Goal: Answer question/provide support: Share knowledge or assist other users

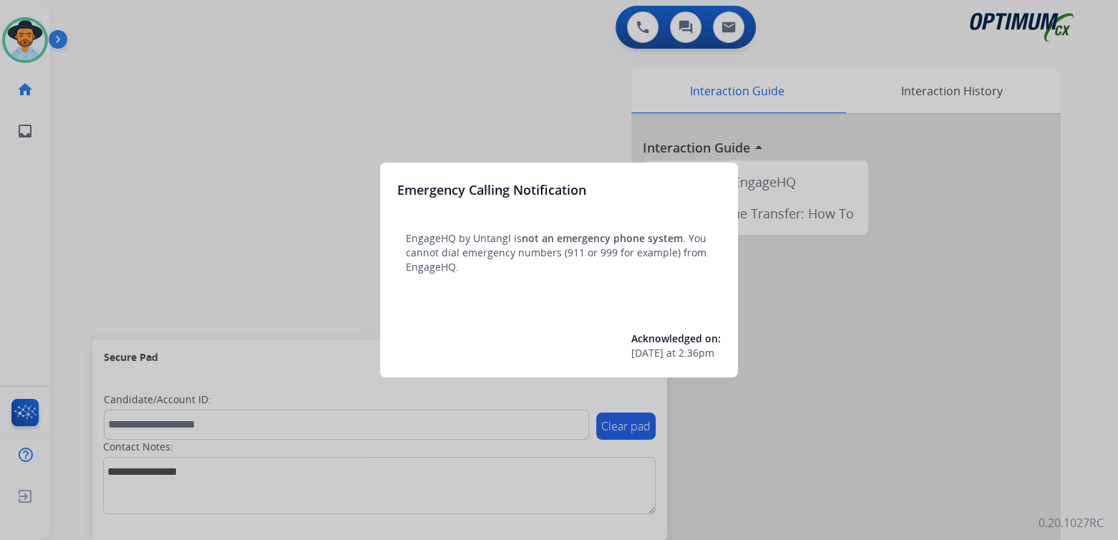
drag, startPoint x: 258, startPoint y: 232, endPoint x: 258, endPoint y: 167, distance: 65.1
click at [258, 167] on div at bounding box center [559, 270] width 1118 height 540
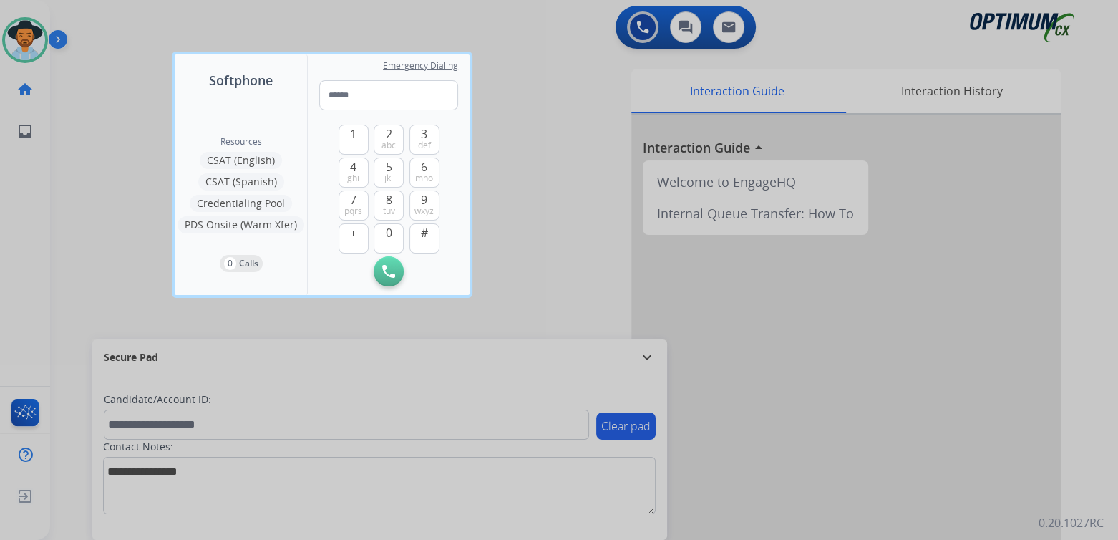
click at [556, 192] on div at bounding box center [559, 270] width 1118 height 540
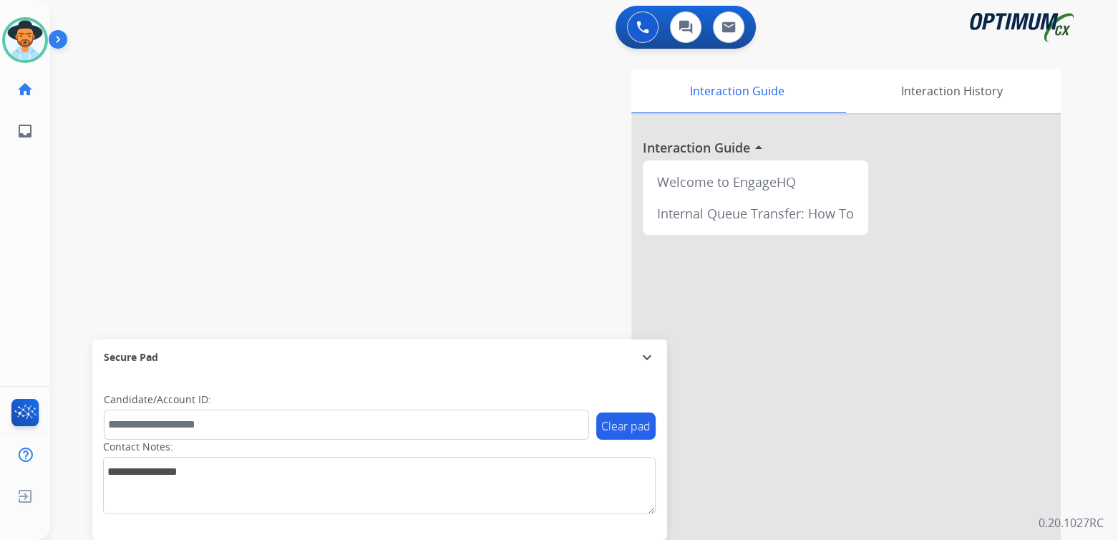
drag, startPoint x: 647, startPoint y: 356, endPoint x: 631, endPoint y: 347, distance: 17.9
click at [647, 355] on mat-icon "expand_more" at bounding box center [646, 357] width 17 height 17
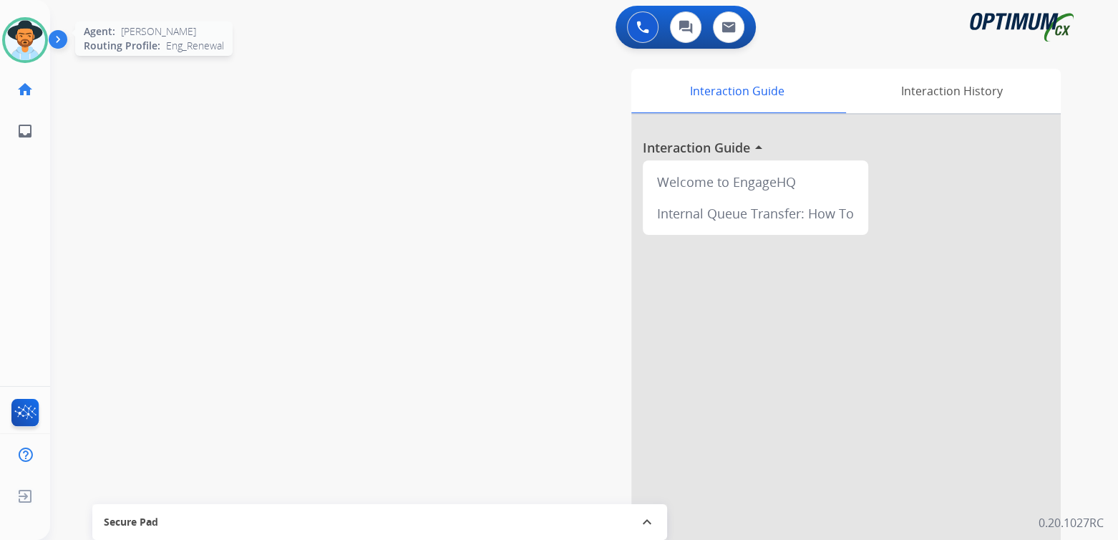
click at [36, 37] on img at bounding box center [25, 40] width 40 height 40
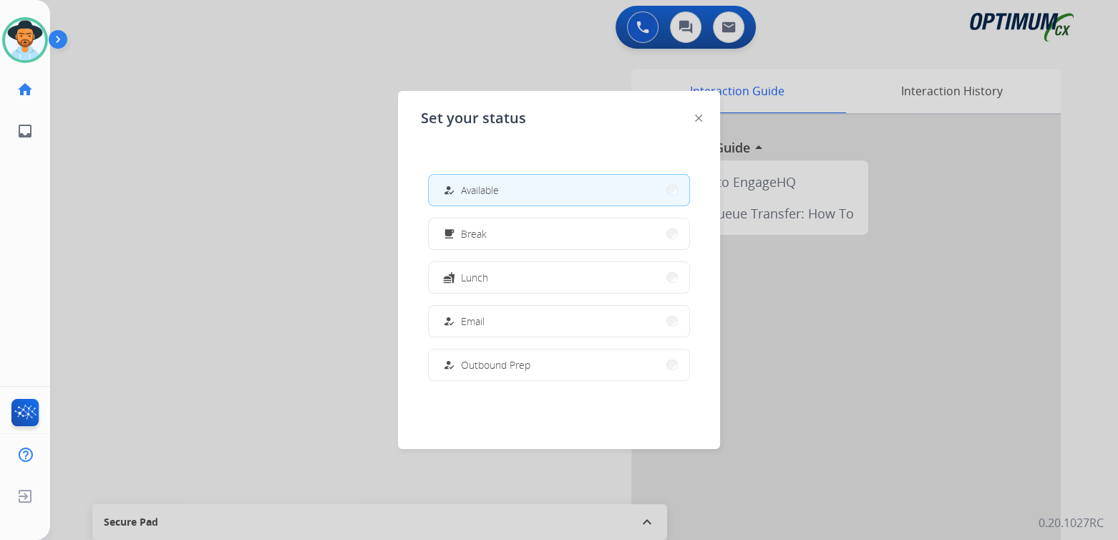
click at [208, 182] on div at bounding box center [559, 270] width 1118 height 540
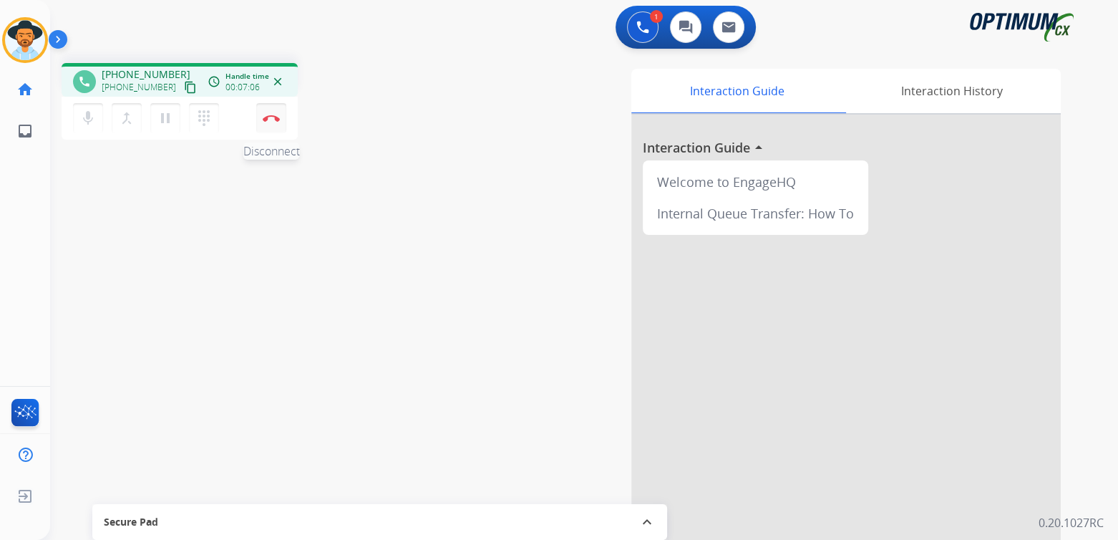
click at [276, 115] on img at bounding box center [271, 118] width 17 height 7
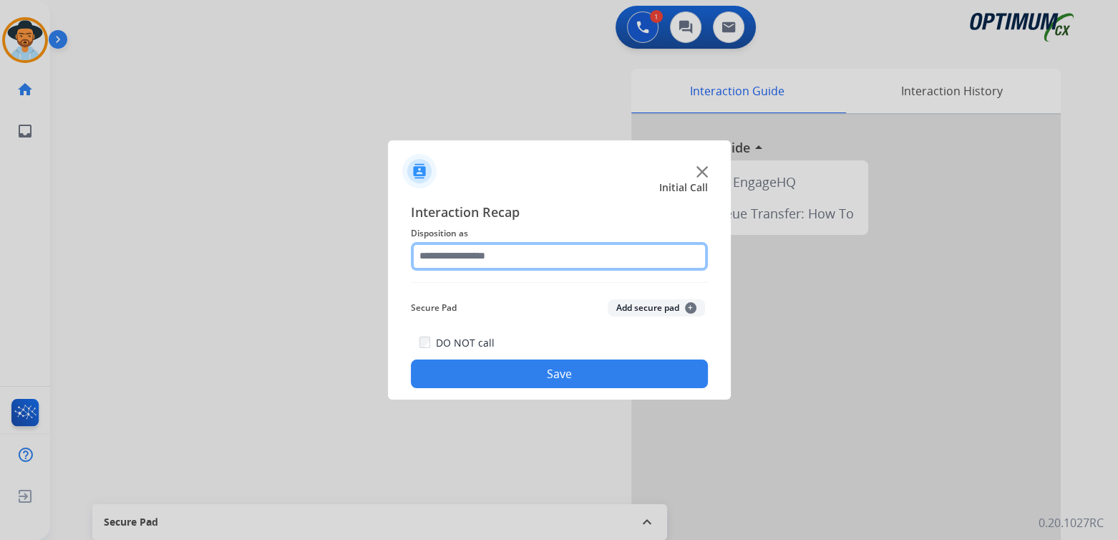
click at [529, 261] on input "text" at bounding box center [559, 256] width 297 height 29
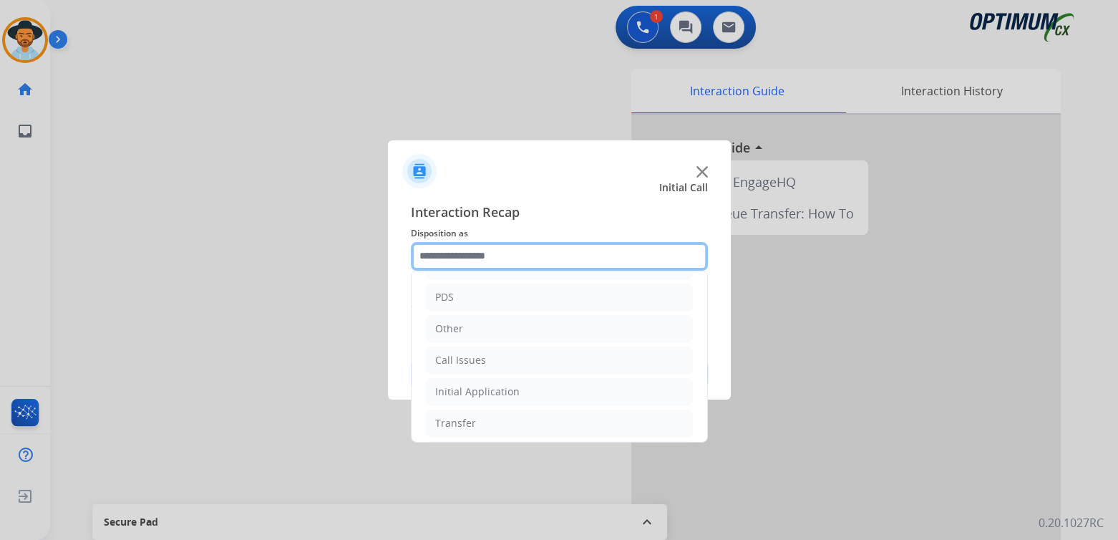
scroll to position [94, 0]
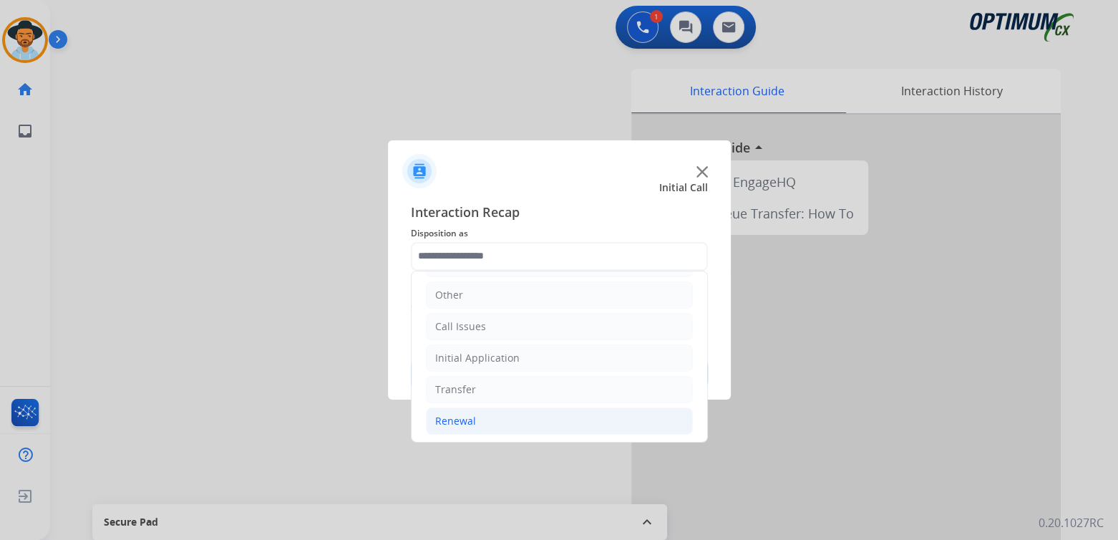
click at [477, 422] on li "Renewal" at bounding box center [559, 420] width 267 height 27
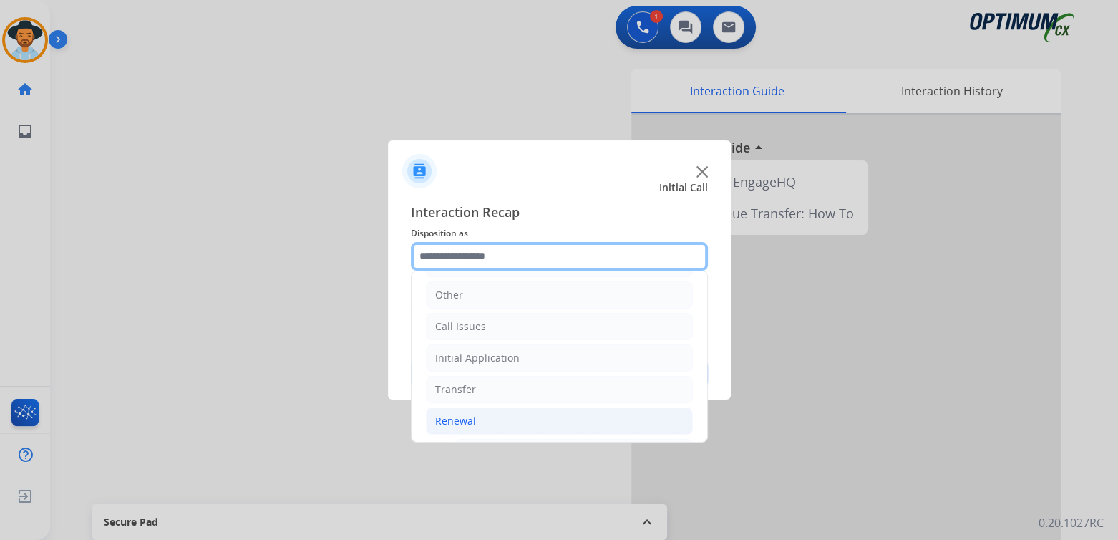
scroll to position [238, 0]
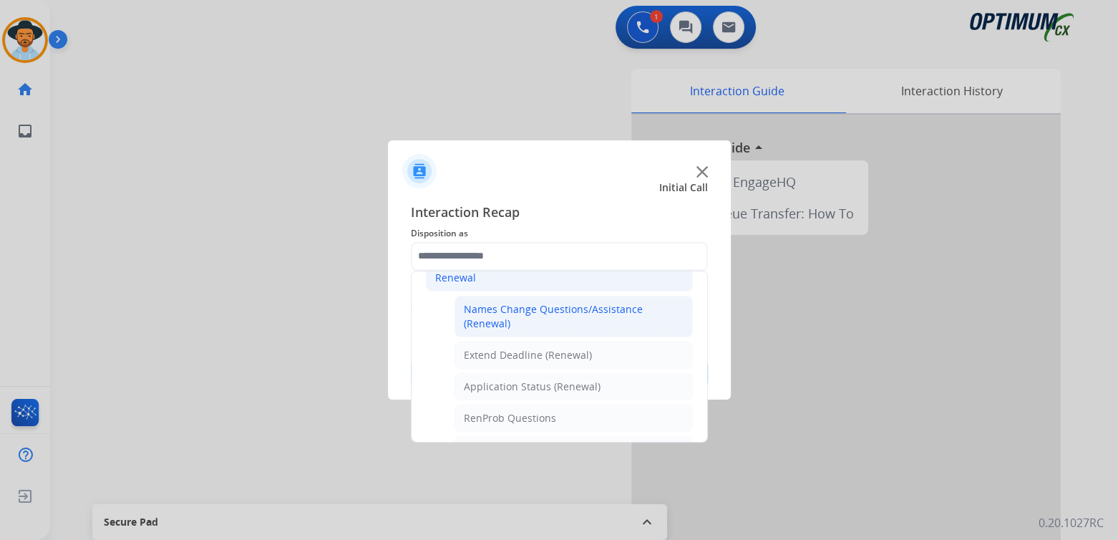
click at [547, 311] on div "Names Change Questions/Assistance (Renewal)" at bounding box center [574, 316] width 220 height 29
type input "**********"
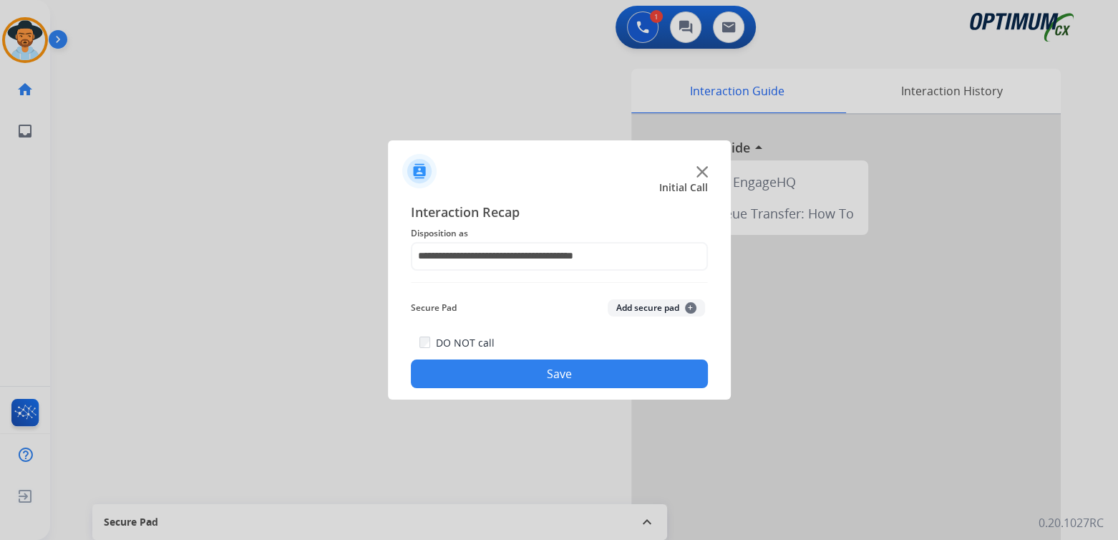
click at [623, 375] on button "Save" at bounding box center [559, 373] width 297 height 29
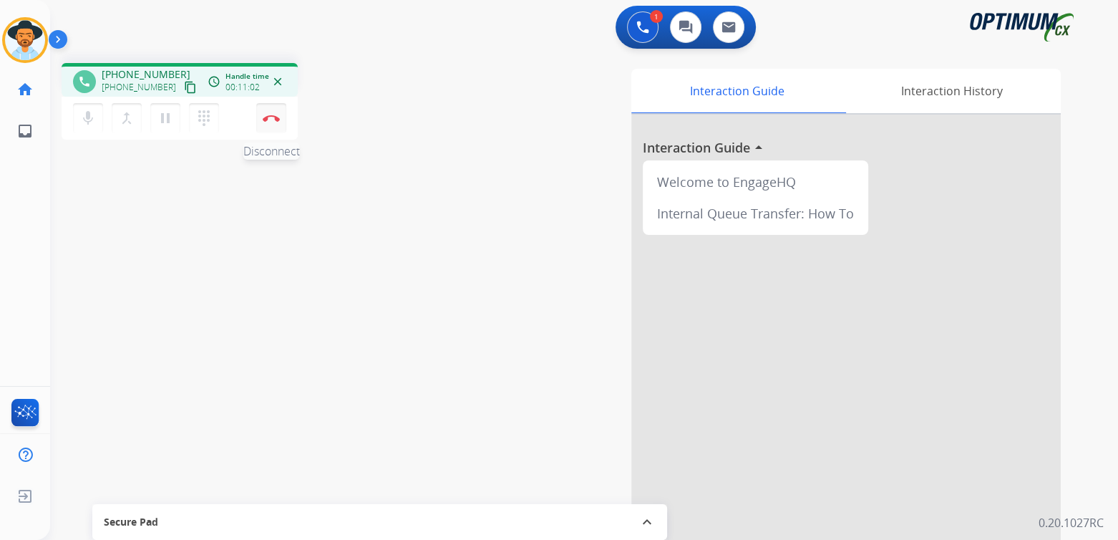
click at [273, 119] on img at bounding box center [271, 118] width 17 height 7
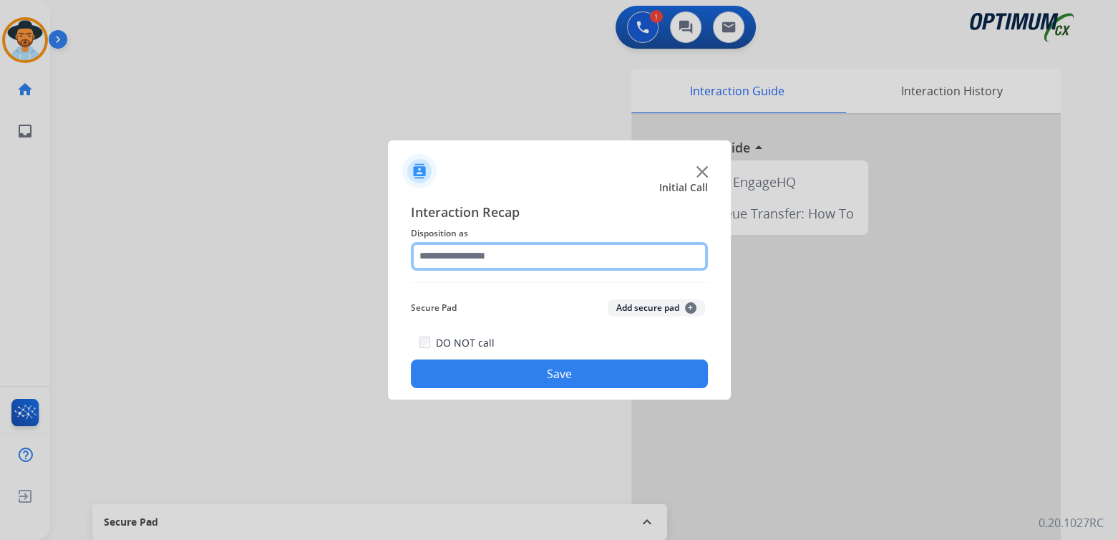
click at [476, 256] on input "text" at bounding box center [559, 256] width 297 height 29
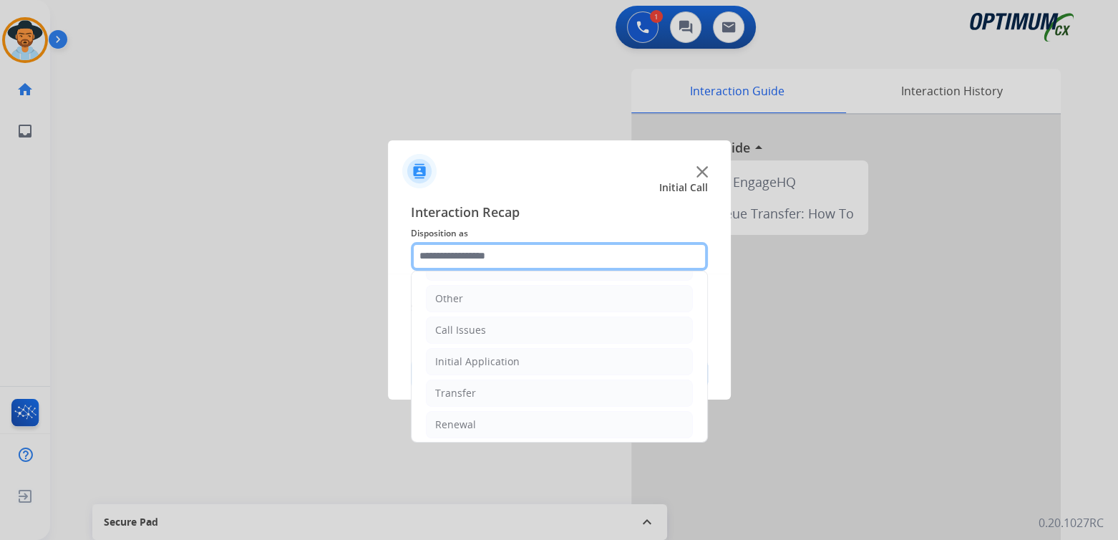
scroll to position [94, 0]
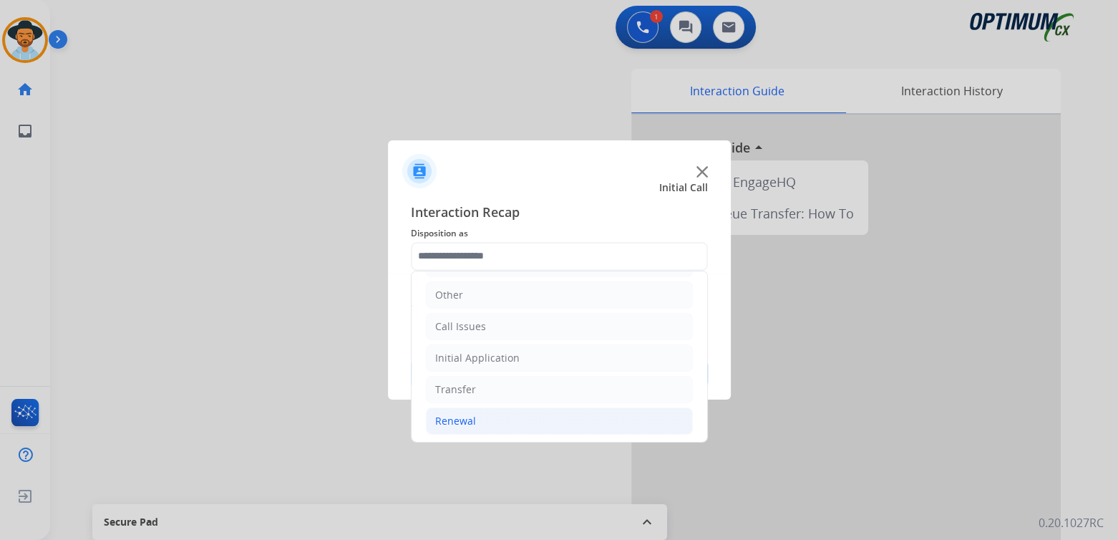
click at [454, 414] on div "Renewal" at bounding box center [455, 421] width 41 height 14
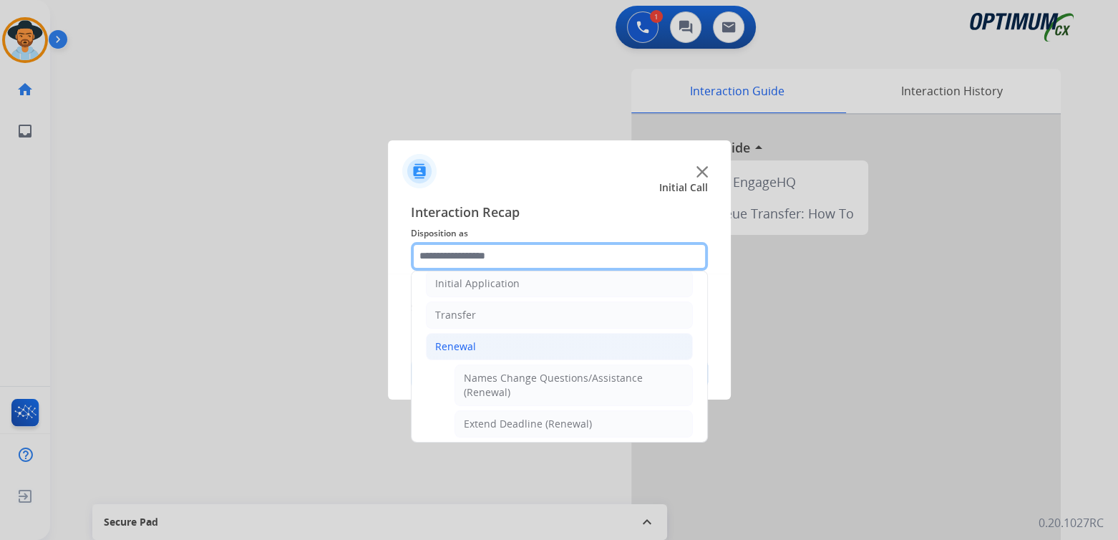
scroll to position [238, 0]
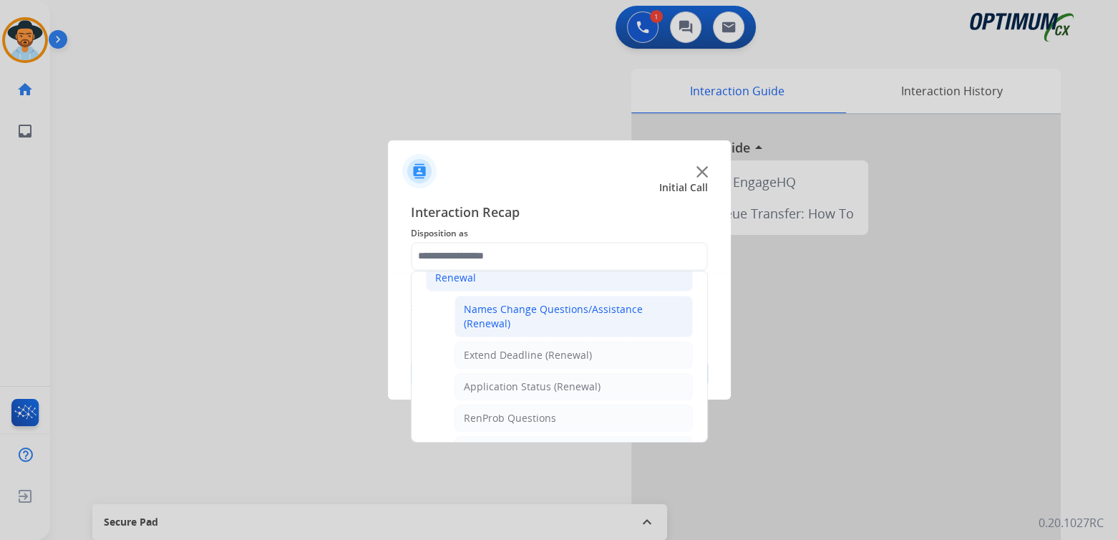
click at [510, 314] on div "Names Change Questions/Assistance (Renewal)" at bounding box center [574, 316] width 220 height 29
type input "**********"
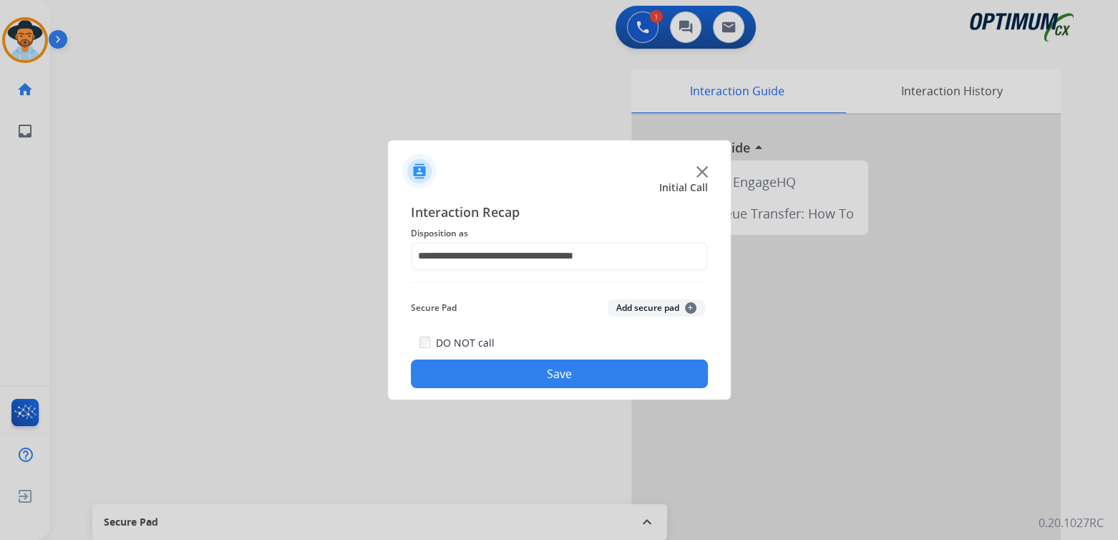
click at [612, 384] on button "Save" at bounding box center [559, 373] width 297 height 29
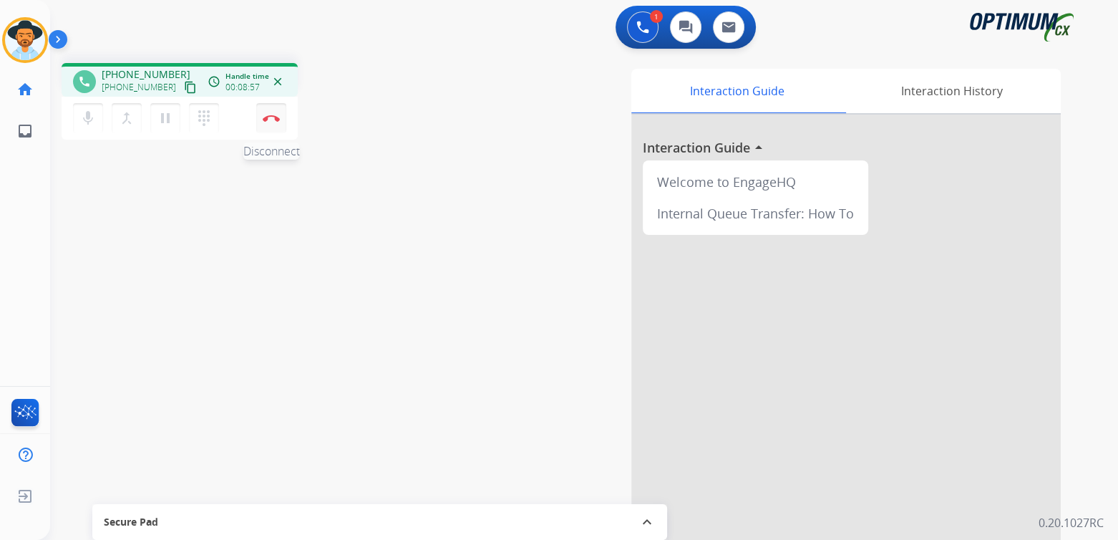
click at [268, 117] on img at bounding box center [271, 118] width 17 height 7
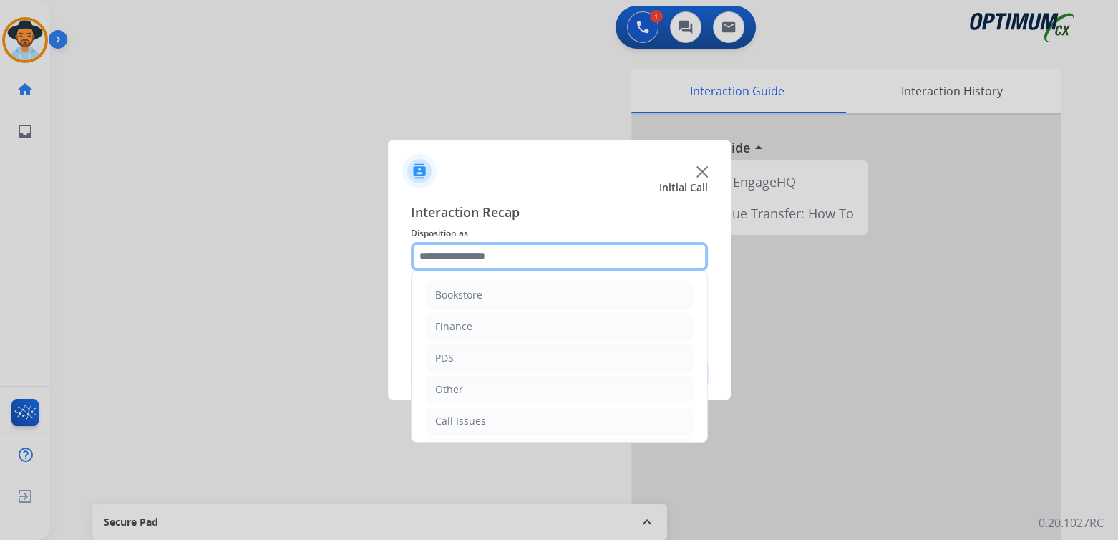
click at [492, 257] on input "text" at bounding box center [559, 256] width 297 height 29
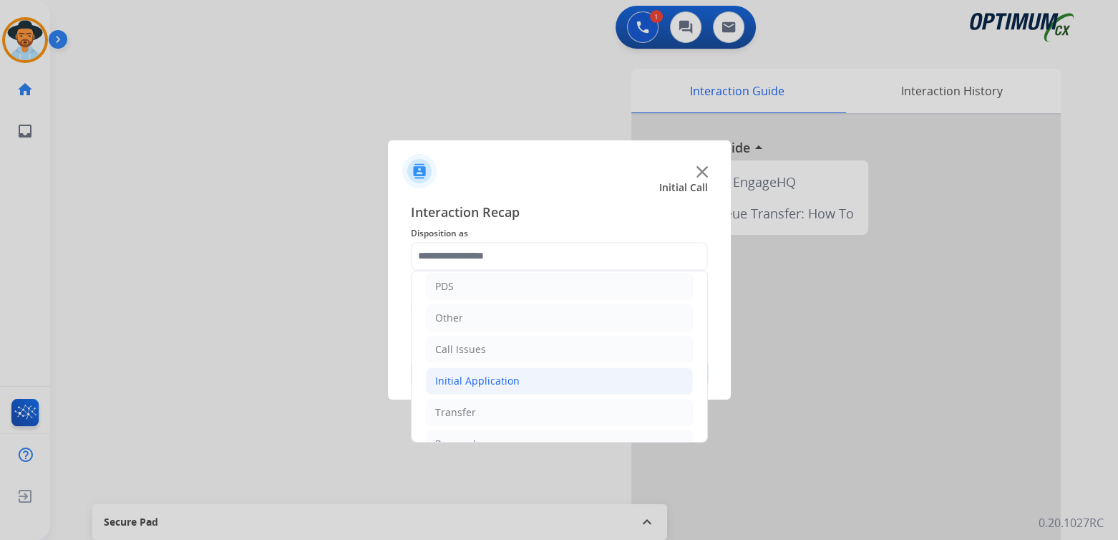
click at [507, 381] on div "Initial Application" at bounding box center [477, 381] width 84 height 14
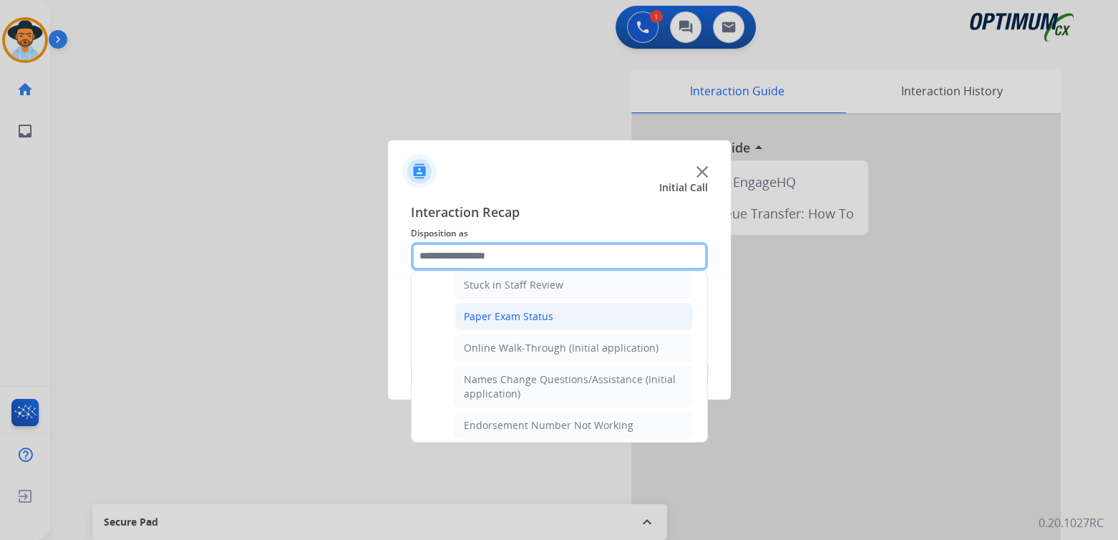
scroll to position [286, 0]
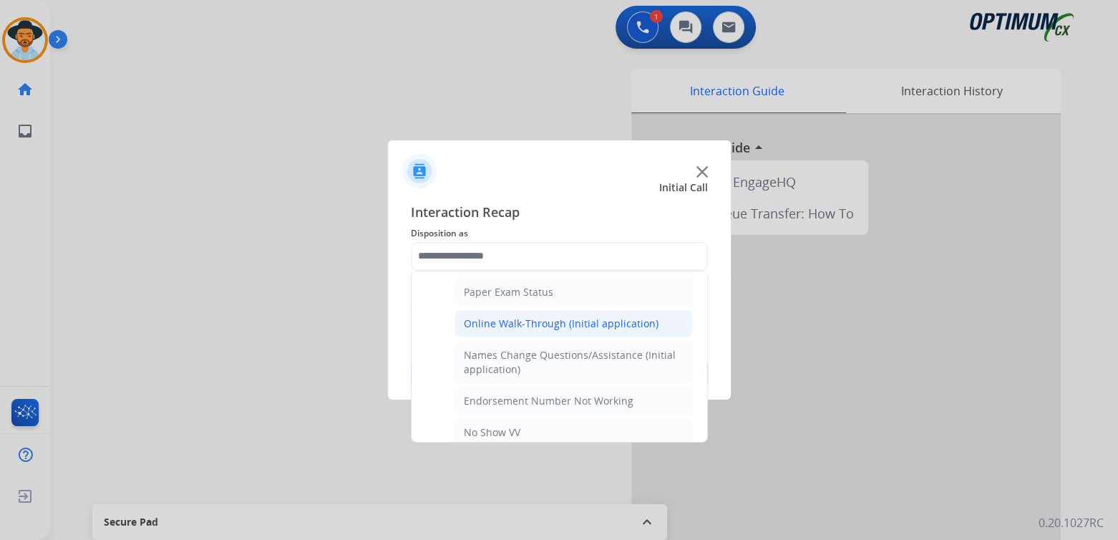
click at [528, 319] on div "Online Walk-Through (Initial application)" at bounding box center [561, 323] width 195 height 14
type input "**********"
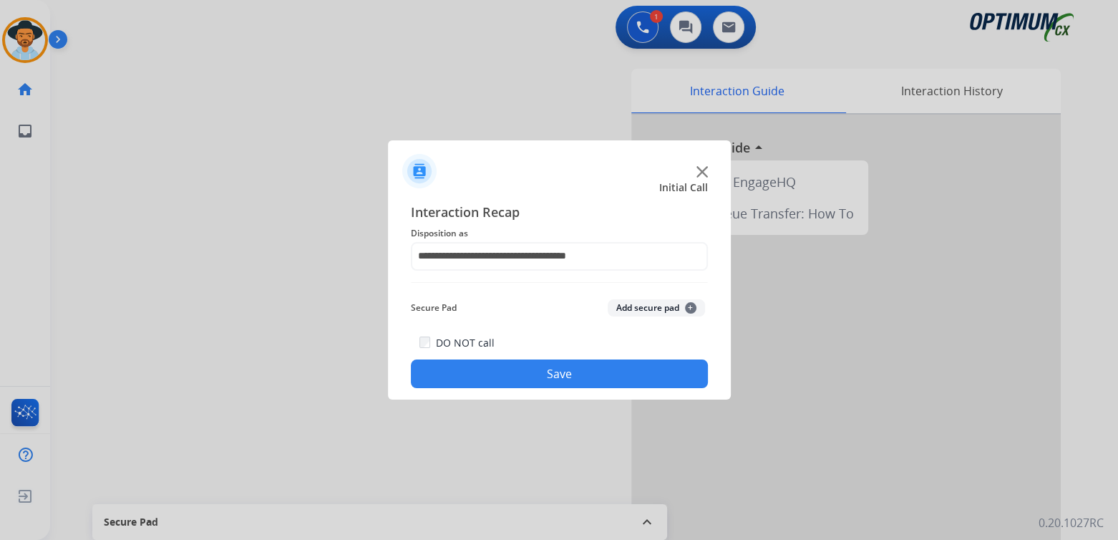
click at [580, 377] on button "Save" at bounding box center [559, 373] width 297 height 29
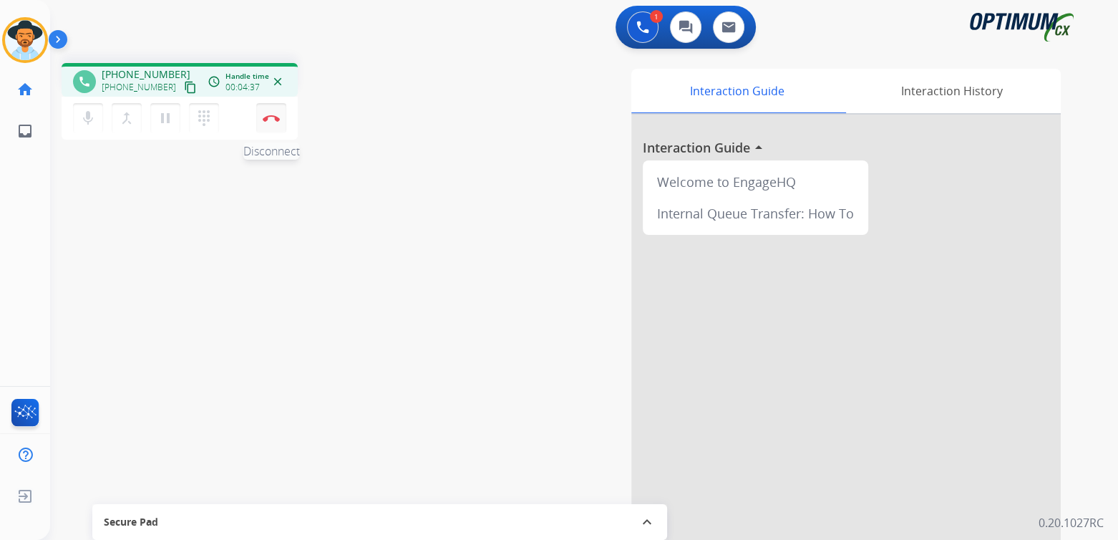
click at [276, 124] on button "Disconnect" at bounding box center [271, 118] width 30 height 30
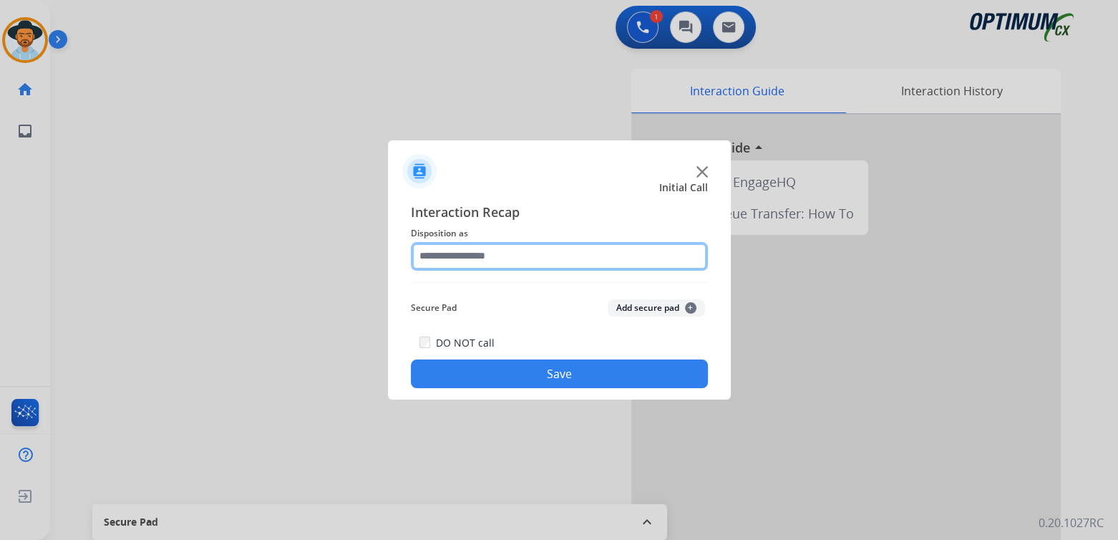
click at [501, 257] on input "text" at bounding box center [559, 256] width 297 height 29
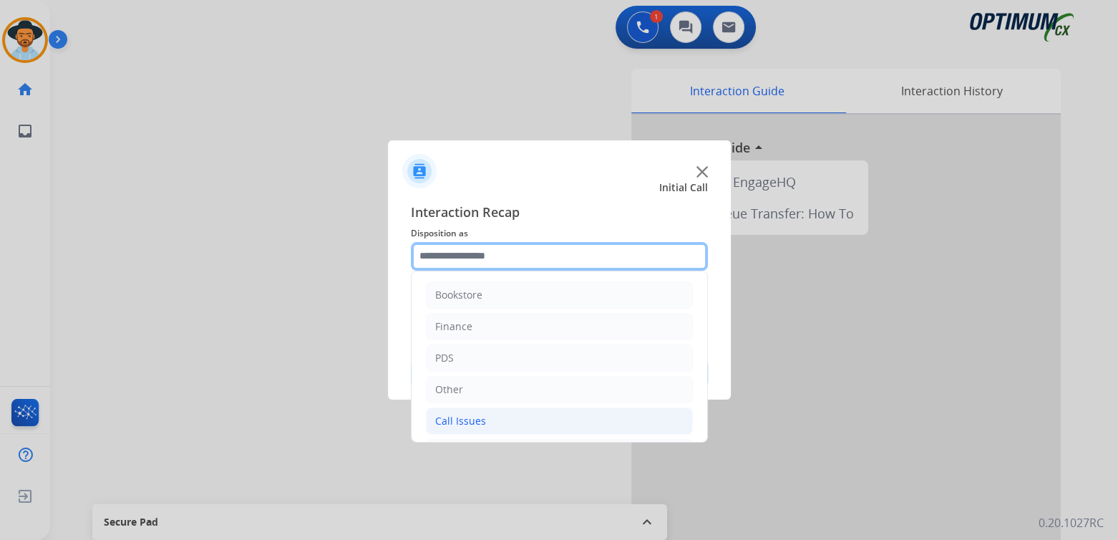
scroll to position [94, 0]
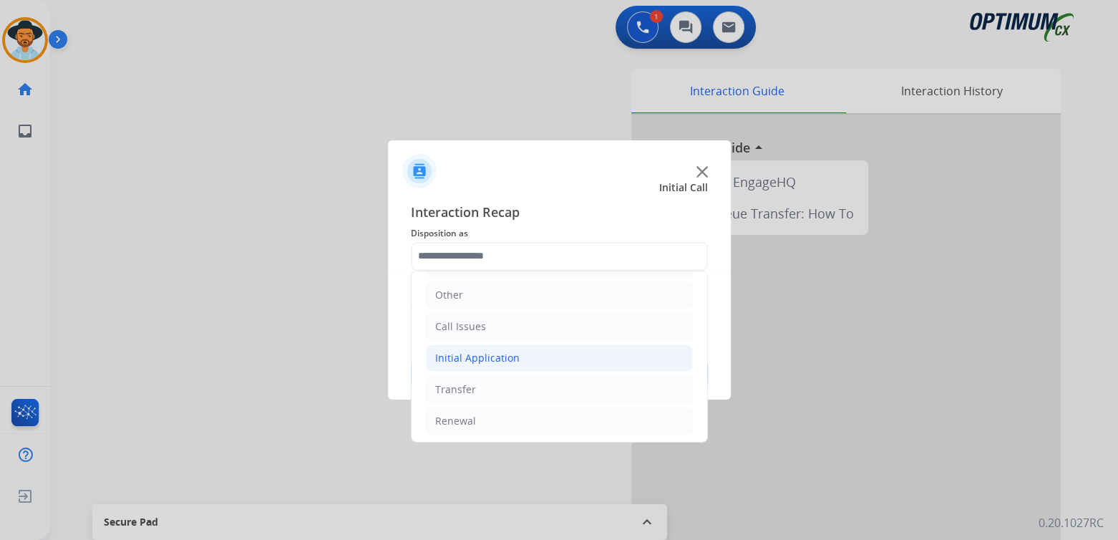
click at [516, 354] on li "Initial Application" at bounding box center [559, 357] width 267 height 27
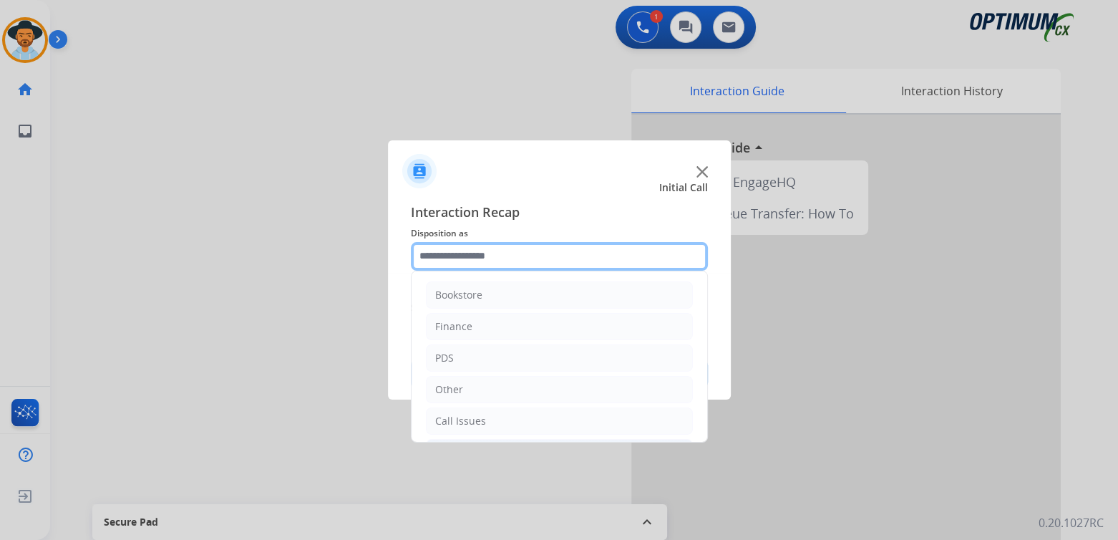
click at [504, 258] on input "text" at bounding box center [559, 256] width 297 height 29
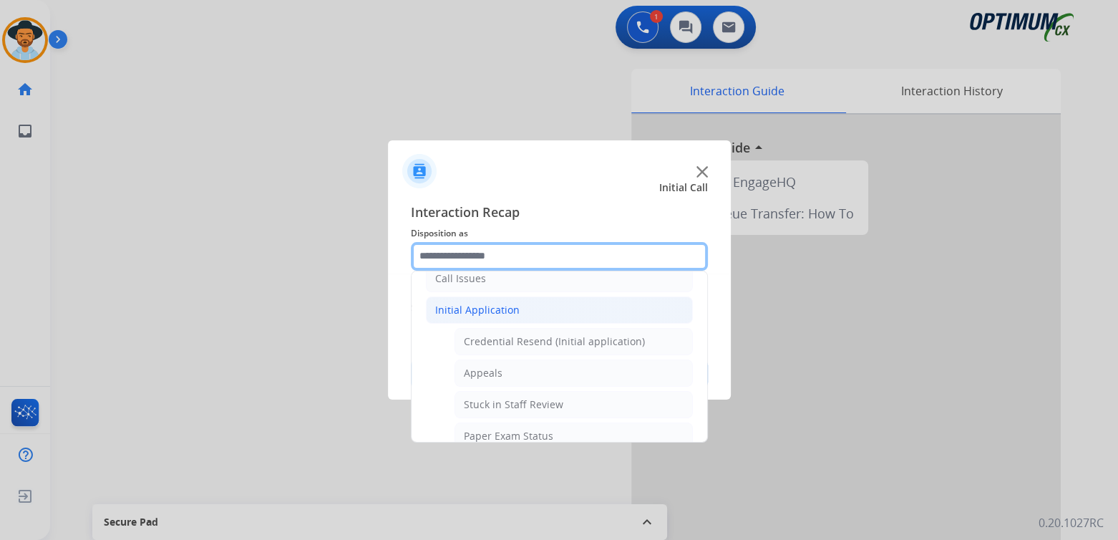
scroll to position [143, 0]
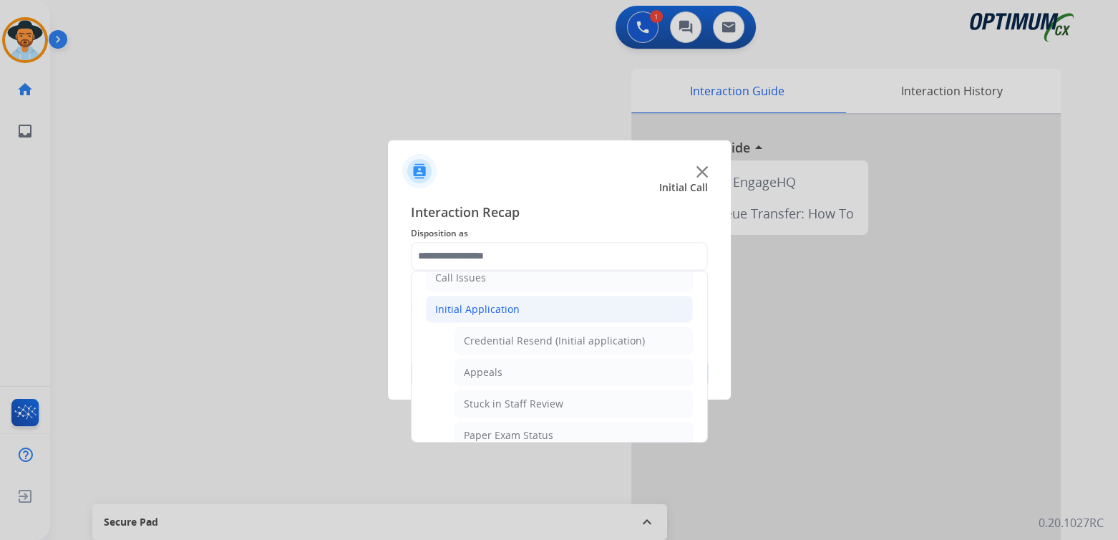
click at [463, 308] on div "Initial Application" at bounding box center [477, 309] width 84 height 14
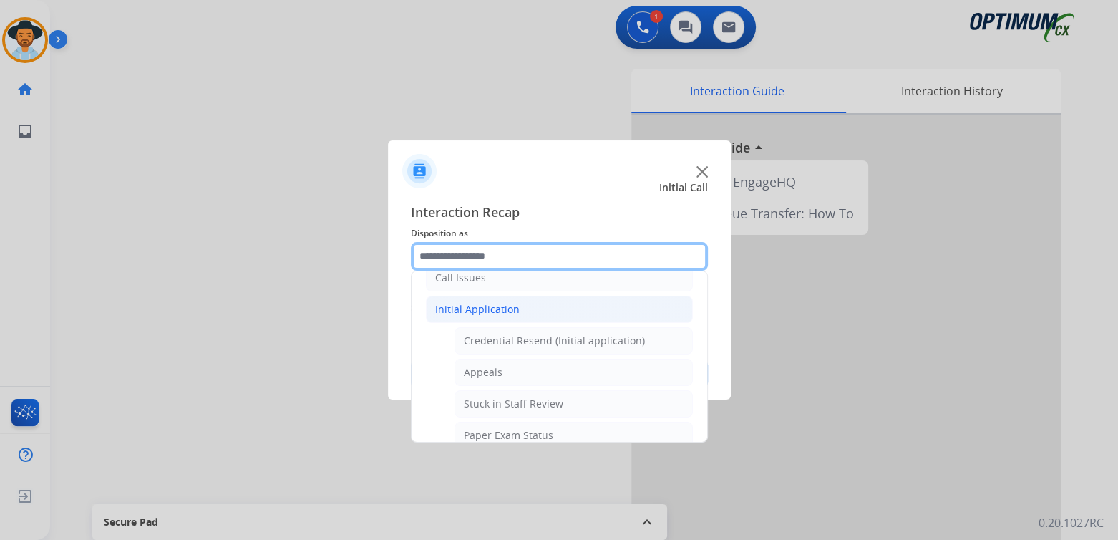
scroll to position [94, 0]
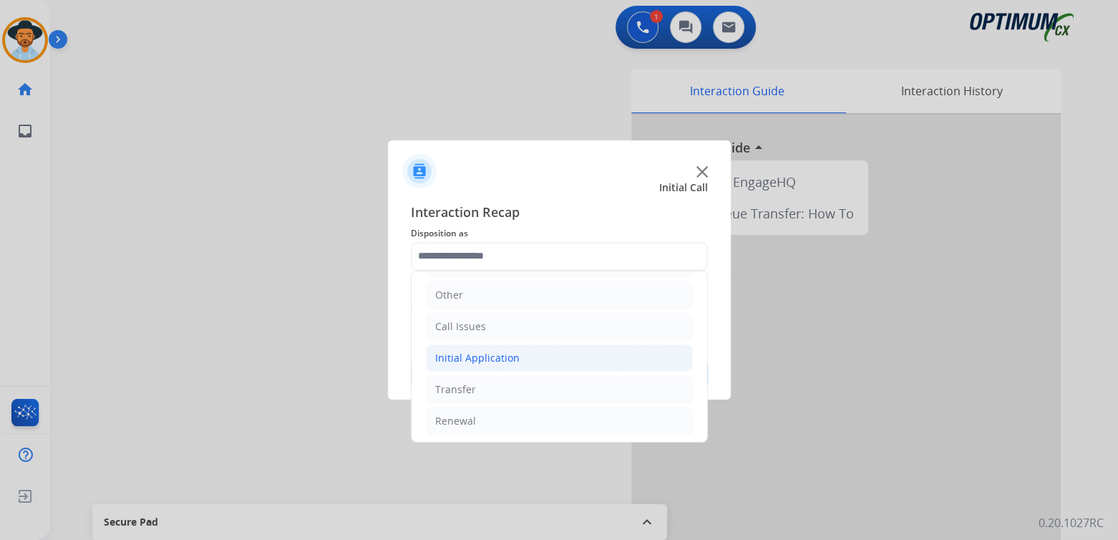
click at [492, 358] on div "Initial Application" at bounding box center [477, 358] width 84 height 14
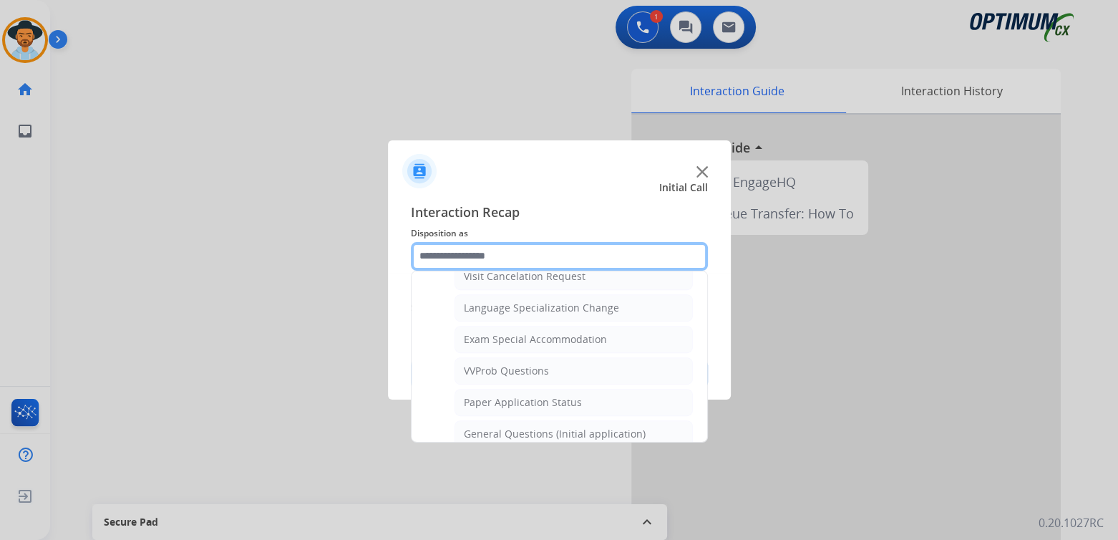
scroll to position [716, 0]
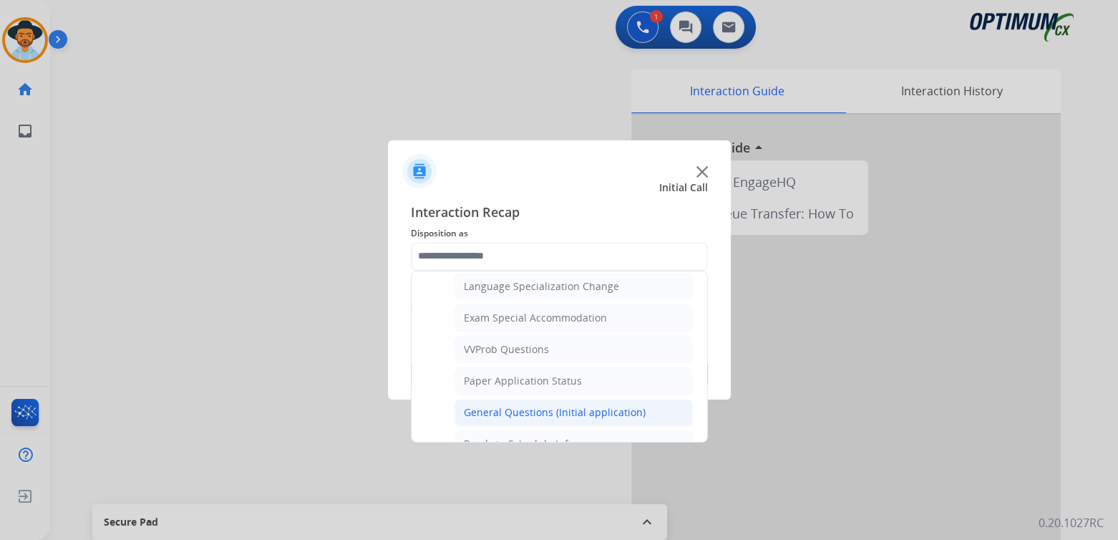
click at [535, 405] on div "General Questions (Initial application)" at bounding box center [555, 412] width 182 height 14
type input "**********"
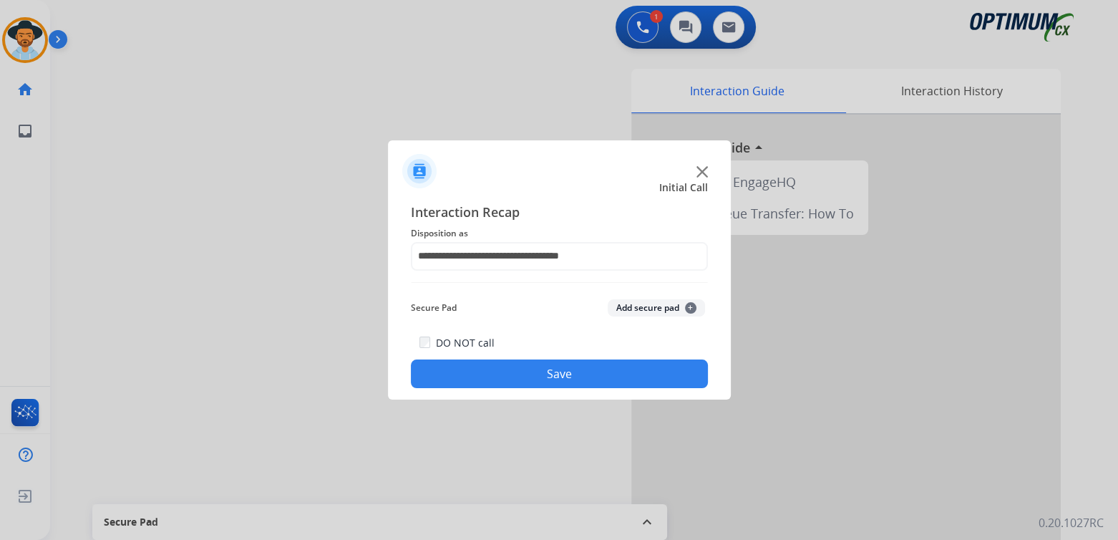
click at [598, 371] on button "Save" at bounding box center [559, 373] width 297 height 29
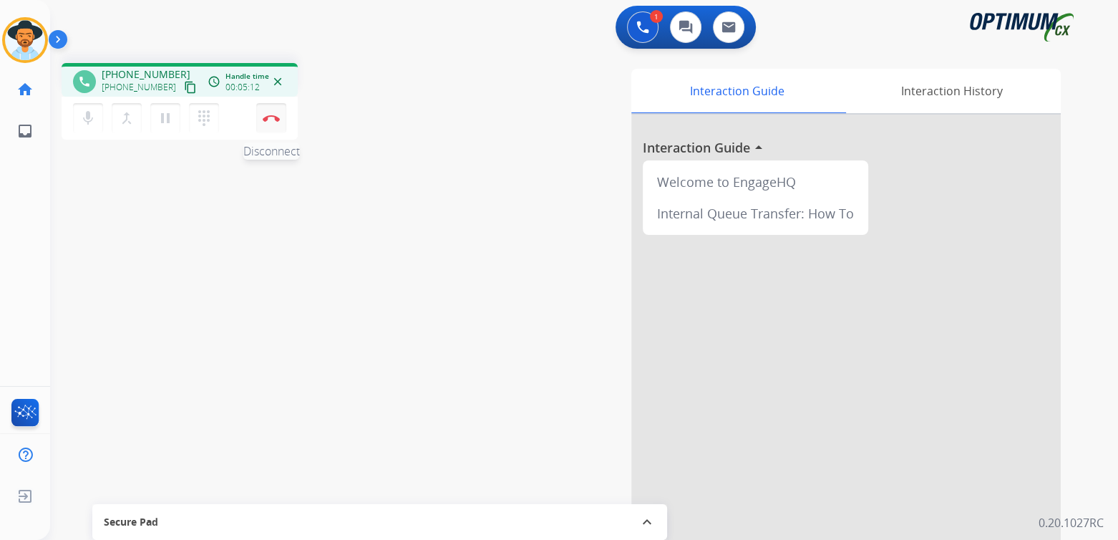
click at [271, 118] on img at bounding box center [271, 118] width 17 height 7
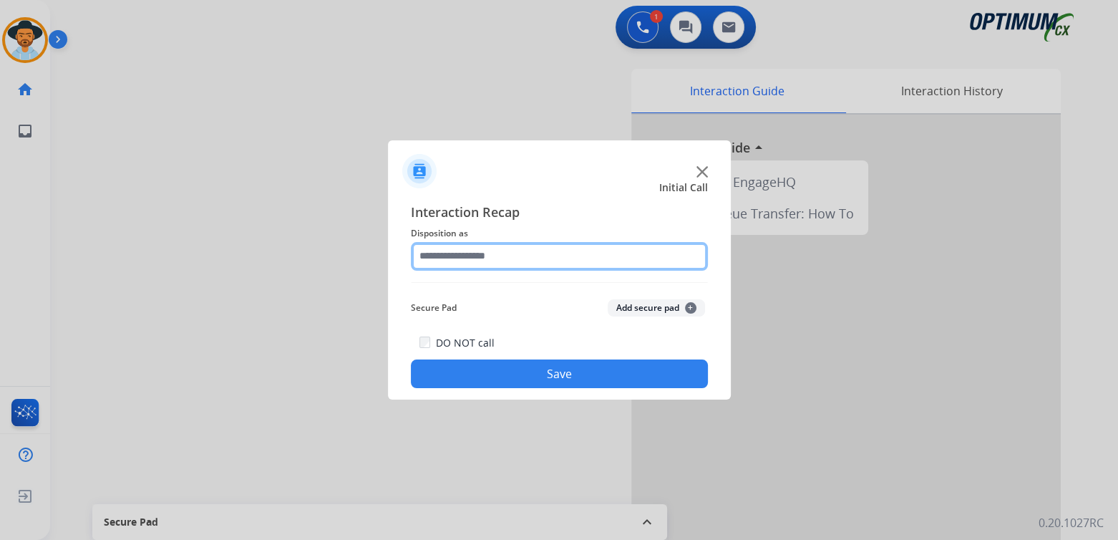
click at [508, 261] on input "text" at bounding box center [559, 256] width 297 height 29
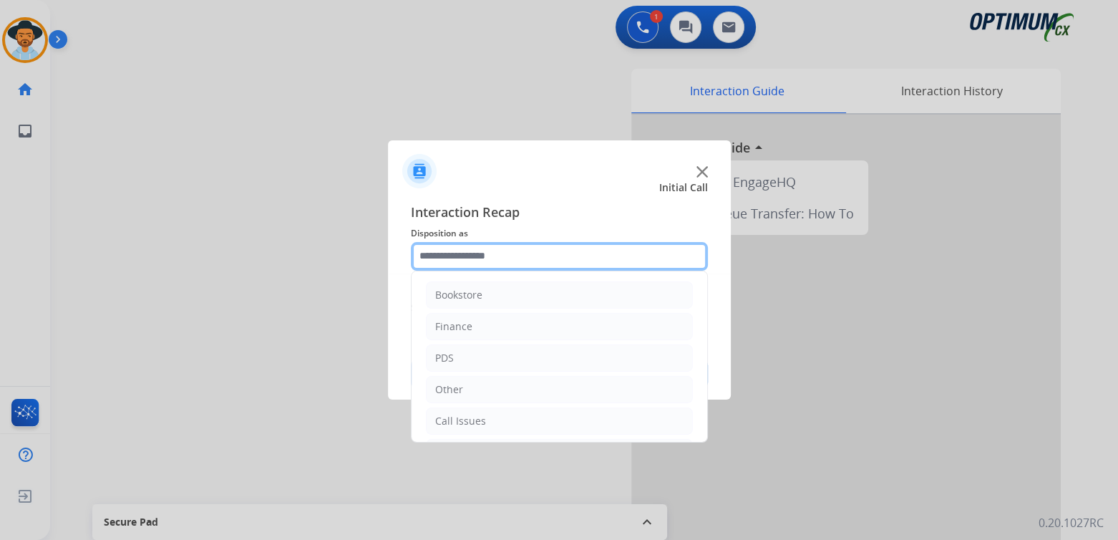
scroll to position [94, 0]
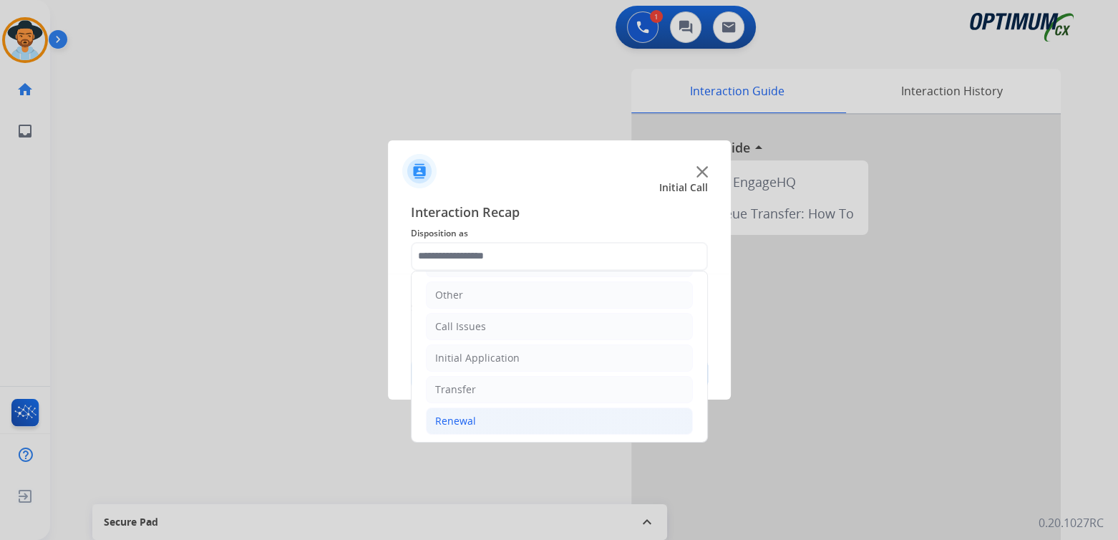
click at [469, 424] on div "Renewal" at bounding box center [455, 421] width 41 height 14
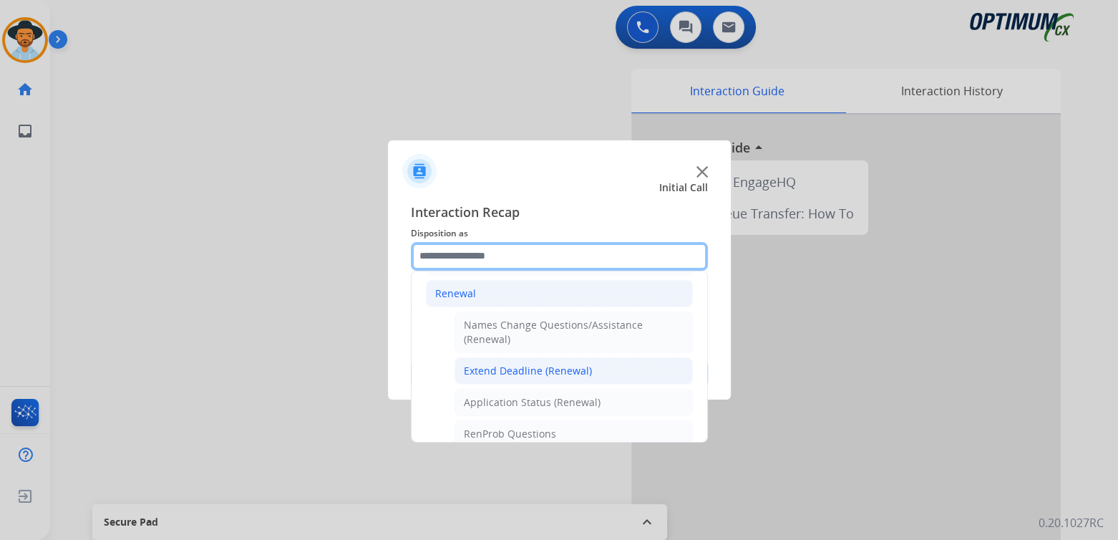
scroll to position [238, 0]
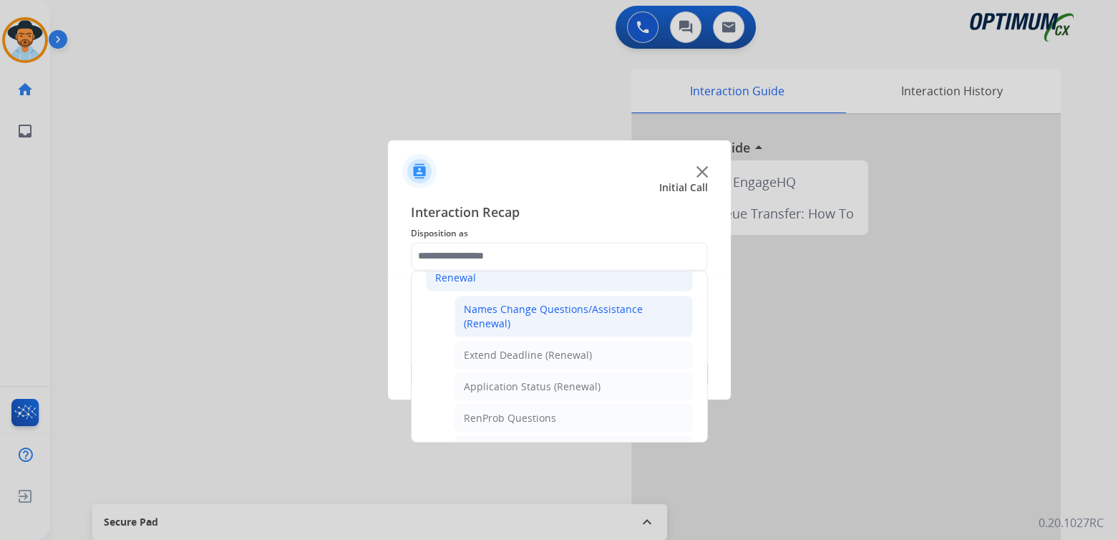
click at [519, 311] on div "Names Change Questions/Assistance (Renewal)" at bounding box center [574, 316] width 220 height 29
type input "**********"
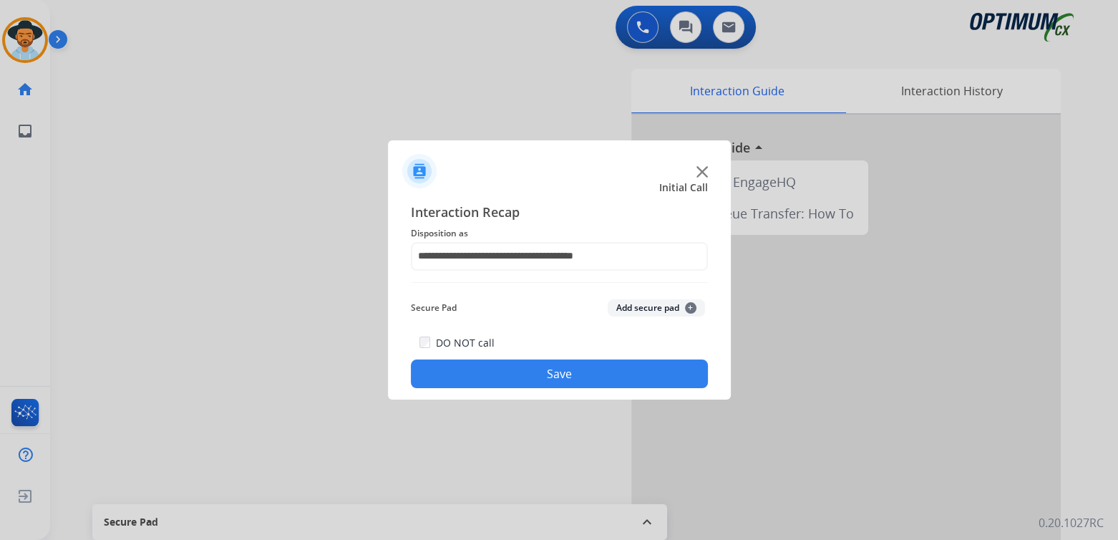
drag, startPoint x: 557, startPoint y: 379, endPoint x: 653, endPoint y: 357, distance: 97.7
click at [557, 379] on button "Save" at bounding box center [559, 373] width 297 height 29
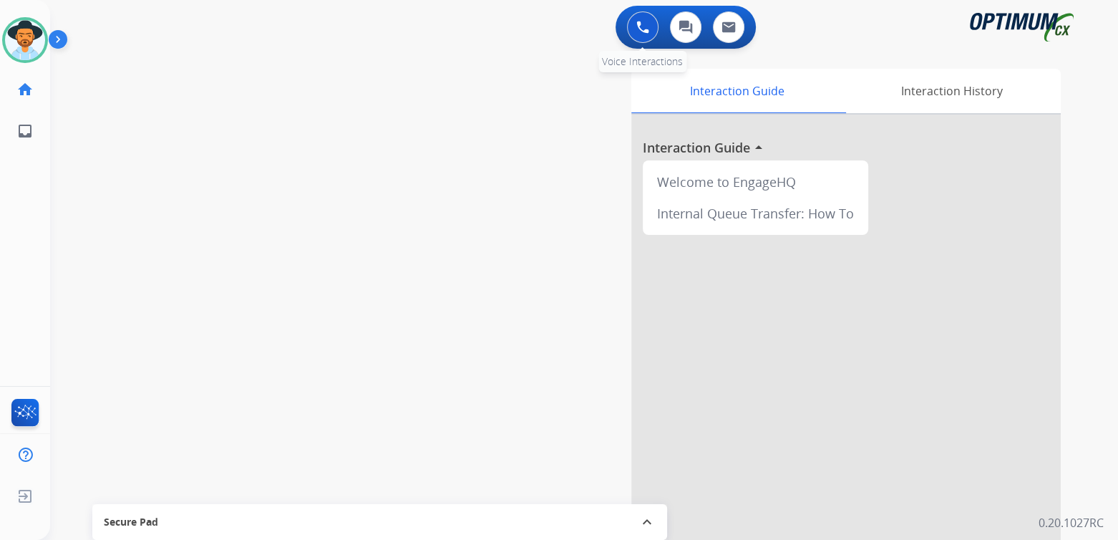
click at [643, 23] on img at bounding box center [642, 27] width 13 height 13
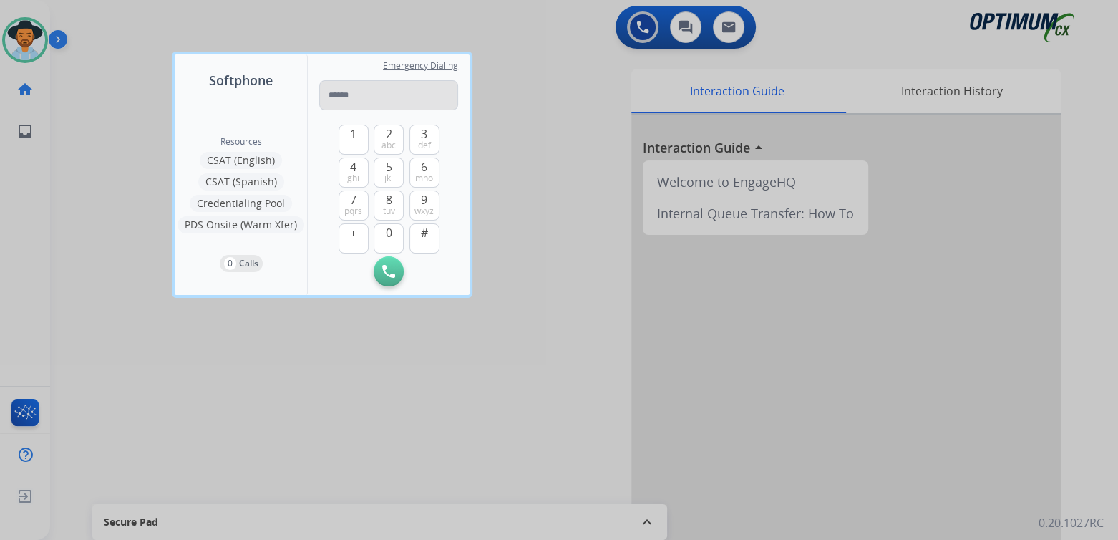
click at [401, 99] on input "tel" at bounding box center [388, 95] width 139 height 30
type input "*********"
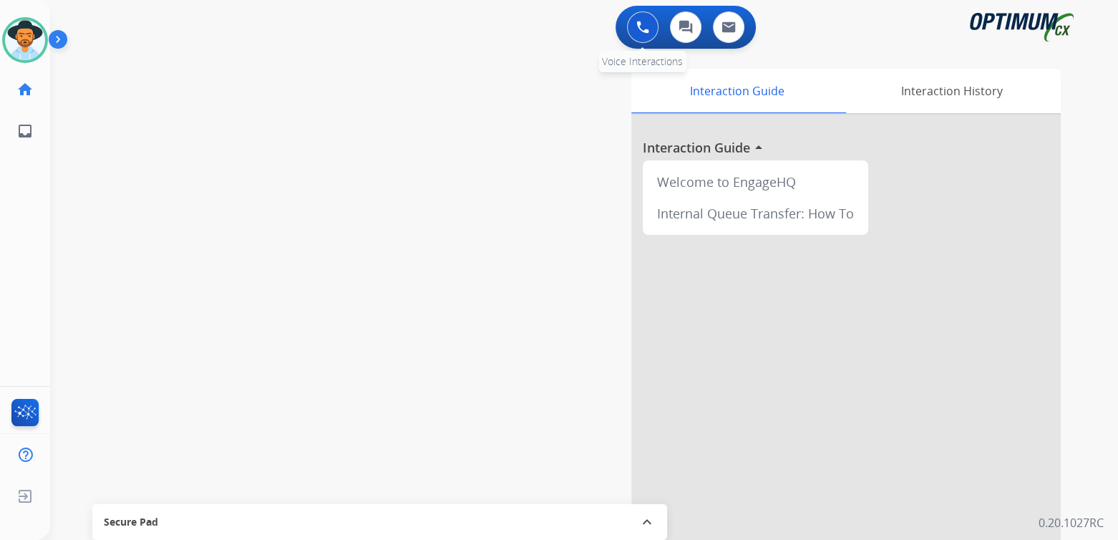
click at [643, 29] on img at bounding box center [642, 27] width 13 height 13
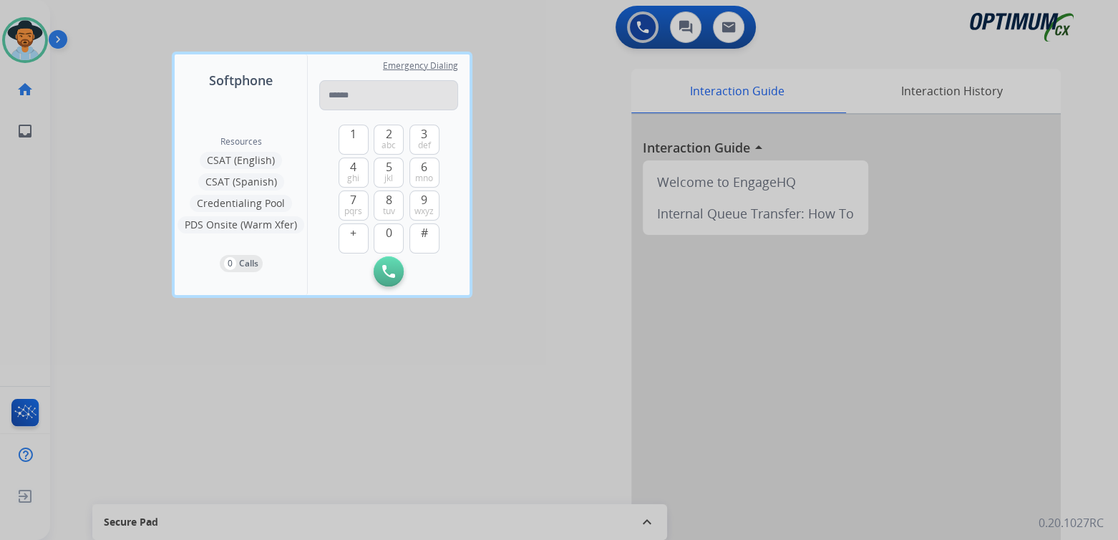
click at [361, 102] on input "tel" at bounding box center [388, 95] width 139 height 30
type input "**********"
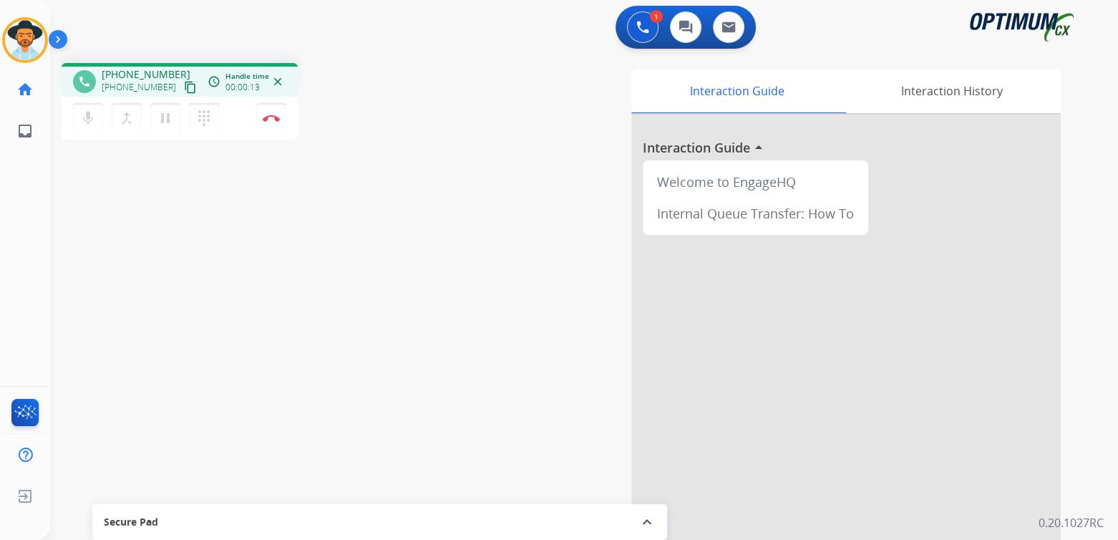
drag, startPoint x: 272, startPoint y: 117, endPoint x: 337, endPoint y: 106, distance: 66.0
click at [272, 117] on img at bounding box center [271, 118] width 17 height 7
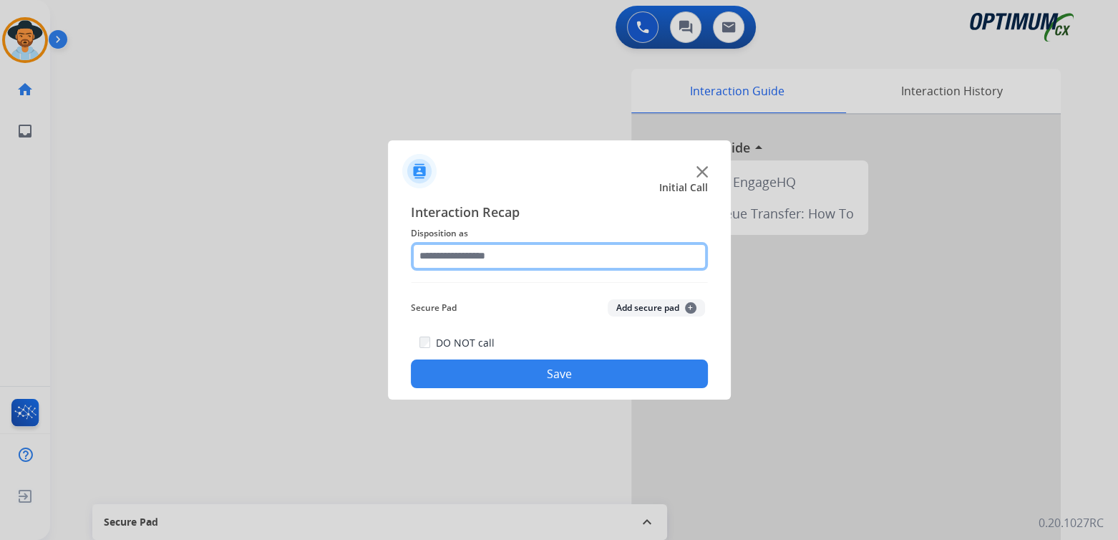
click at [529, 253] on input "text" at bounding box center [559, 256] width 297 height 29
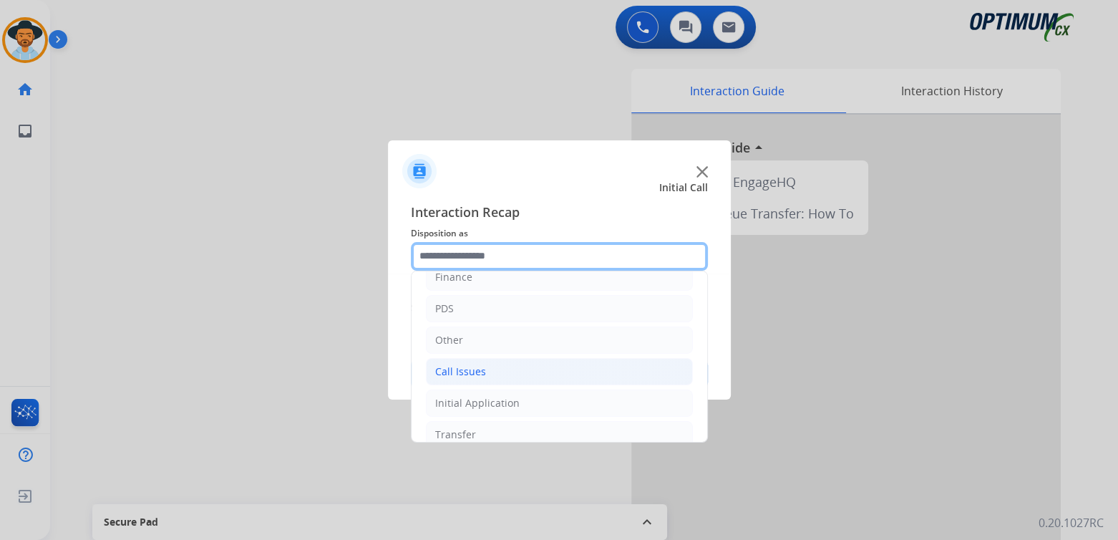
scroll to position [94, 0]
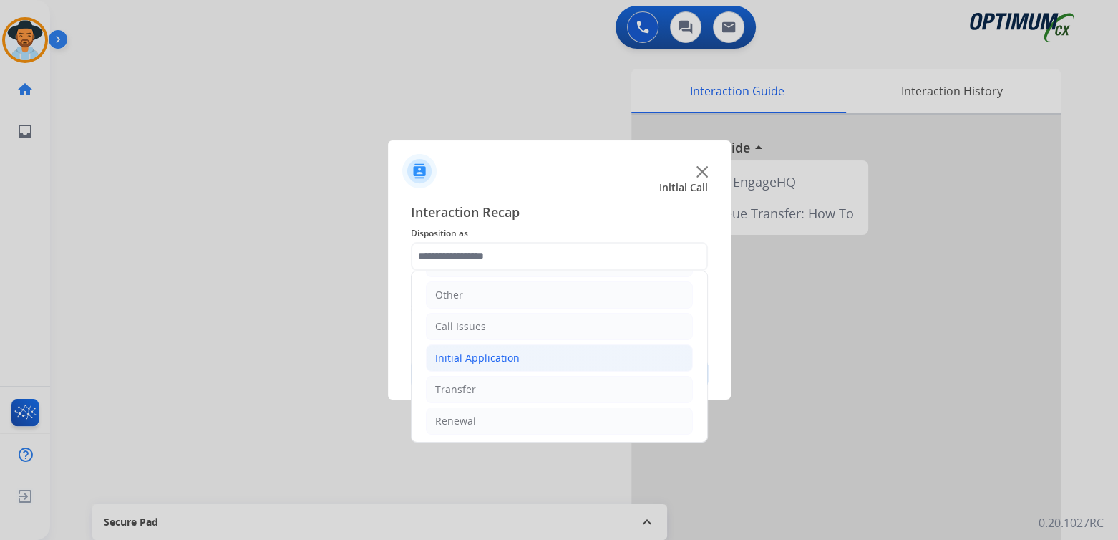
click at [513, 355] on div "Initial Application" at bounding box center [477, 358] width 84 height 14
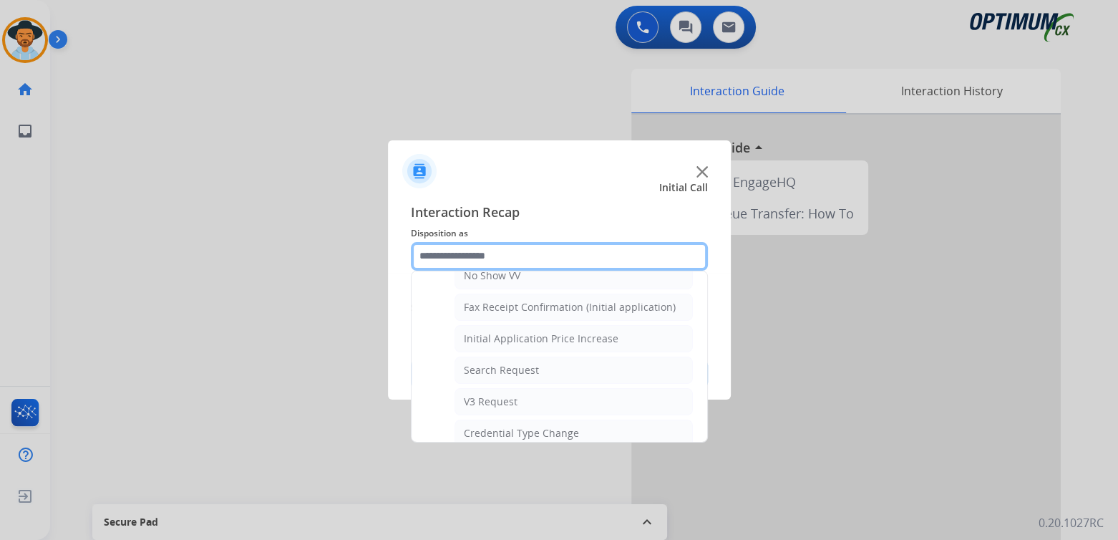
scroll to position [452, 0]
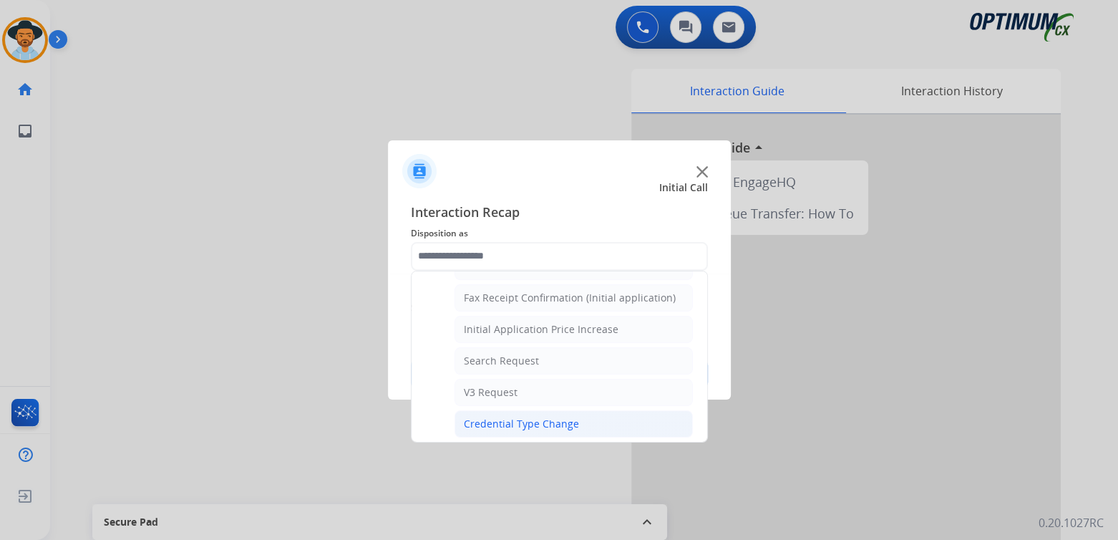
click at [507, 416] on div "Credential Type Change" at bounding box center [521, 423] width 115 height 14
type input "**********"
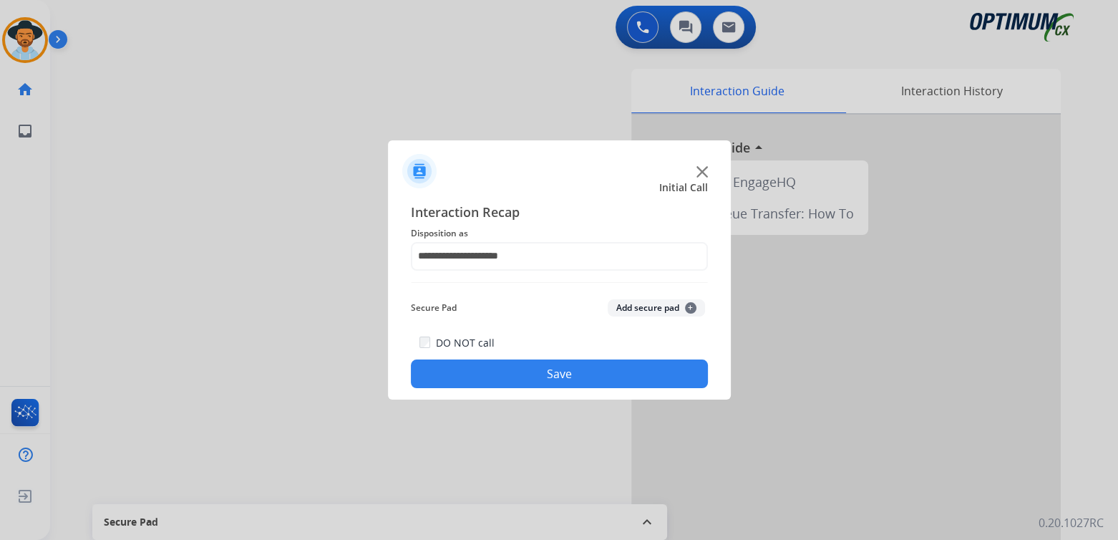
click at [602, 373] on button "Save" at bounding box center [559, 373] width 297 height 29
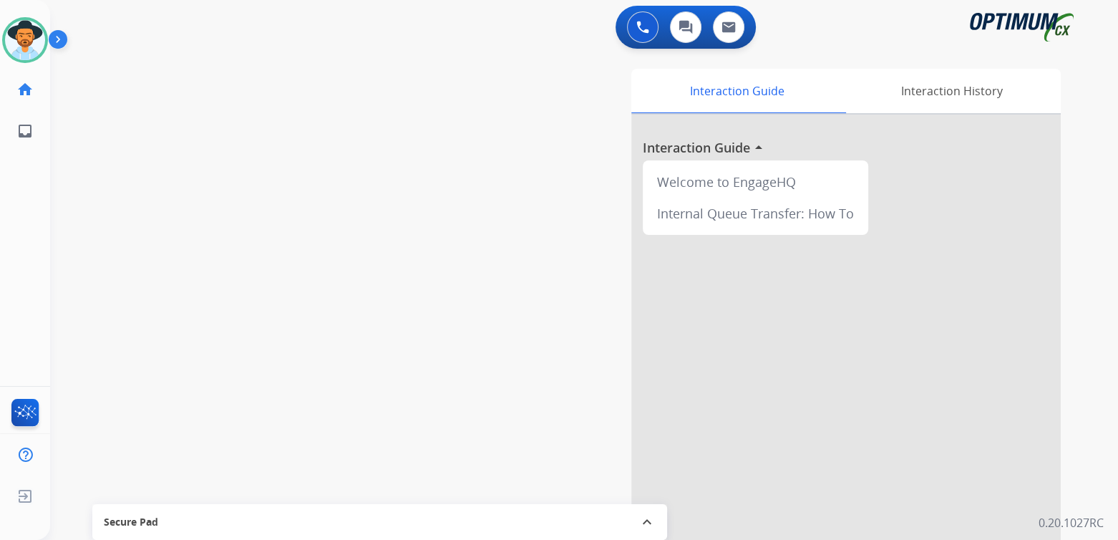
drag, startPoint x: 37, startPoint y: 40, endPoint x: 49, endPoint y: 49, distance: 15.3
click at [37, 40] on img at bounding box center [25, 40] width 40 height 40
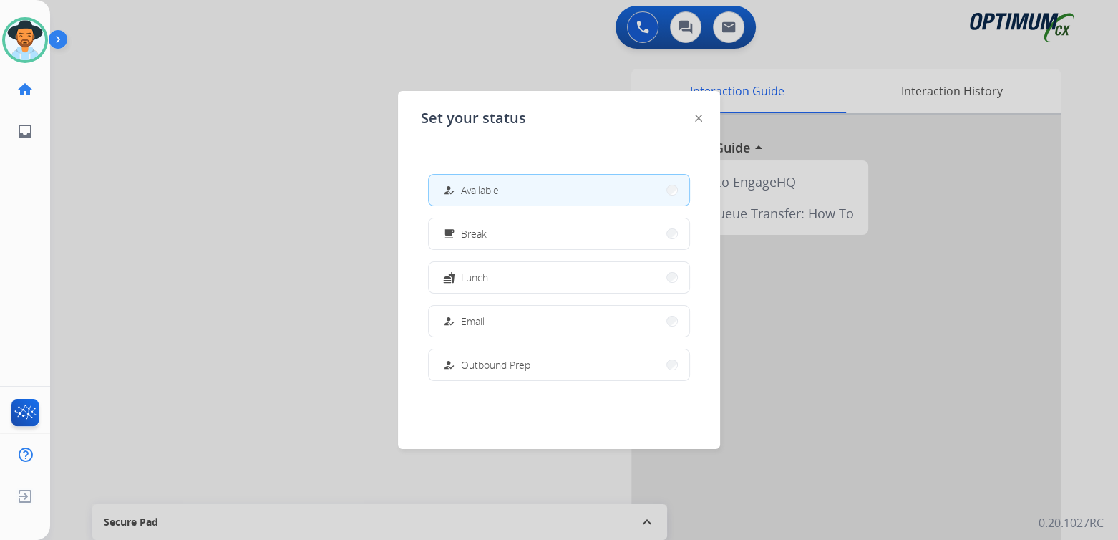
click at [507, 226] on button "free_breakfast Break" at bounding box center [559, 233] width 260 height 31
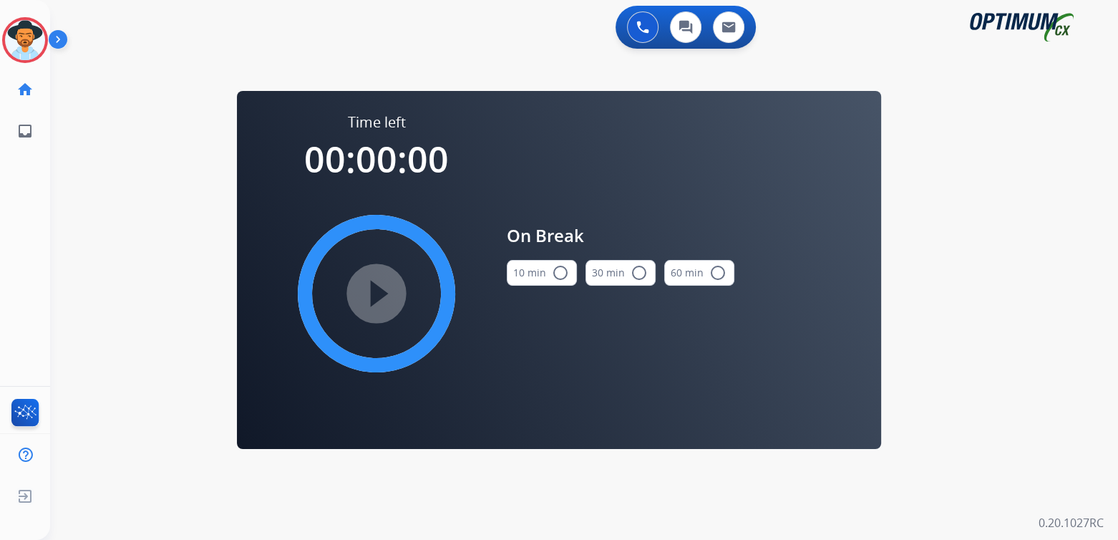
drag, startPoint x: 564, startPoint y: 273, endPoint x: 553, endPoint y: 273, distance: 10.8
click at [564, 273] on mat-icon "radio_button_unchecked" at bounding box center [560, 272] width 17 height 17
click at [385, 298] on mat-icon "play_circle_filled" at bounding box center [376, 293] width 17 height 17
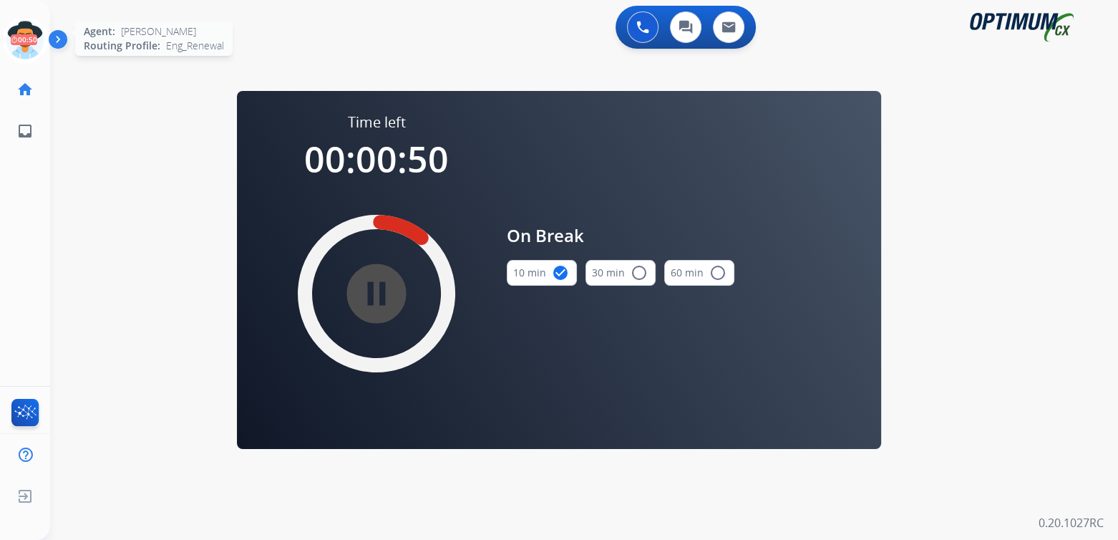
drag, startPoint x: 29, startPoint y: 38, endPoint x: 40, endPoint y: 56, distance: 21.2
click at [29, 38] on icon at bounding box center [25, 40] width 47 height 47
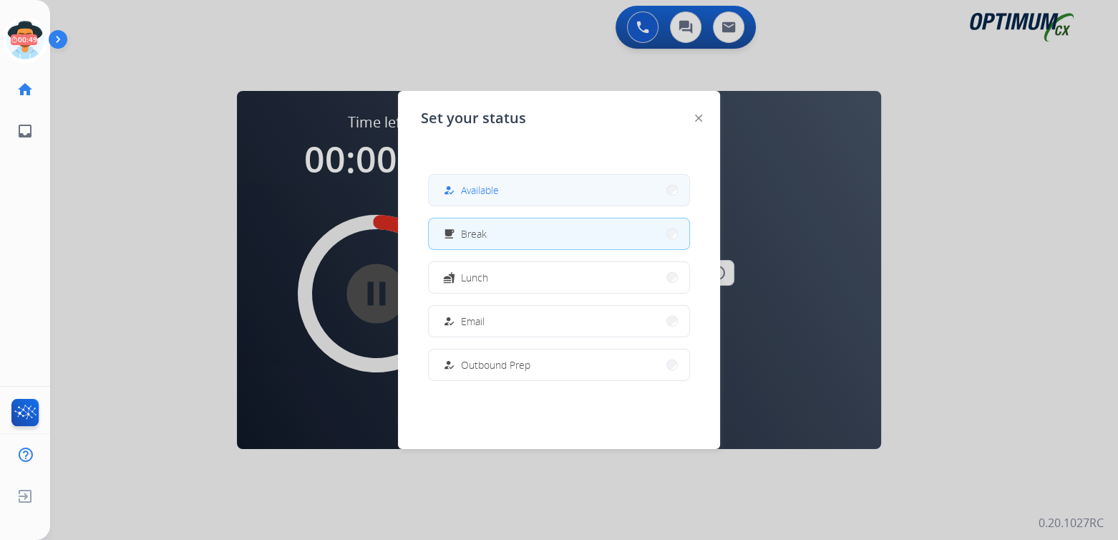
click at [510, 190] on button "how_to_reg Available" at bounding box center [559, 190] width 260 height 31
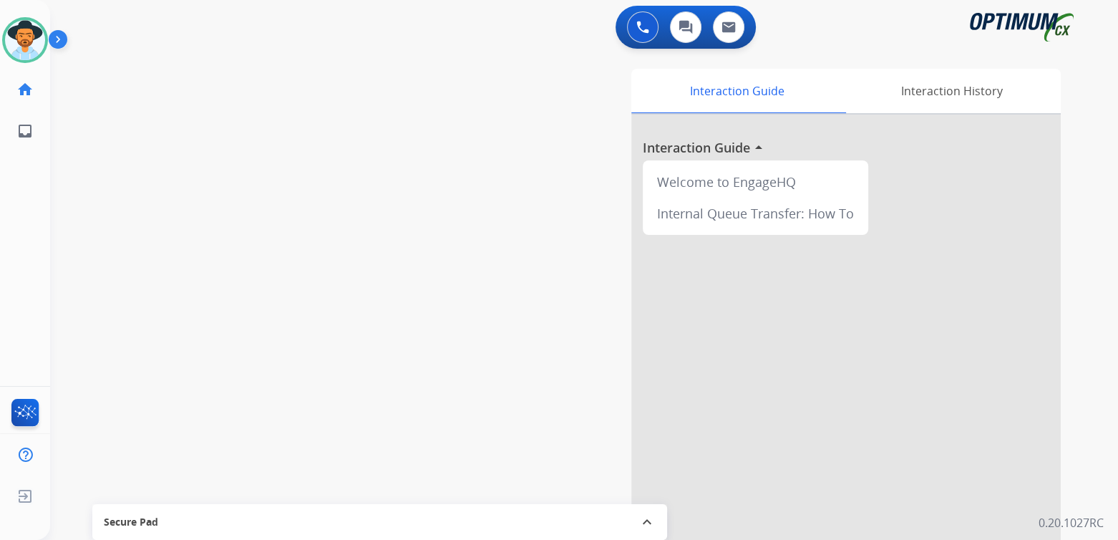
click at [869, 357] on div at bounding box center [845, 382] width 429 height 534
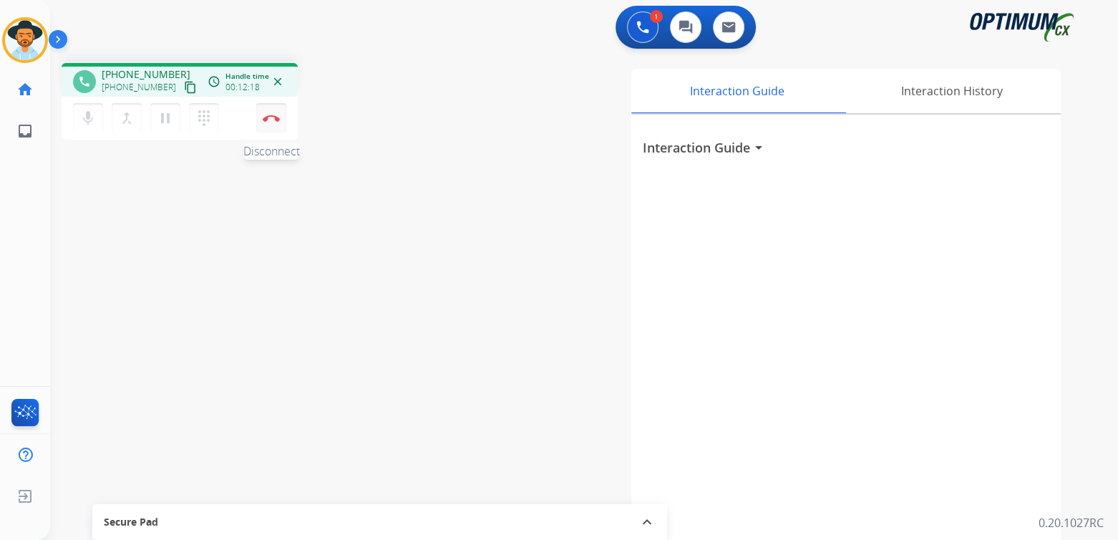
click at [269, 116] on img at bounding box center [271, 118] width 17 height 7
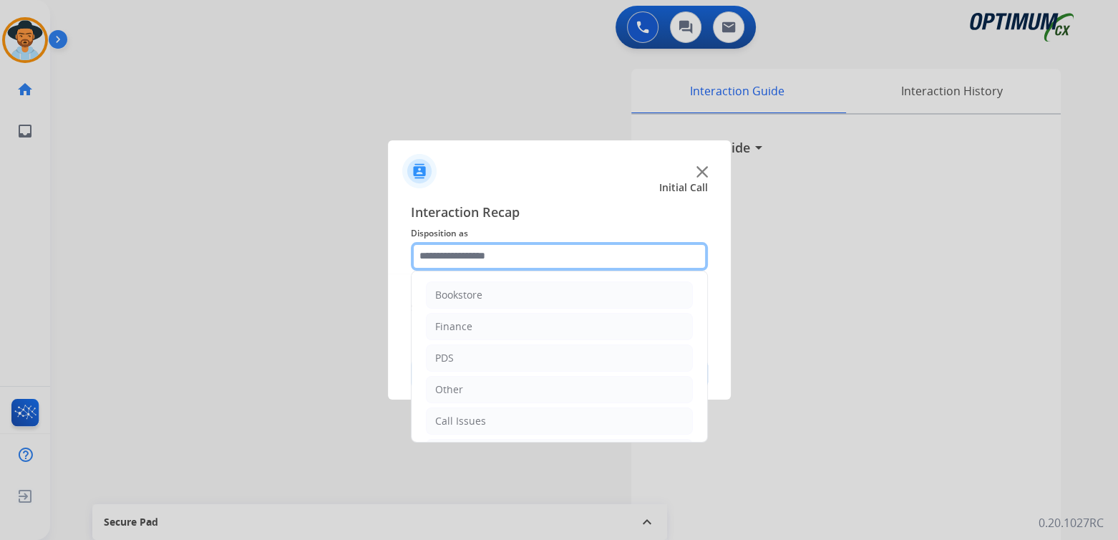
click at [508, 248] on input "text" at bounding box center [559, 256] width 297 height 29
click at [526, 340] on ul "Bookstore Finance PDS Other Call Issues Initial Application Transfer Renewal" at bounding box center [559, 311] width 296 height 268
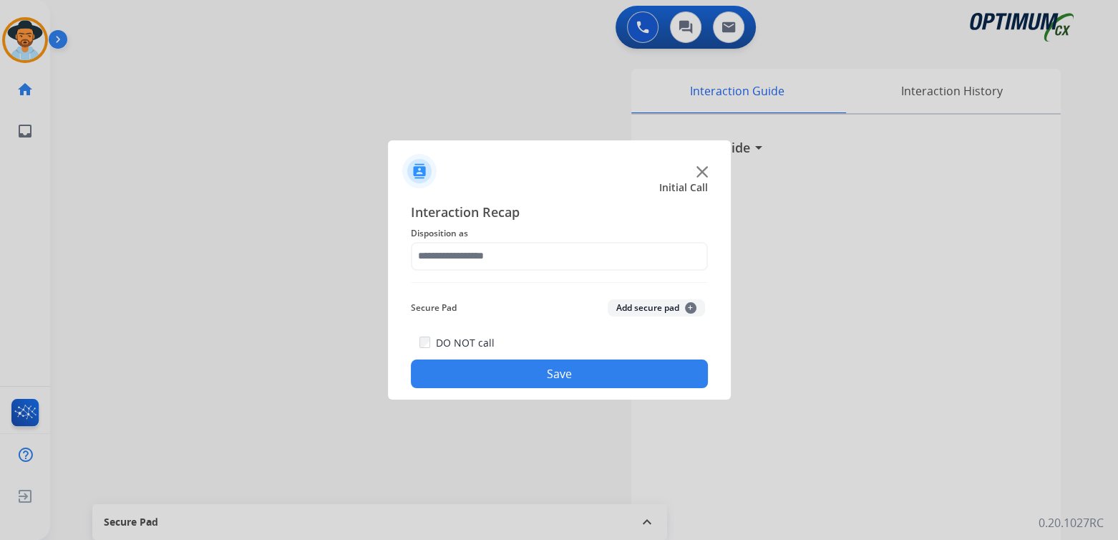
click at [547, 354] on div "DO NOT call Save" at bounding box center [559, 360] width 297 height 54
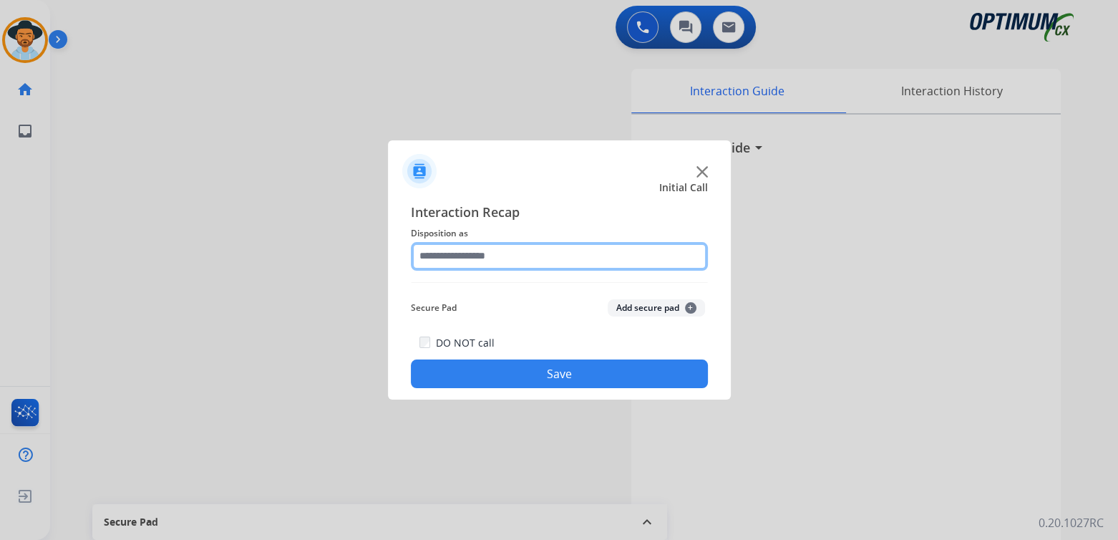
click at [489, 260] on input "text" at bounding box center [559, 256] width 297 height 29
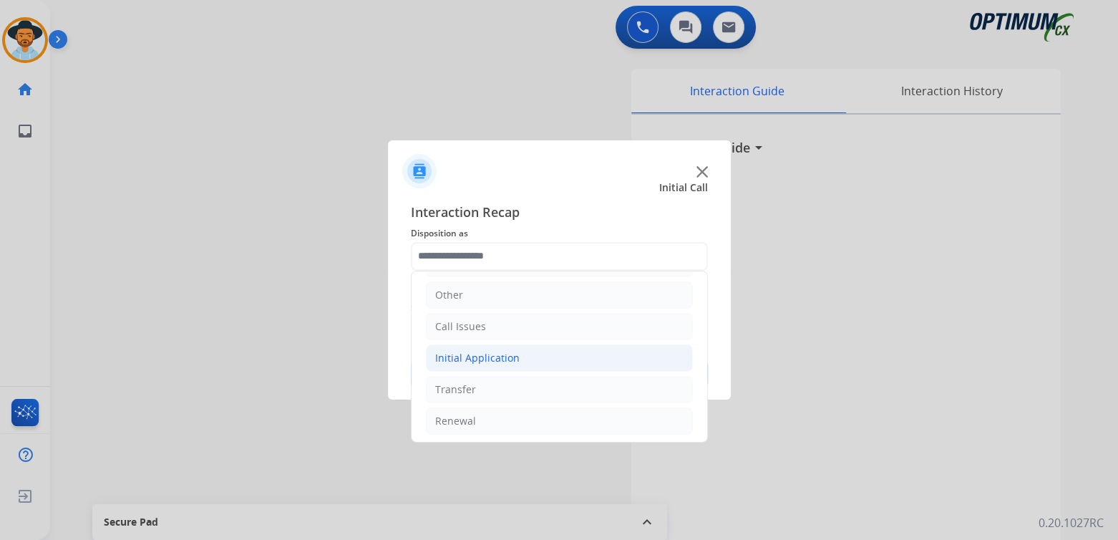
click at [540, 357] on li "Initial Application" at bounding box center [559, 357] width 267 height 27
click at [533, 391] on div "Credential Resend (Initial application)" at bounding box center [554, 389] width 181 height 14
type input "**********"
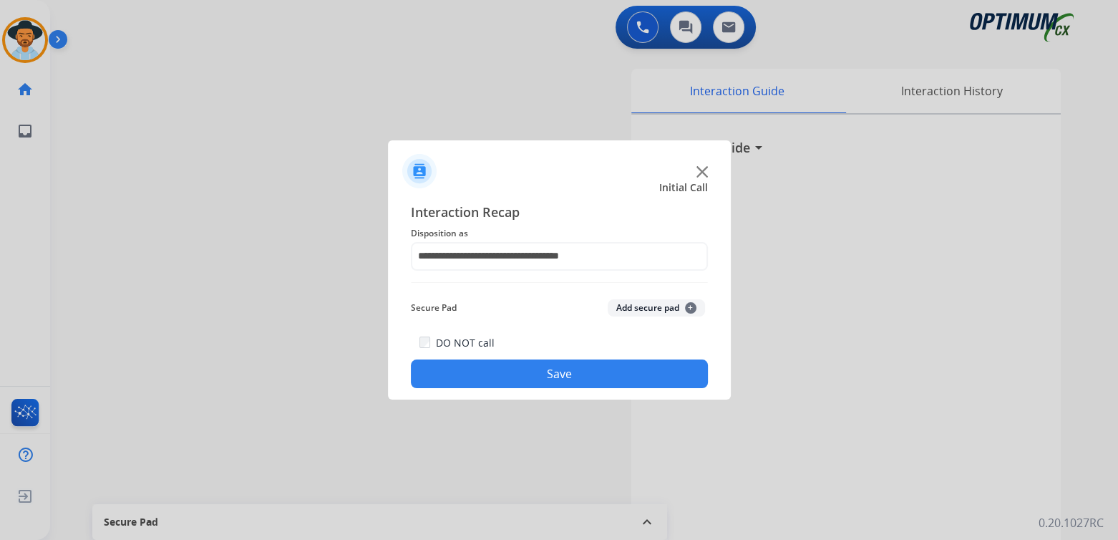
click at [573, 380] on button "Save" at bounding box center [559, 373] width 297 height 29
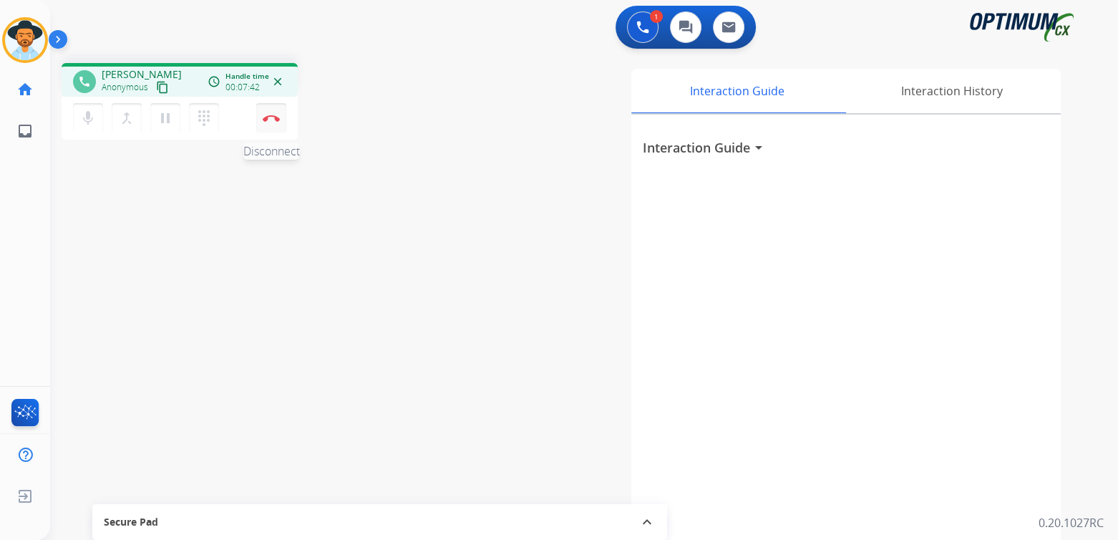
click at [268, 120] on img at bounding box center [271, 118] width 17 height 7
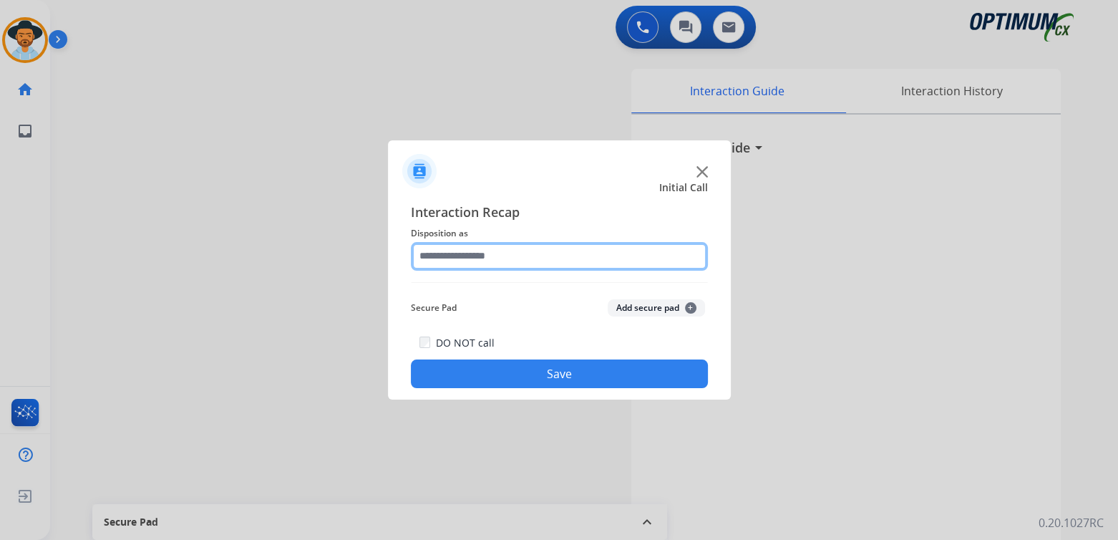
click at [499, 261] on input "text" at bounding box center [559, 256] width 297 height 29
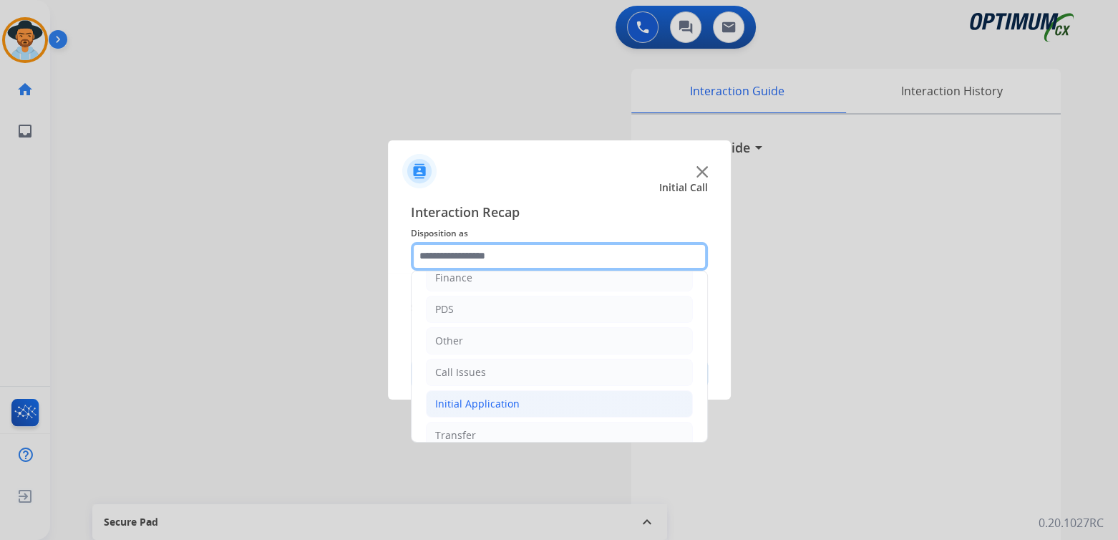
scroll to position [72, 0]
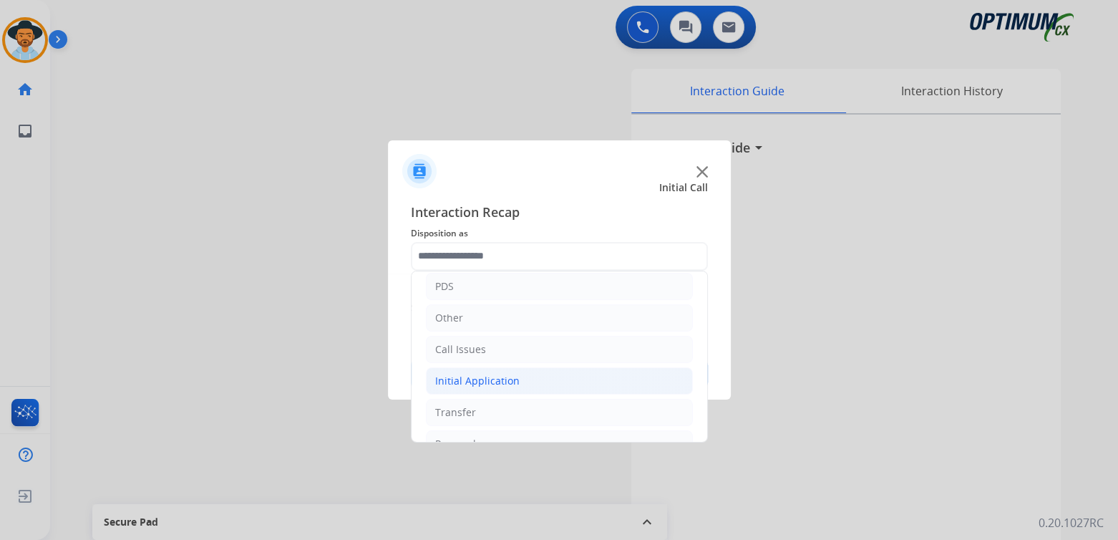
click at [504, 378] on div "Initial Application" at bounding box center [477, 381] width 84 height 14
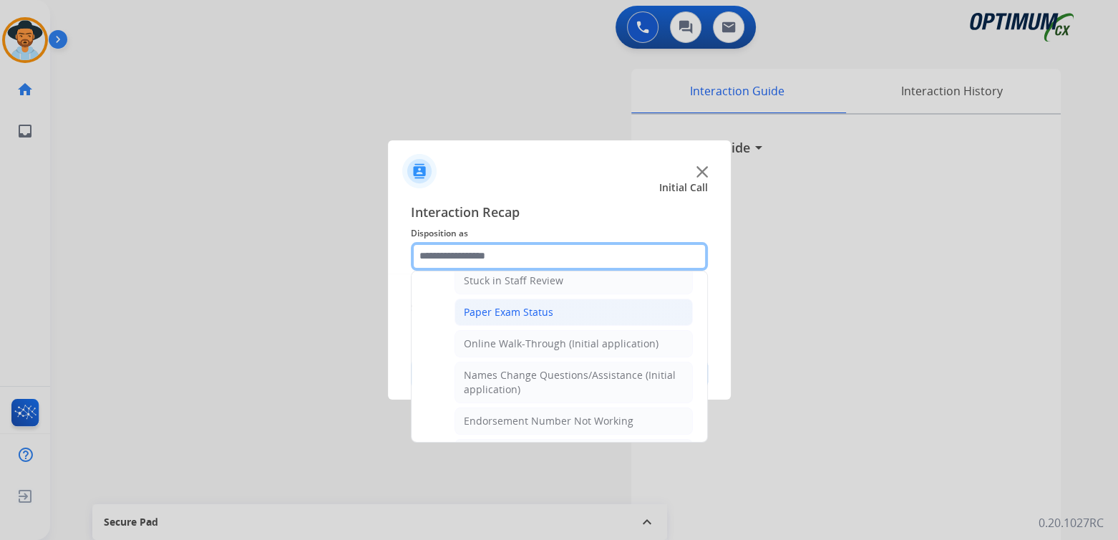
scroll to position [286, 0]
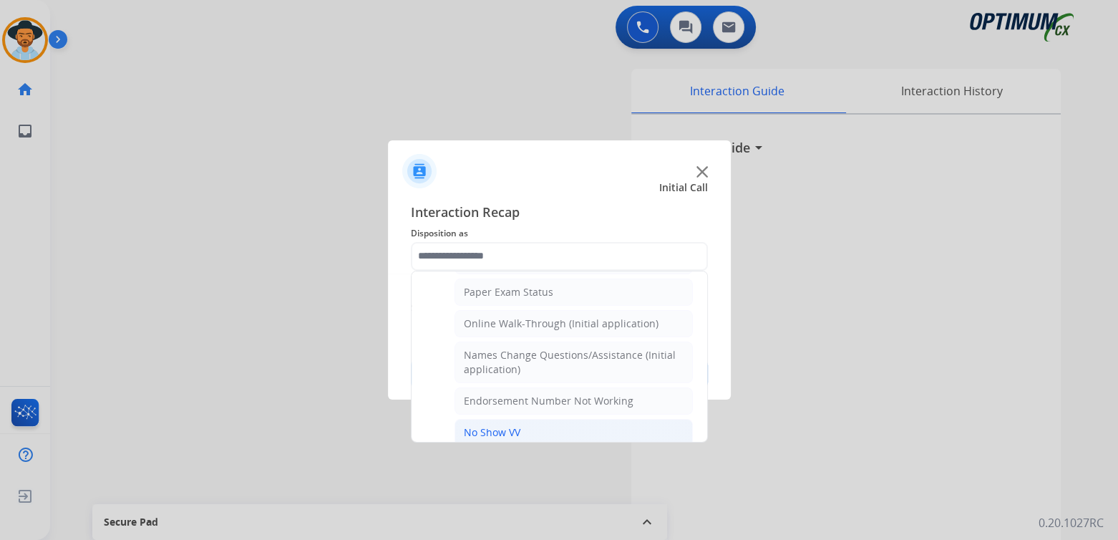
click at [477, 432] on div "No Show VV" at bounding box center [492, 432] width 57 height 14
type input "**********"
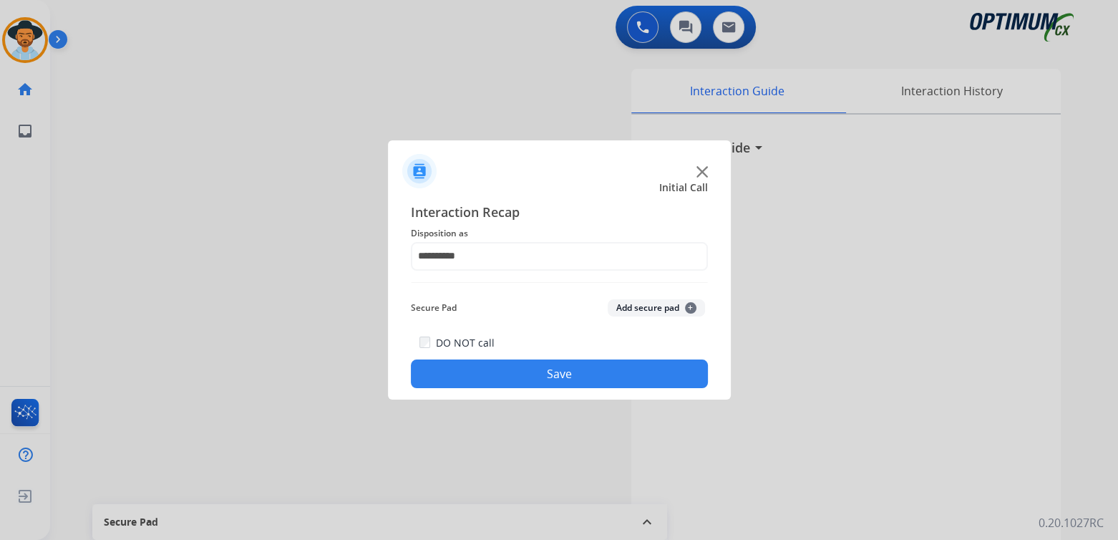
click at [576, 367] on button "Save" at bounding box center [559, 373] width 297 height 29
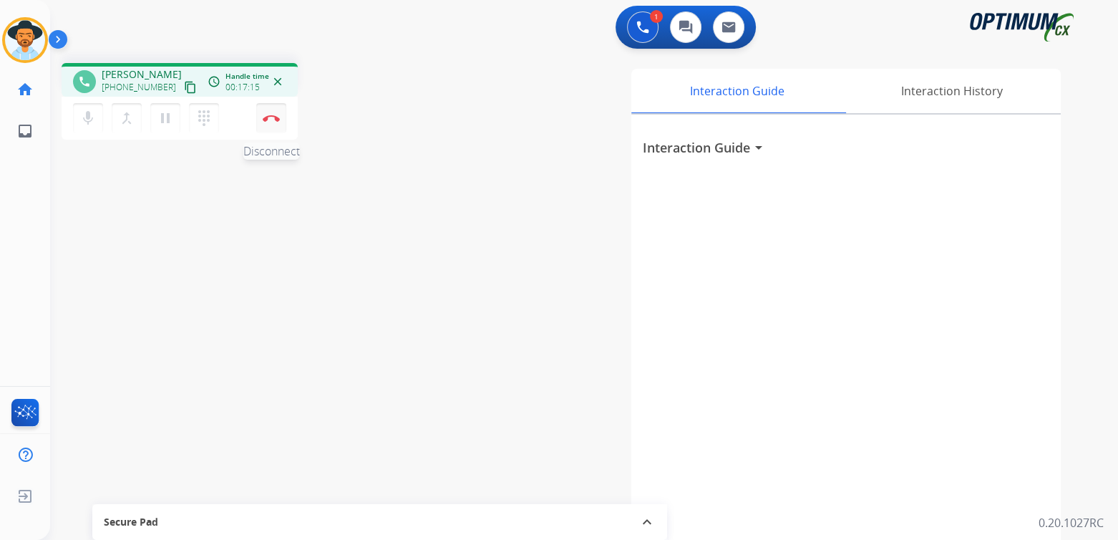
click at [279, 119] on button "Disconnect" at bounding box center [271, 118] width 30 height 30
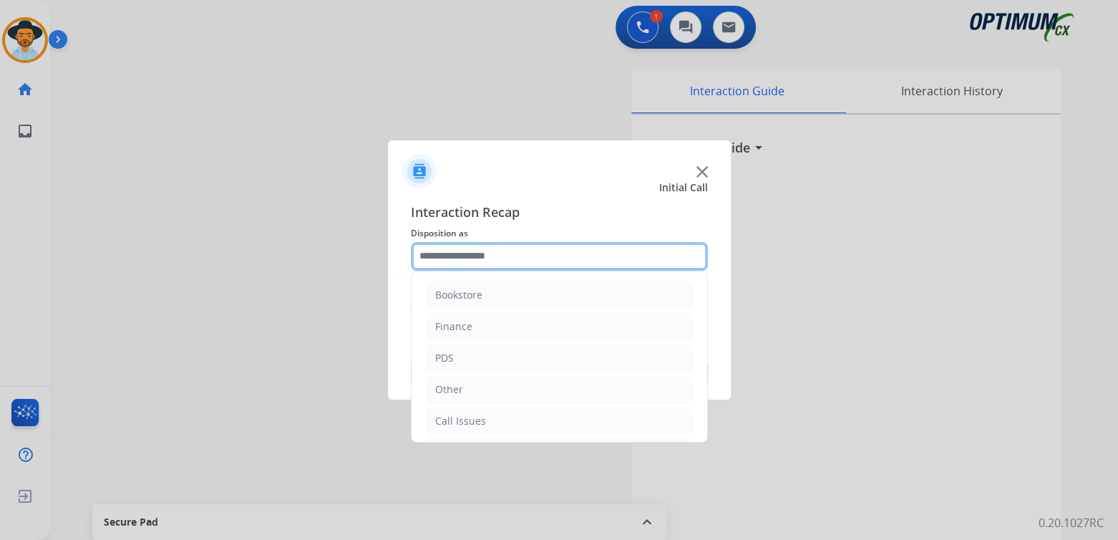
click at [519, 263] on input "text" at bounding box center [559, 256] width 297 height 29
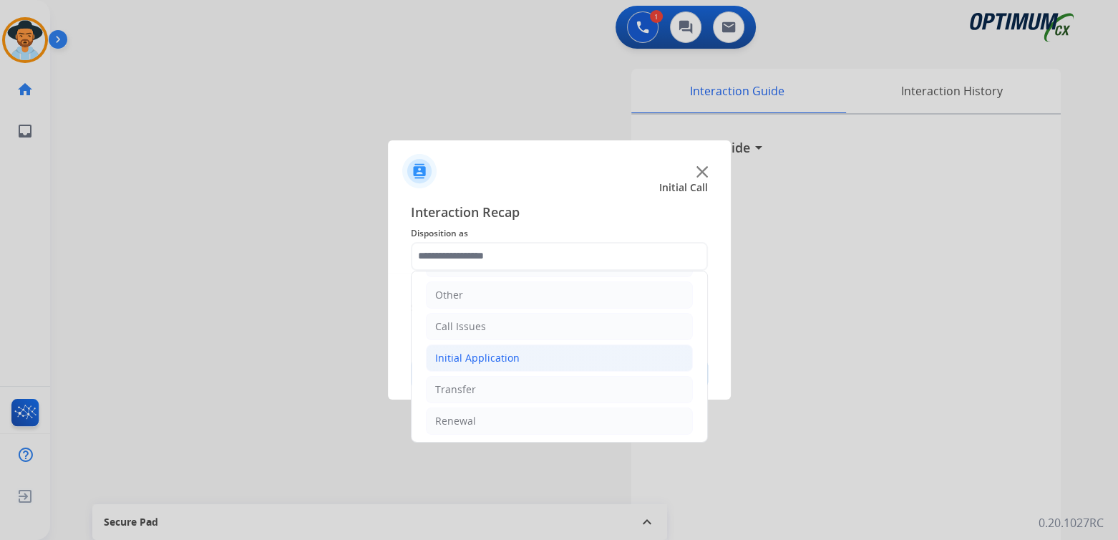
click at [525, 361] on li "Initial Application" at bounding box center [559, 357] width 267 height 27
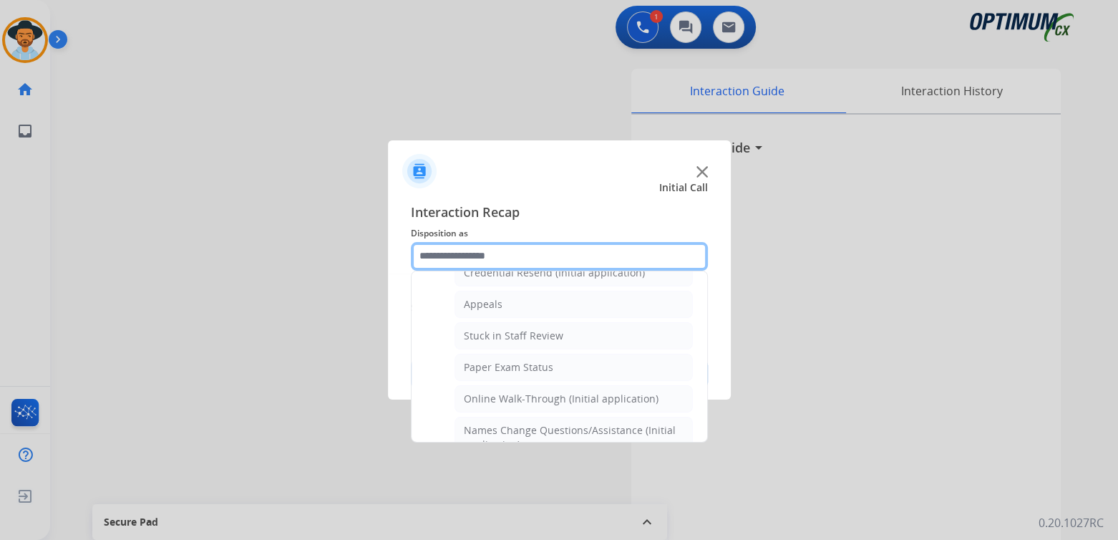
scroll to position [238, 0]
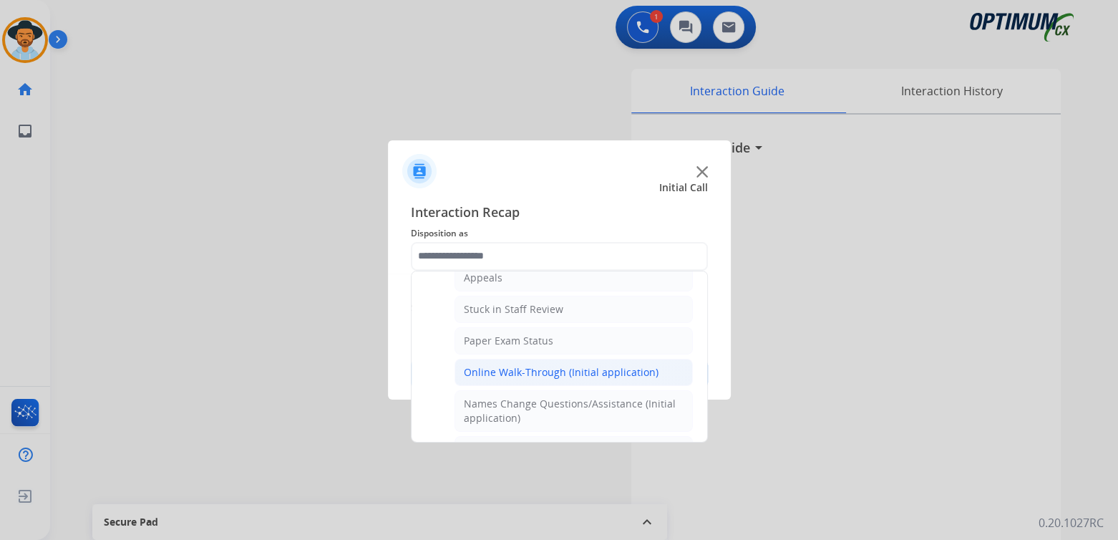
click at [491, 370] on div "Online Walk-Through (Initial application)" at bounding box center [561, 372] width 195 height 14
type input "**********"
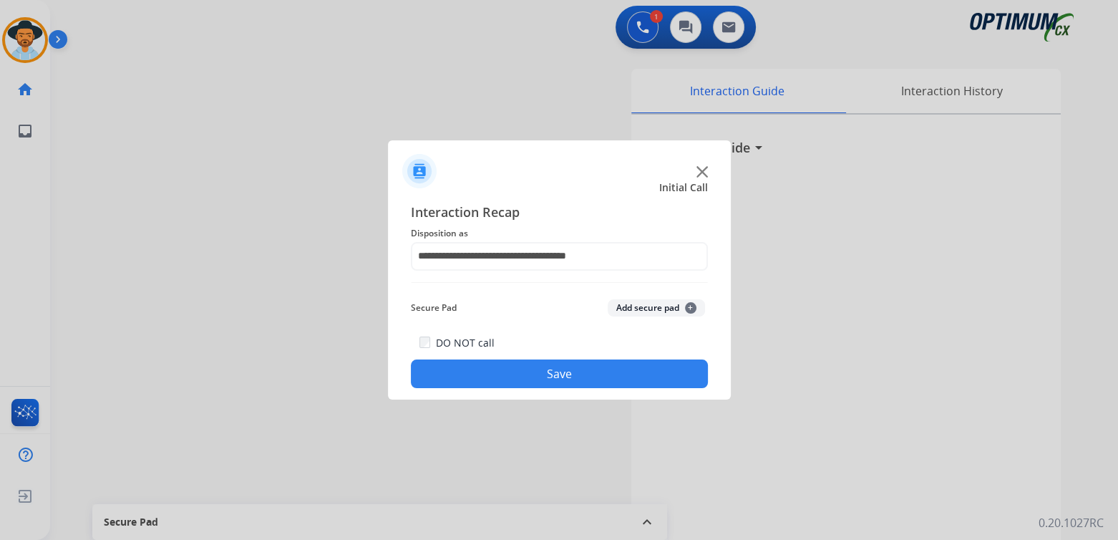
click at [549, 363] on button "Save" at bounding box center [559, 373] width 297 height 29
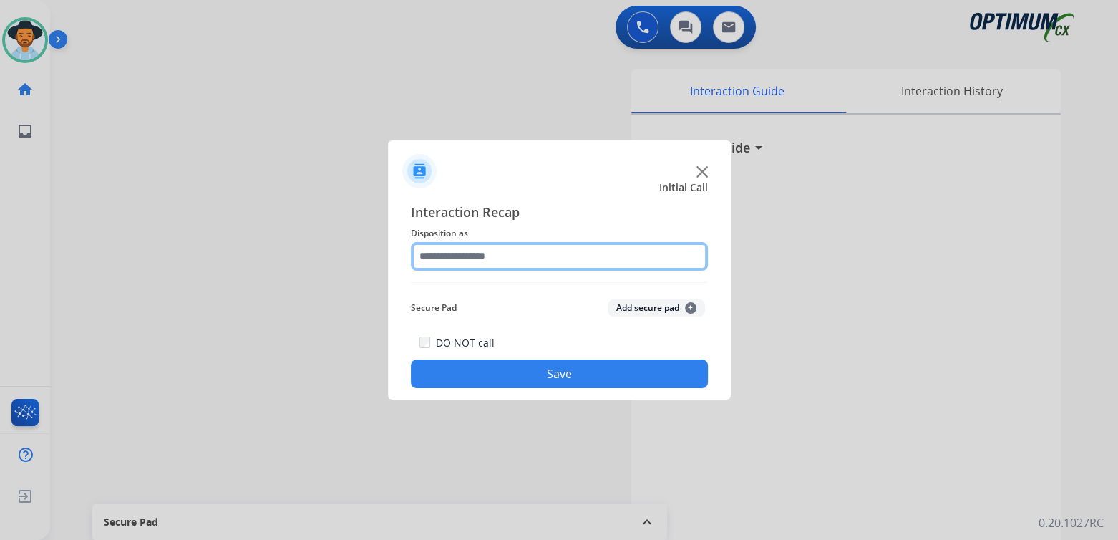
click at [503, 264] on input "text" at bounding box center [559, 256] width 297 height 29
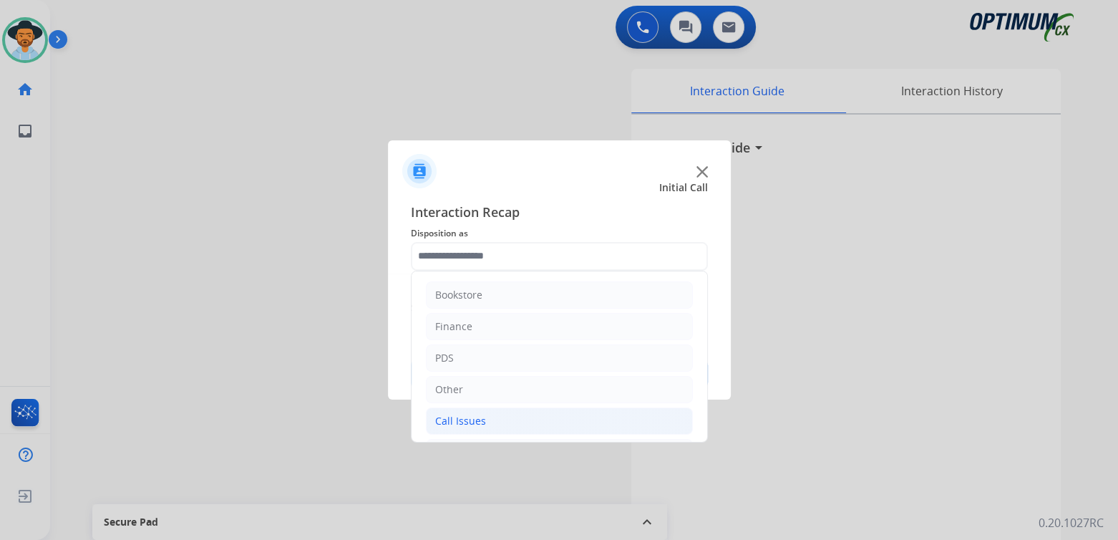
click at [483, 421] on li "Call Issues" at bounding box center [559, 420] width 267 height 27
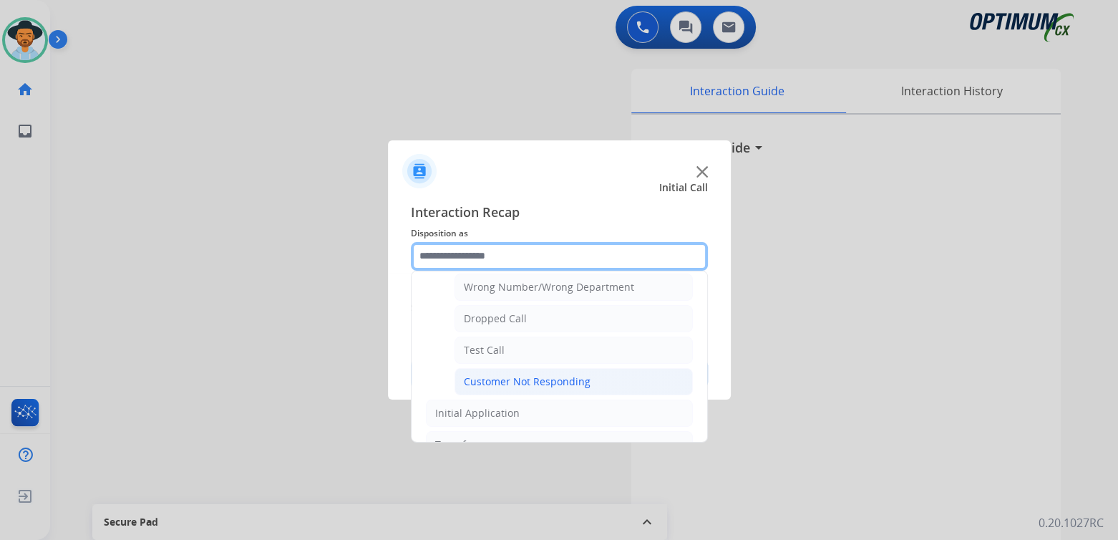
scroll to position [215, 0]
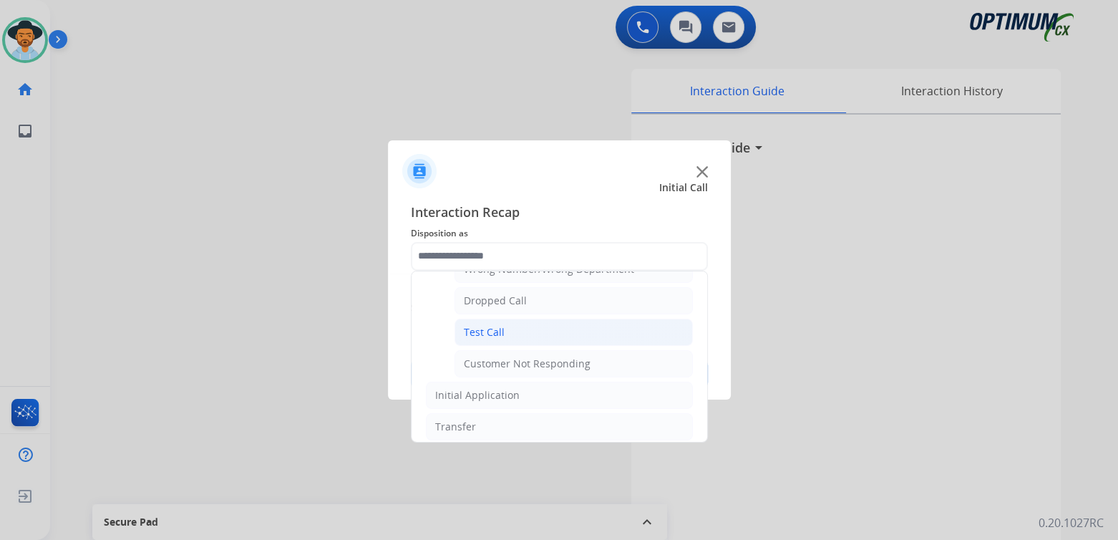
click at [487, 332] on div "Test Call" at bounding box center [484, 332] width 41 height 14
type input "*********"
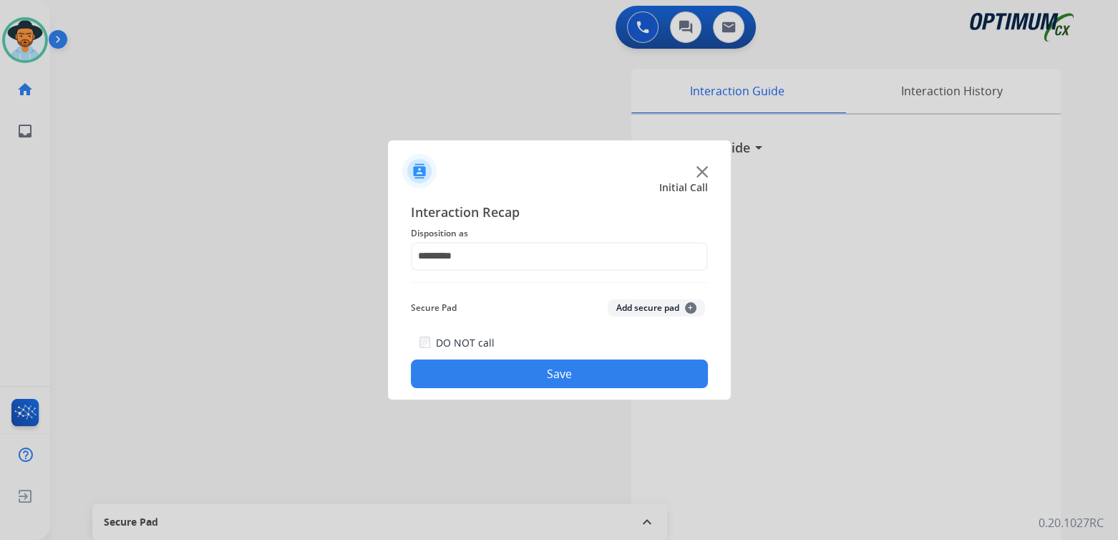
click at [587, 360] on button "Save" at bounding box center [559, 373] width 297 height 29
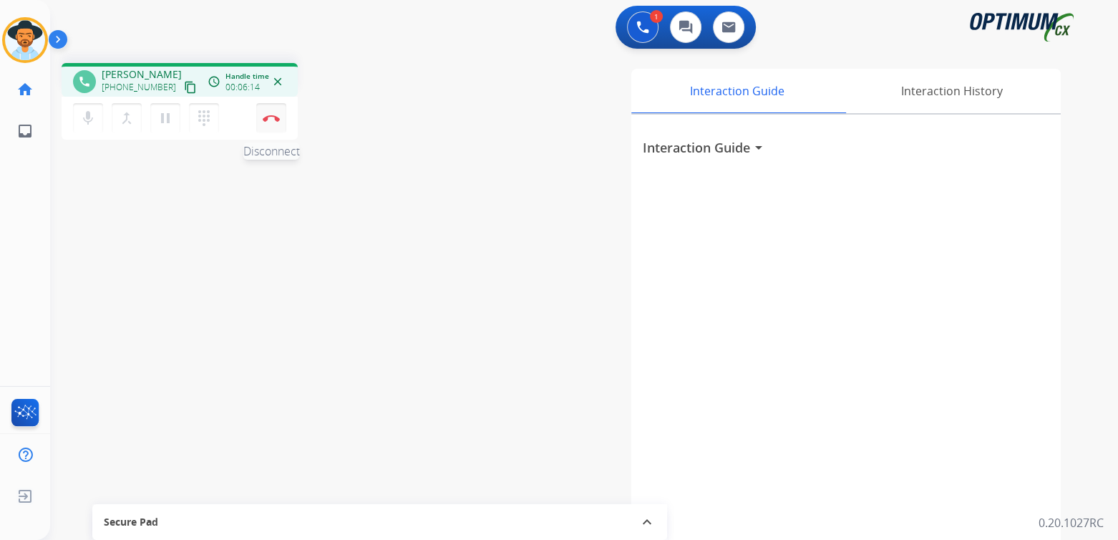
click at [271, 118] on img at bounding box center [271, 118] width 17 height 7
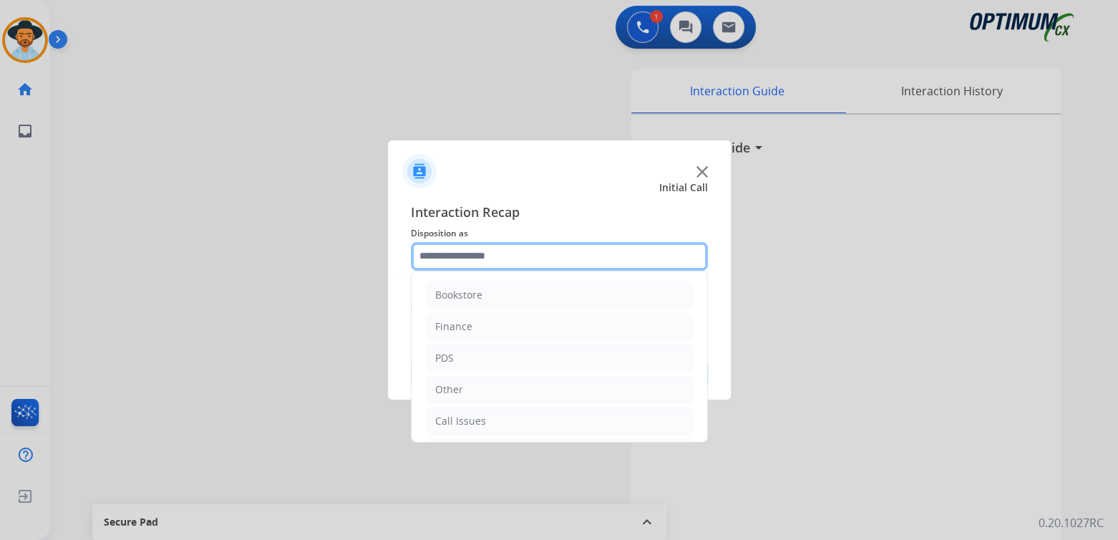
click at [514, 260] on input "text" at bounding box center [559, 256] width 297 height 29
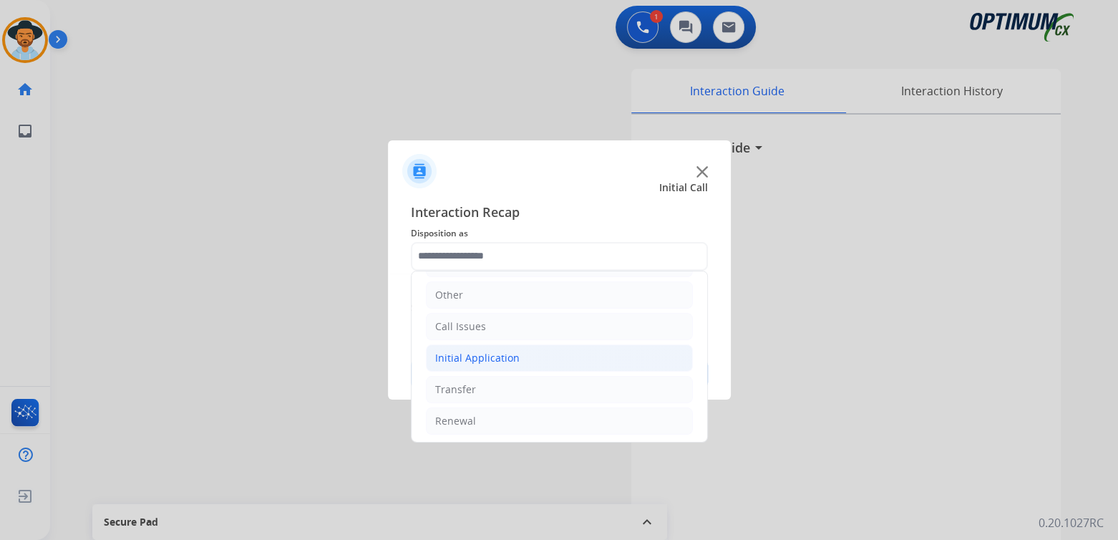
click at [492, 358] on div "Initial Application" at bounding box center [477, 358] width 84 height 14
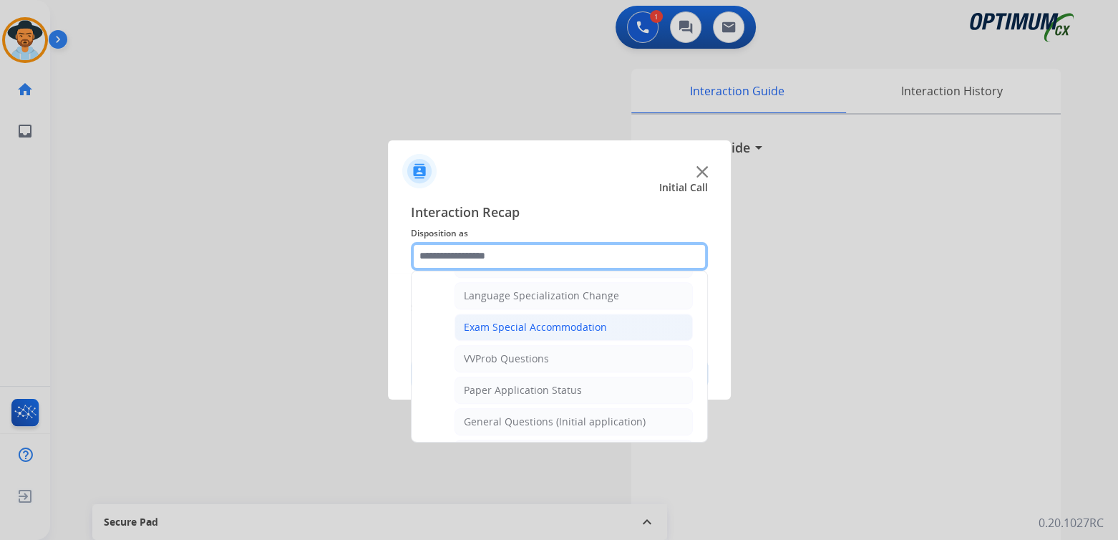
scroll to position [739, 0]
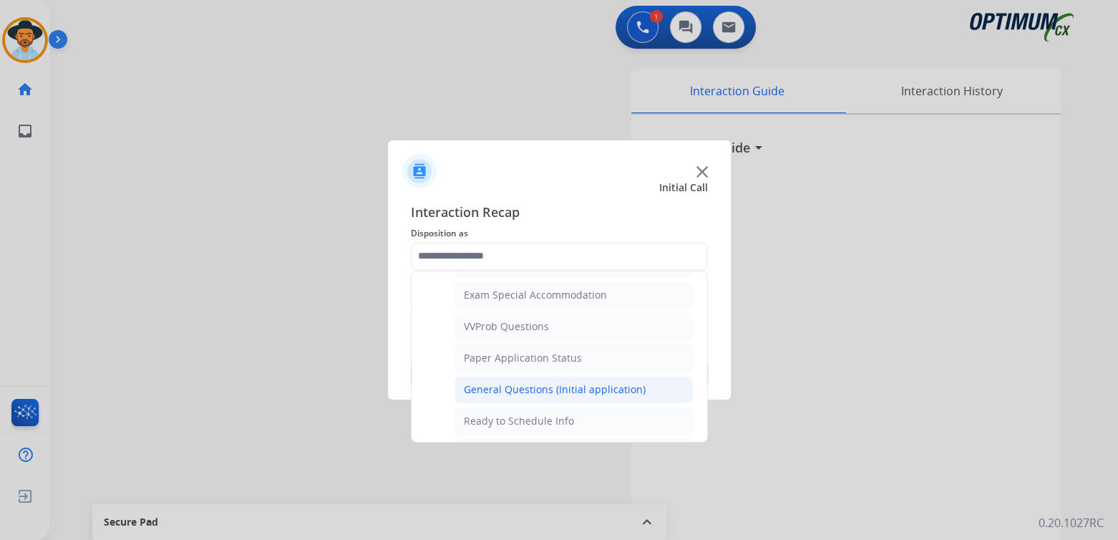
click at [512, 382] on div "General Questions (Initial application)" at bounding box center [555, 389] width 182 height 14
type input "**********"
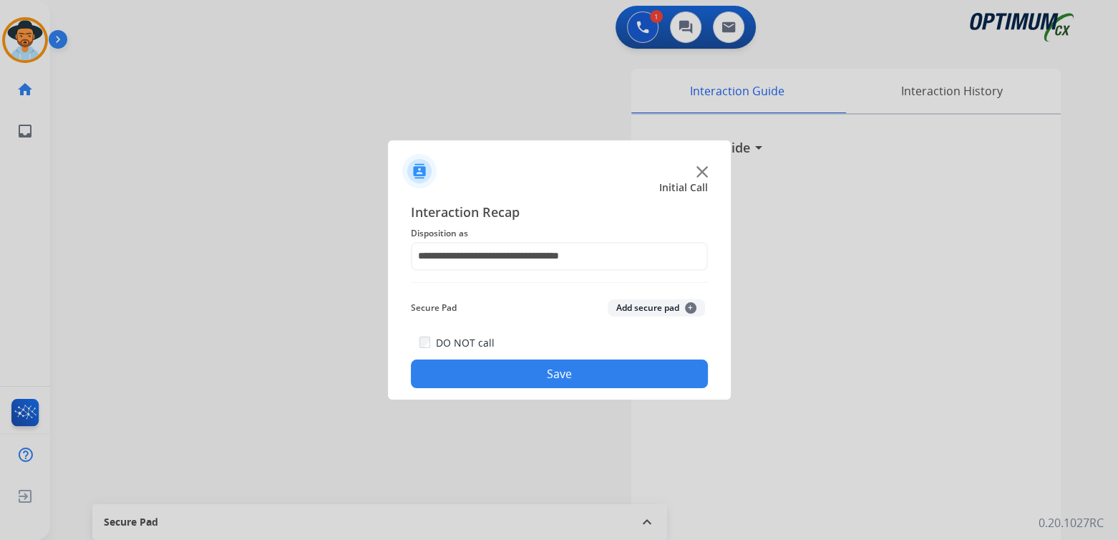
click at [522, 375] on button "Save" at bounding box center [559, 373] width 297 height 29
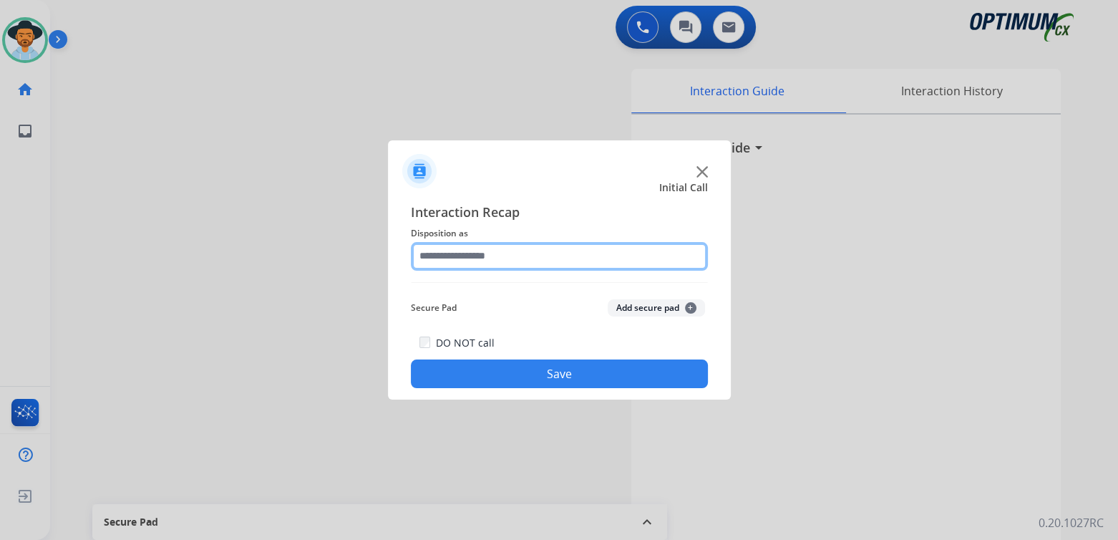
click at [442, 258] on input "text" at bounding box center [559, 256] width 297 height 29
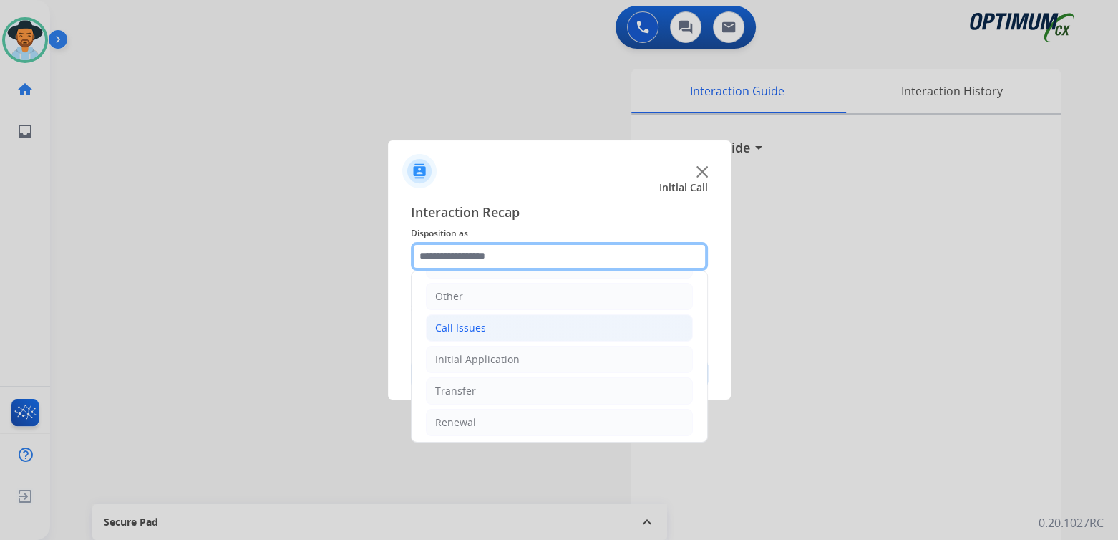
scroll to position [94, 0]
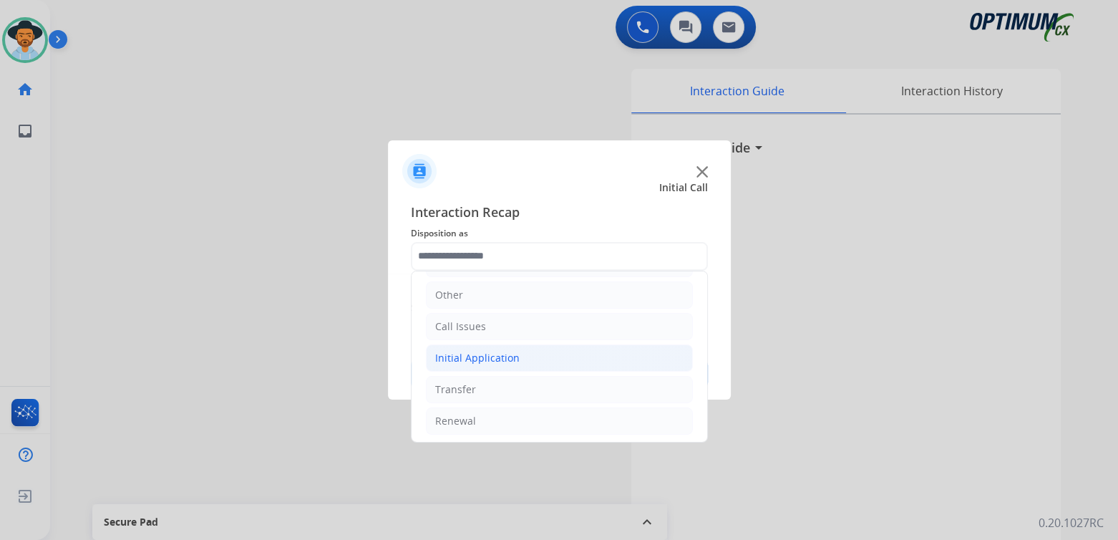
click at [495, 356] on div "Initial Application" at bounding box center [477, 358] width 84 height 14
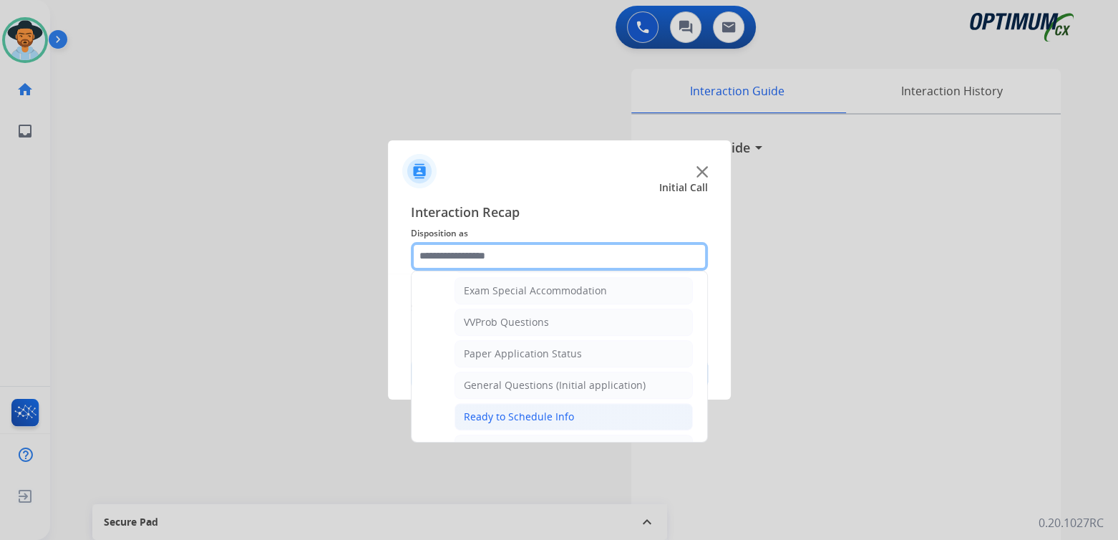
scroll to position [810, 0]
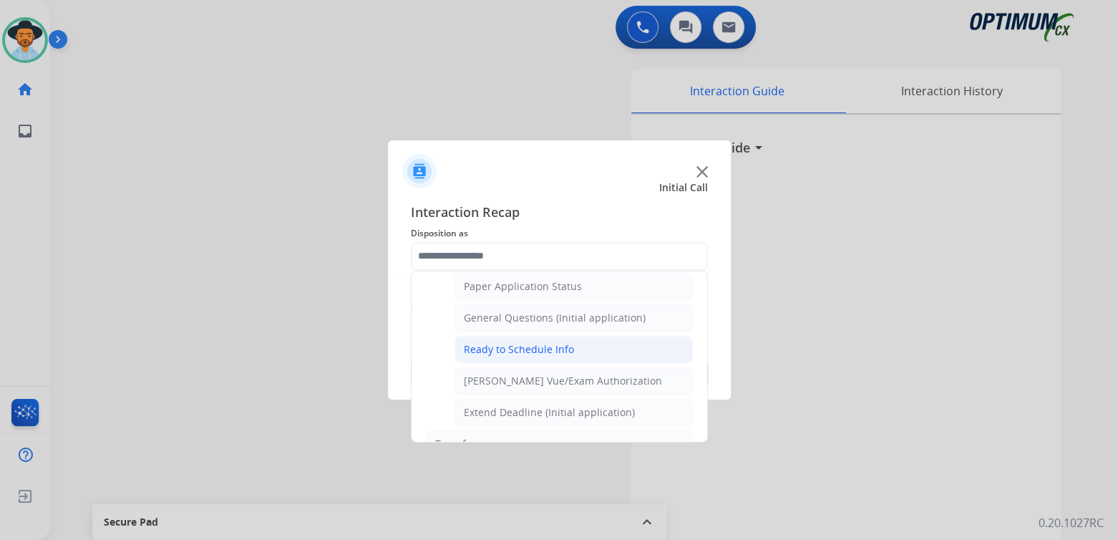
click at [520, 342] on div "Ready to Schedule Info" at bounding box center [519, 349] width 110 height 14
type input "**********"
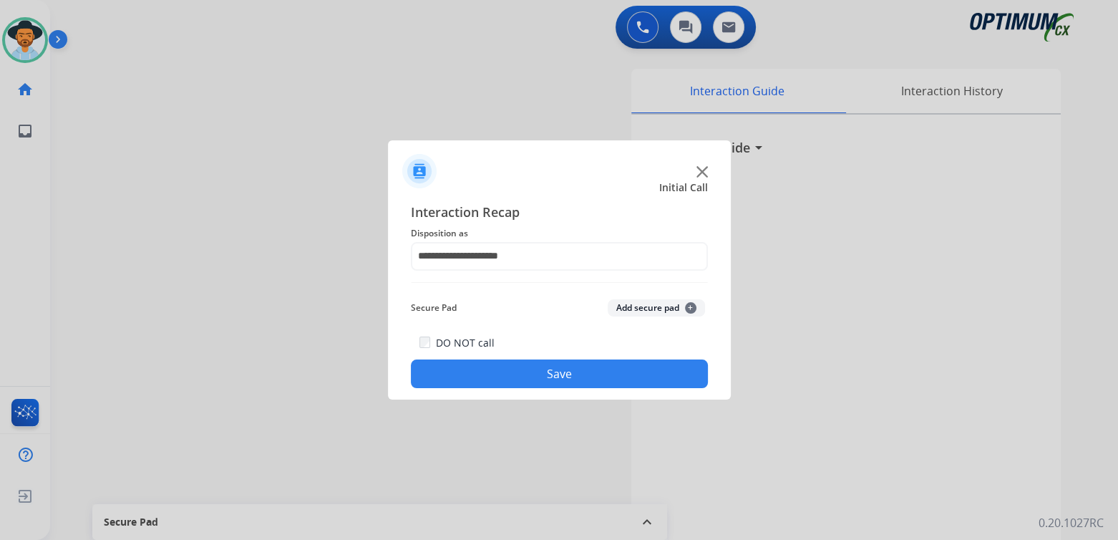
drag, startPoint x: 573, startPoint y: 373, endPoint x: 716, endPoint y: 369, distance: 143.9
click at [573, 373] on button "Save" at bounding box center [559, 373] width 297 height 29
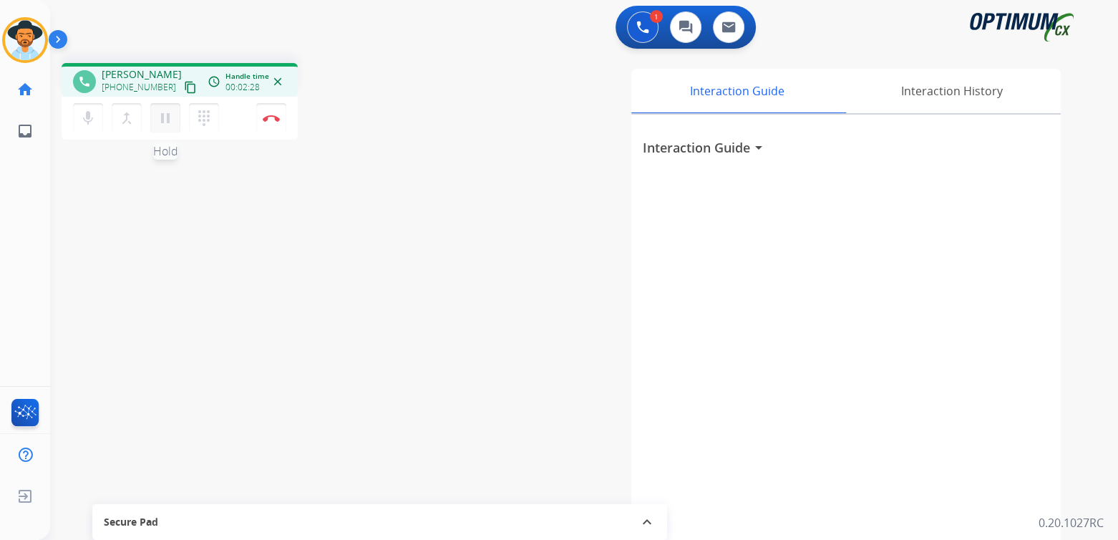
click at [167, 120] on mat-icon "pause" at bounding box center [165, 117] width 17 height 17
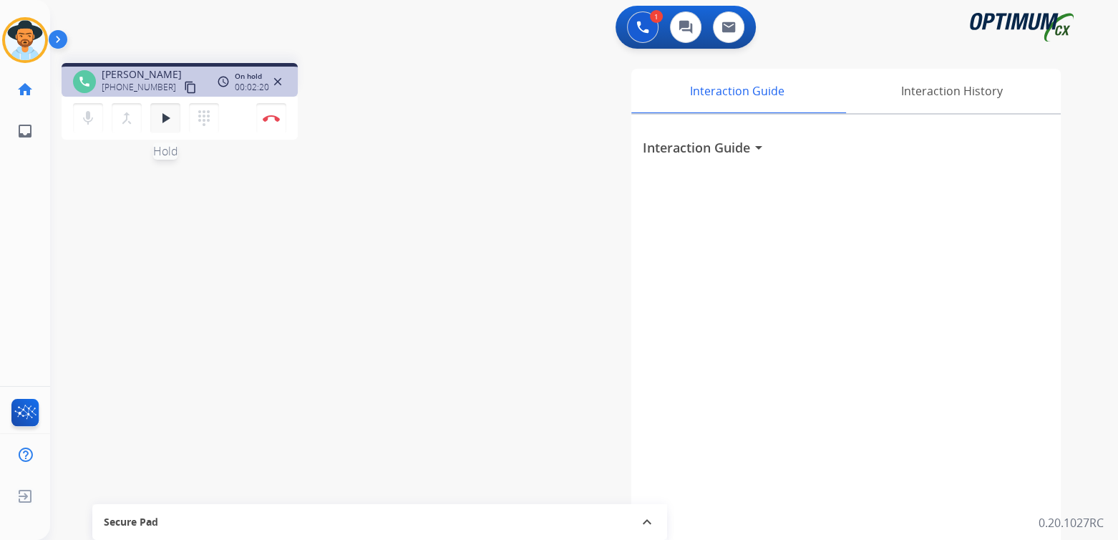
click at [167, 112] on mat-icon "play_arrow" at bounding box center [165, 117] width 17 height 17
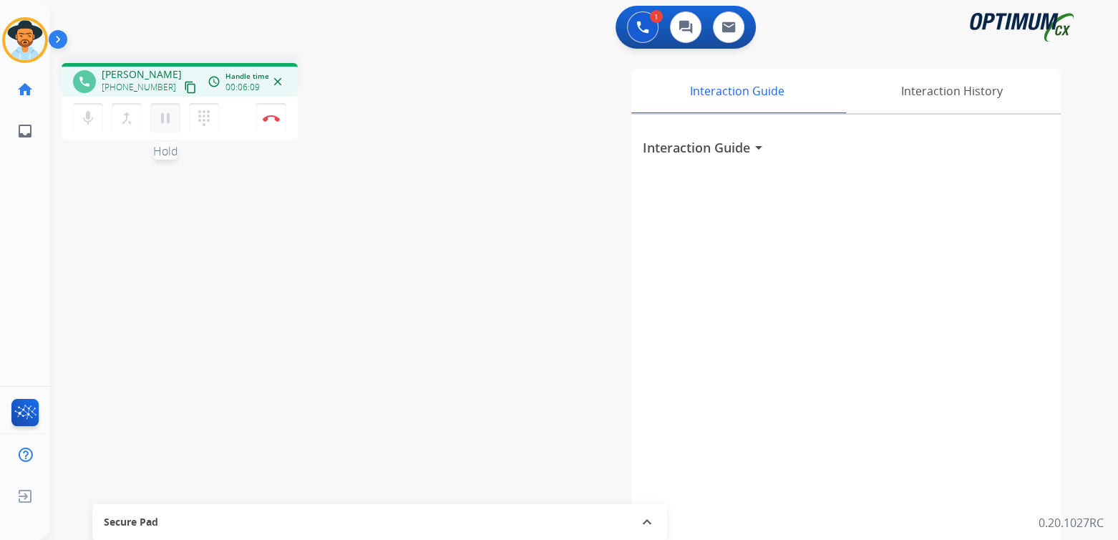
click at [154, 113] on button "pause Hold" at bounding box center [165, 118] width 30 height 30
drag, startPoint x: 268, startPoint y: 115, endPoint x: 281, endPoint y: 111, distance: 13.6
click at [270, 115] on img at bounding box center [271, 118] width 17 height 7
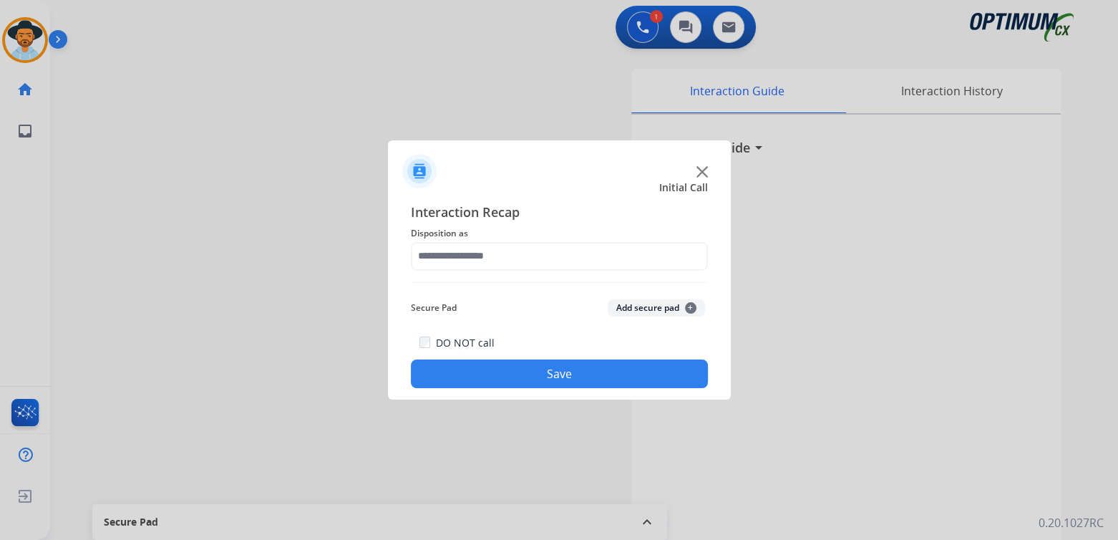
click at [651, 30] on div at bounding box center [559, 270] width 1118 height 540
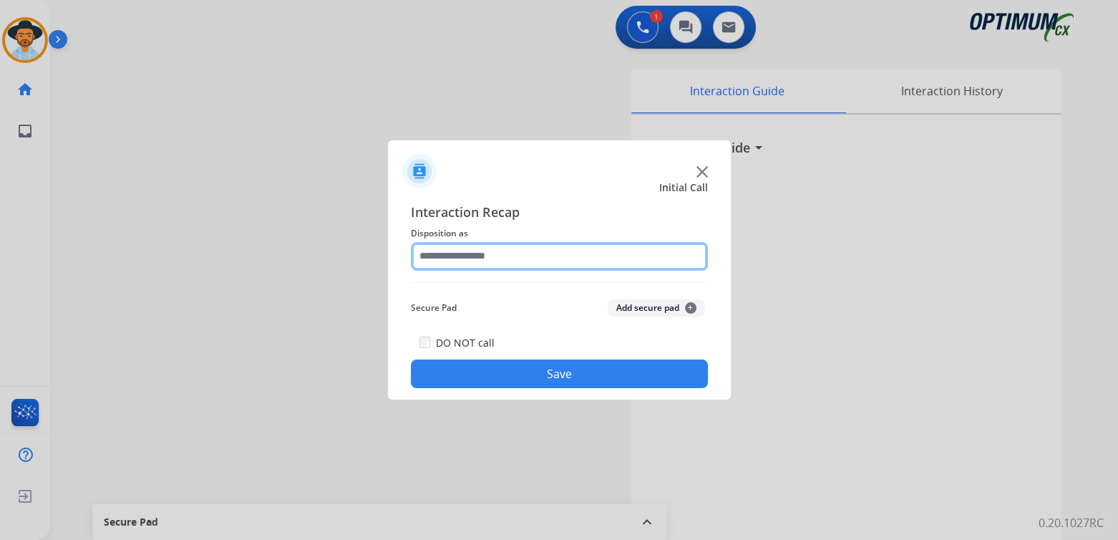
click at [478, 260] on input "text" at bounding box center [559, 256] width 297 height 29
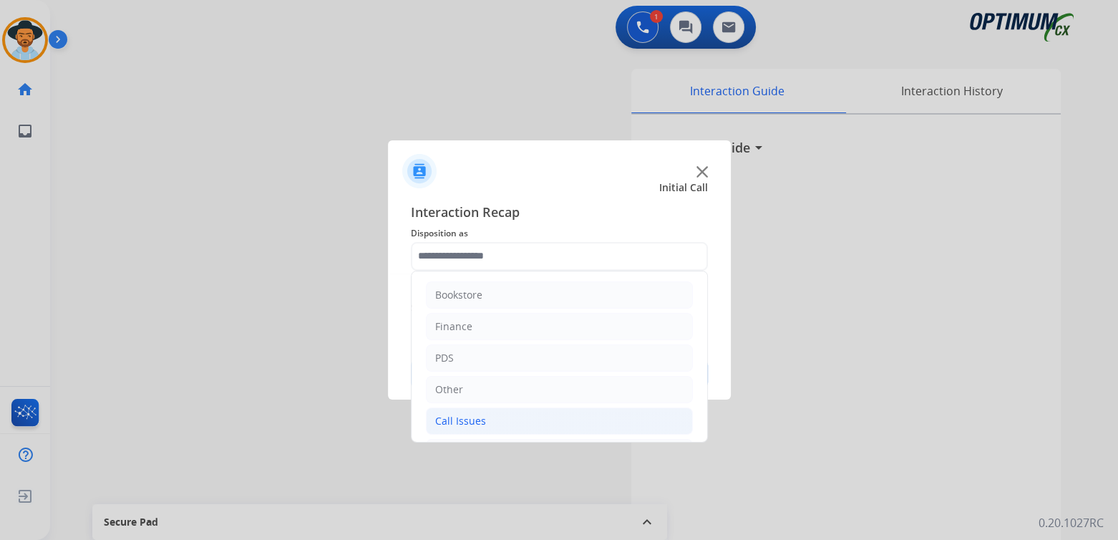
click at [501, 416] on li "Call Issues" at bounding box center [559, 420] width 267 height 27
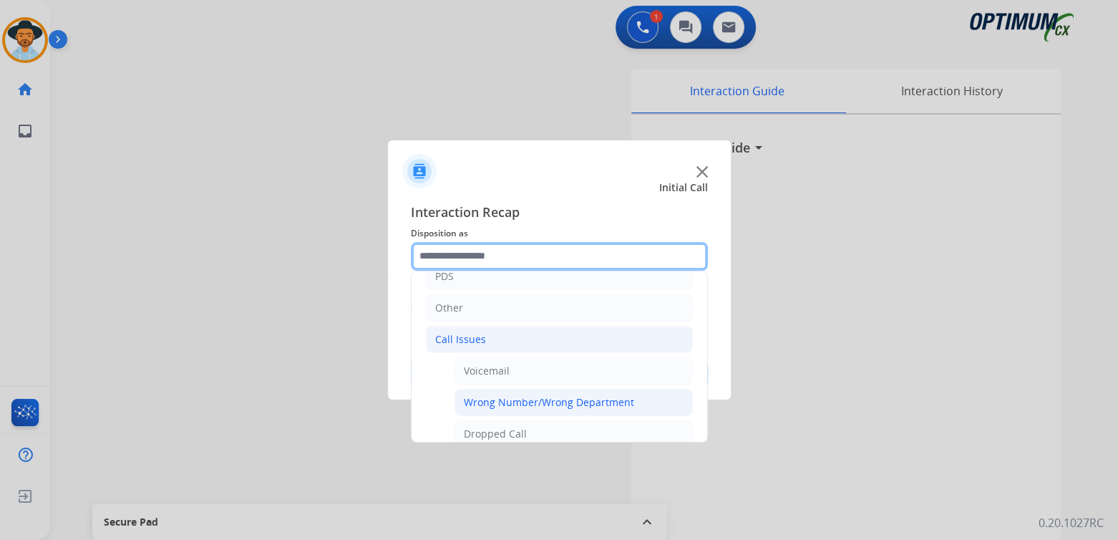
scroll to position [143, 0]
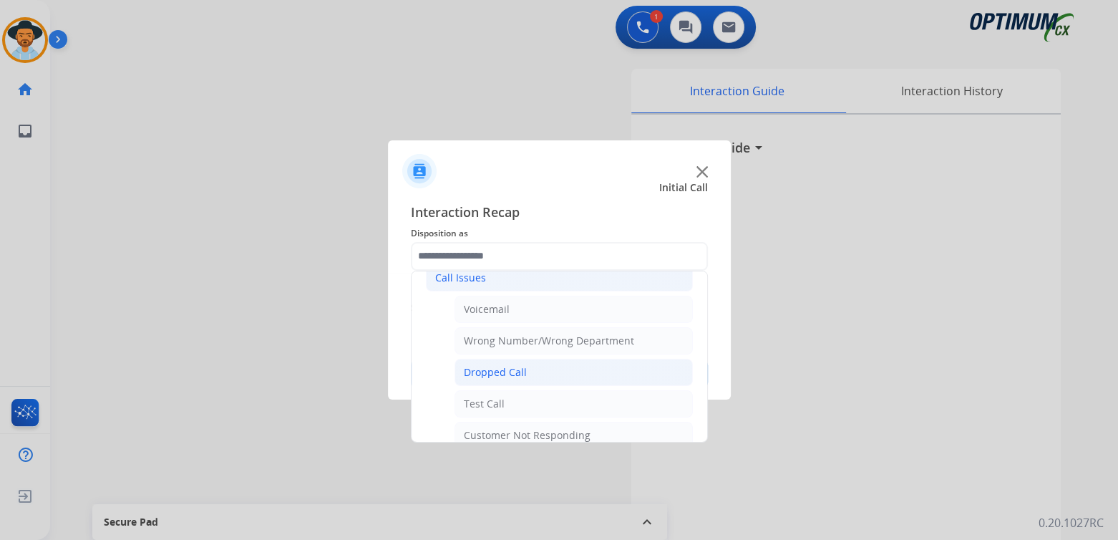
click at [515, 369] on div "Dropped Call" at bounding box center [495, 372] width 63 height 14
type input "**********"
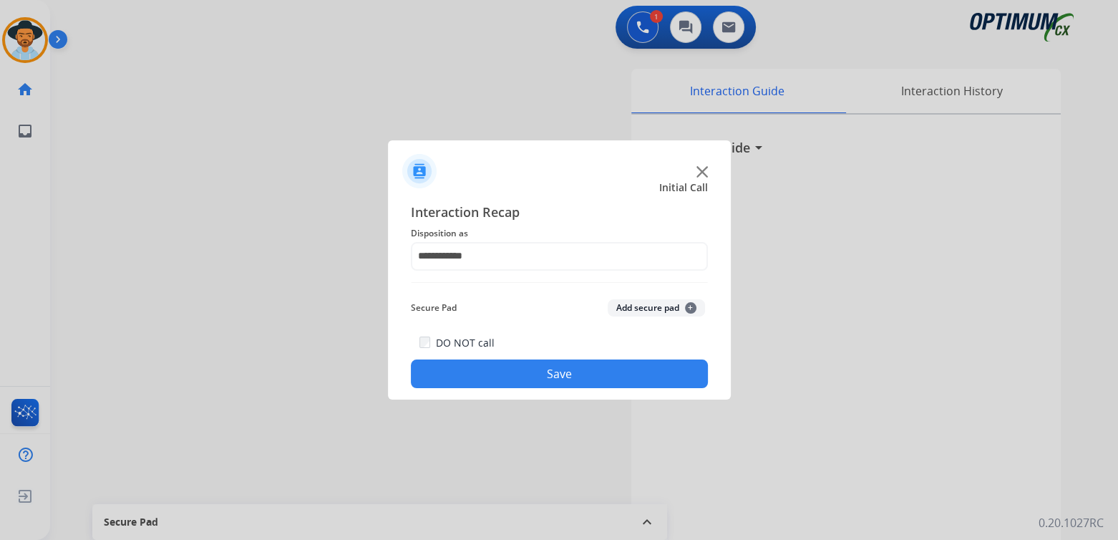
click at [554, 376] on button "Save" at bounding box center [559, 373] width 297 height 29
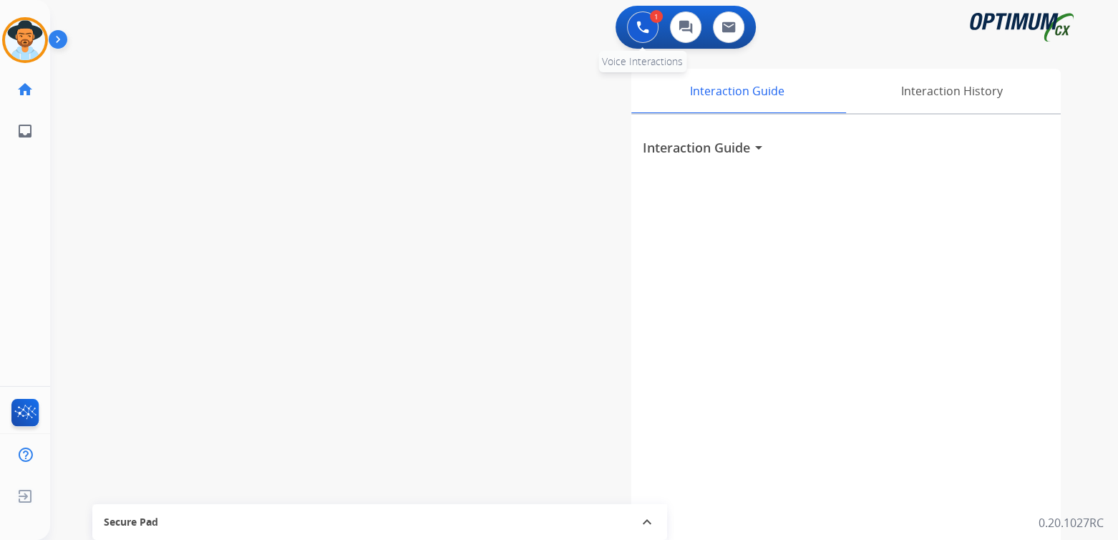
click at [643, 22] on img at bounding box center [642, 27] width 13 height 13
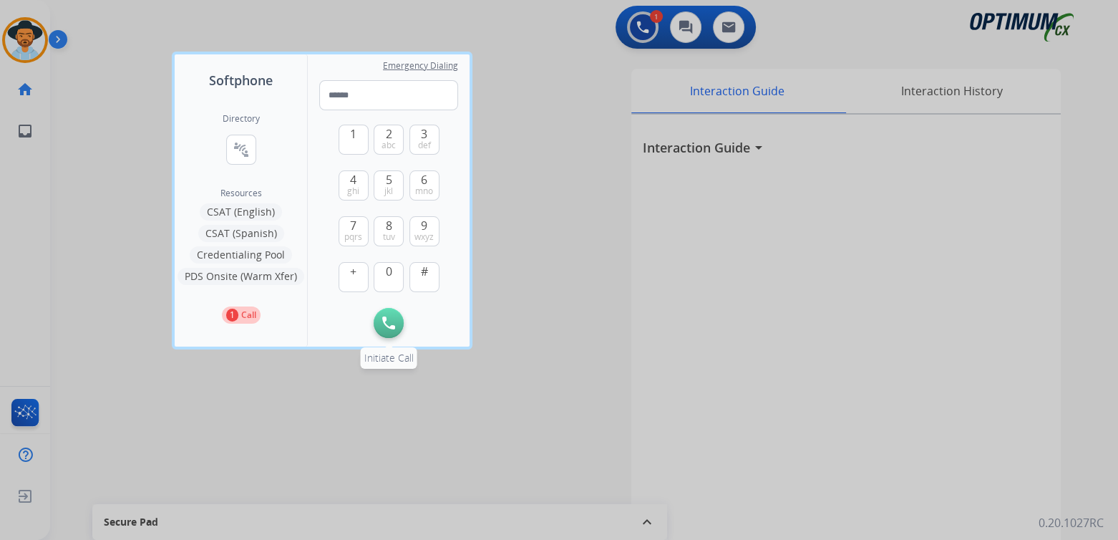
click at [389, 322] on img at bounding box center [388, 322] width 13 height 13
click at [560, 146] on div at bounding box center [559, 270] width 1118 height 540
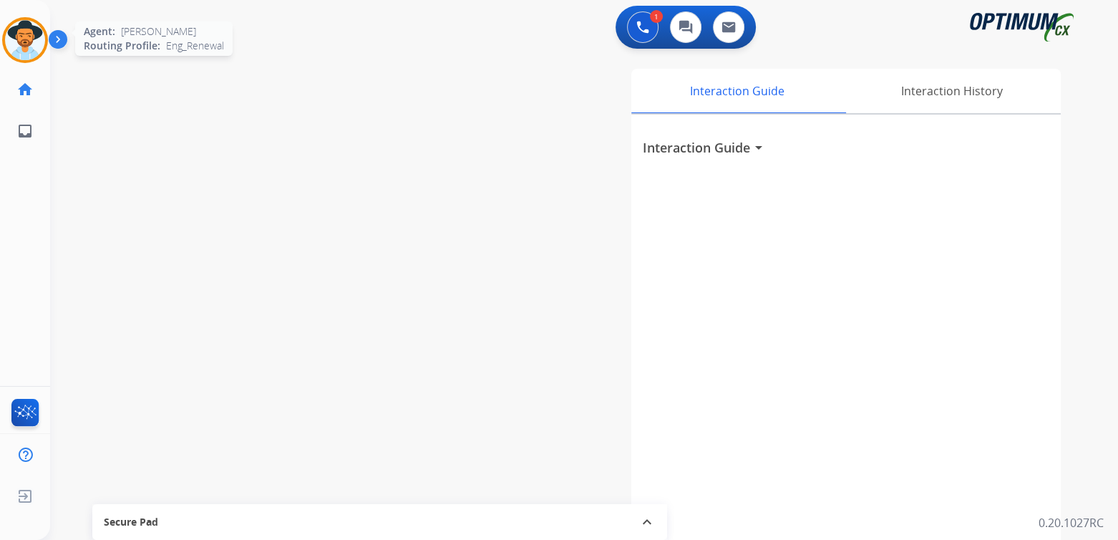
click at [19, 34] on img at bounding box center [25, 40] width 40 height 40
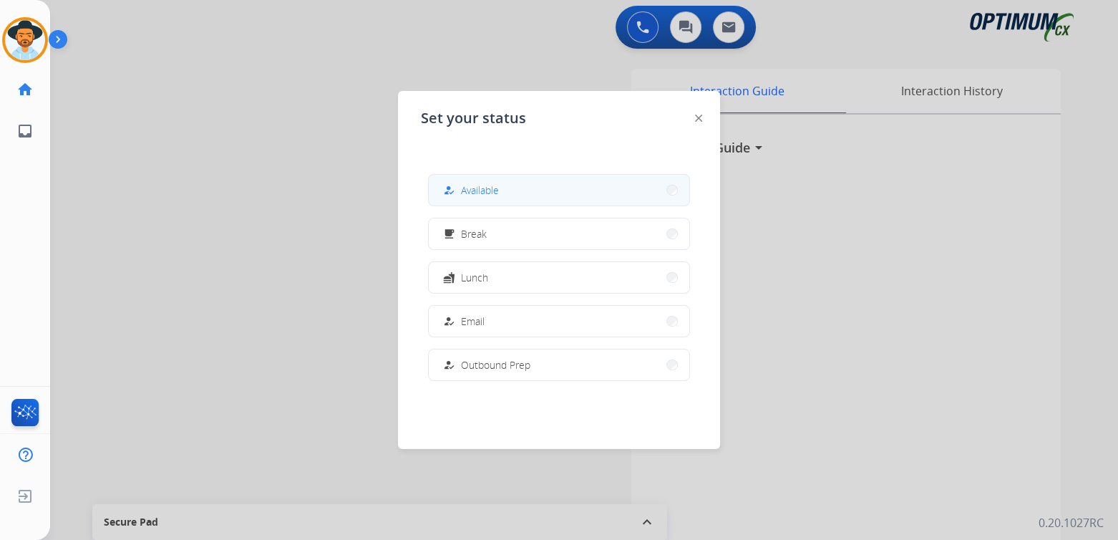
click at [489, 191] on span "Available" at bounding box center [480, 189] width 38 height 15
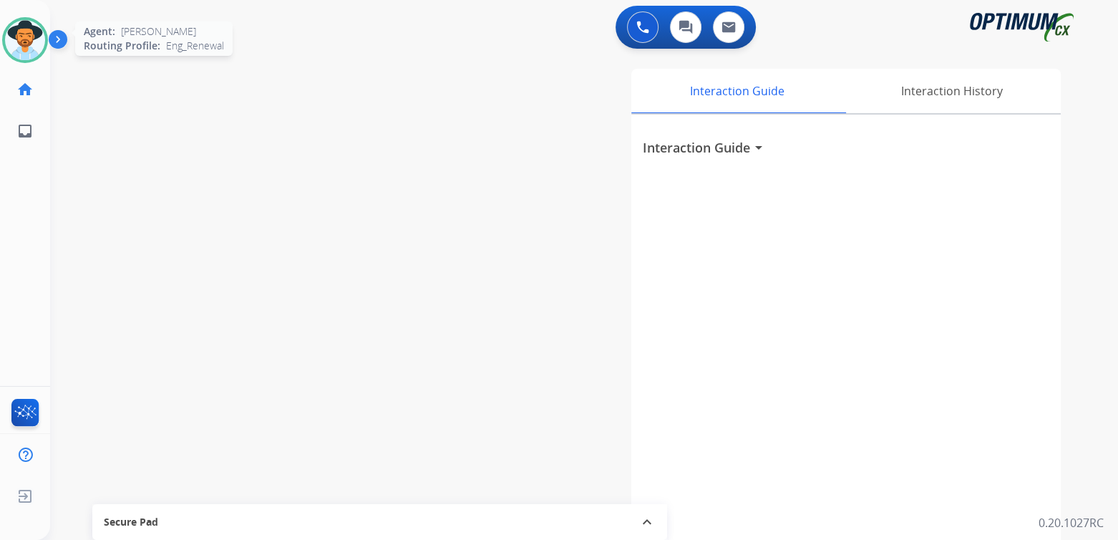
click at [24, 35] on img at bounding box center [25, 40] width 40 height 40
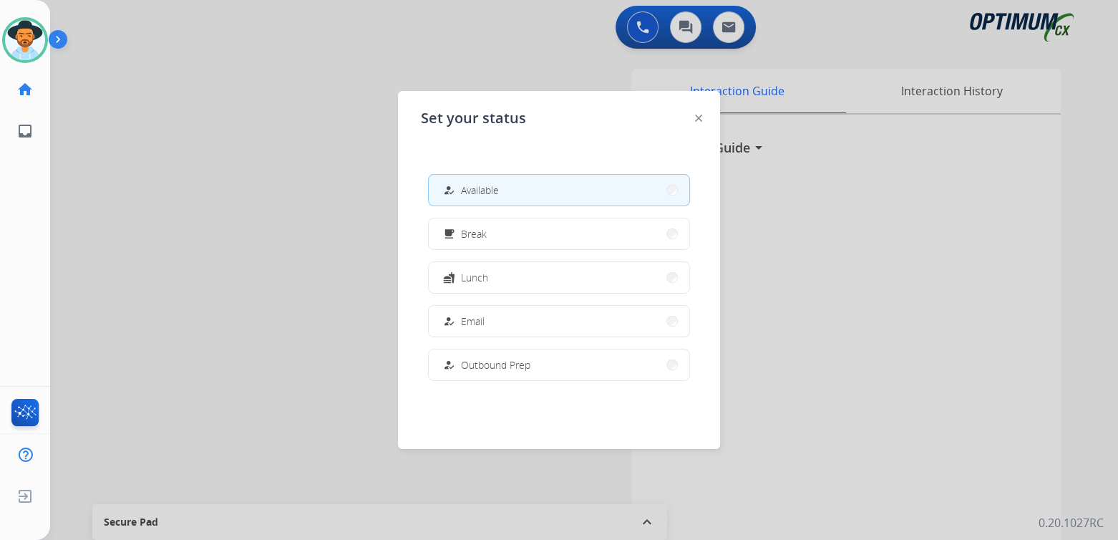
drag, startPoint x: 308, startPoint y: 212, endPoint x: 325, endPoint y: 202, distance: 19.3
click at [311, 211] on div at bounding box center [559, 270] width 1118 height 540
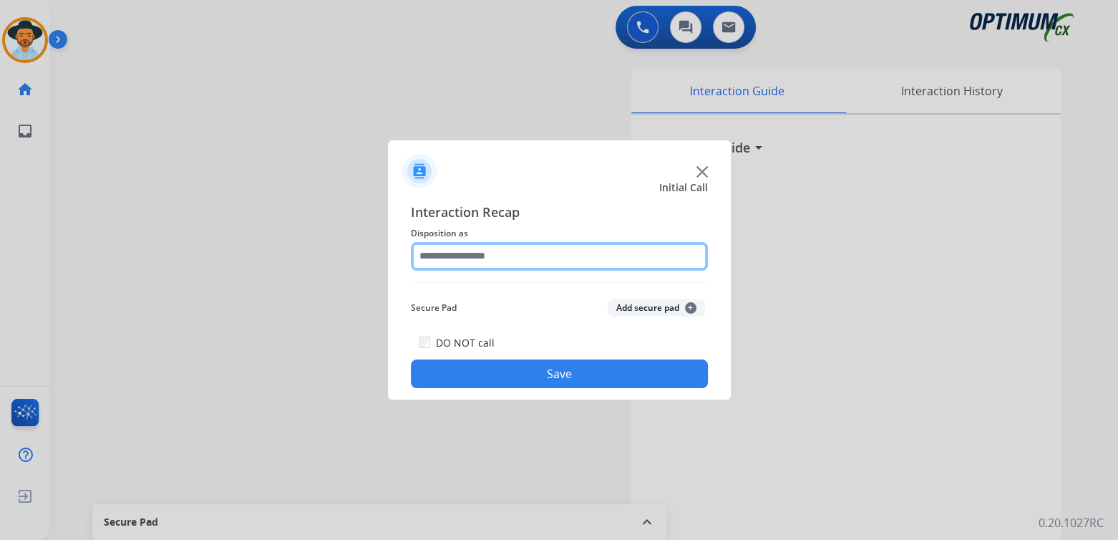
drag, startPoint x: 515, startPoint y: 268, endPoint x: 515, endPoint y: 259, distance: 8.6
click at [515, 268] on input "text" at bounding box center [559, 256] width 297 height 29
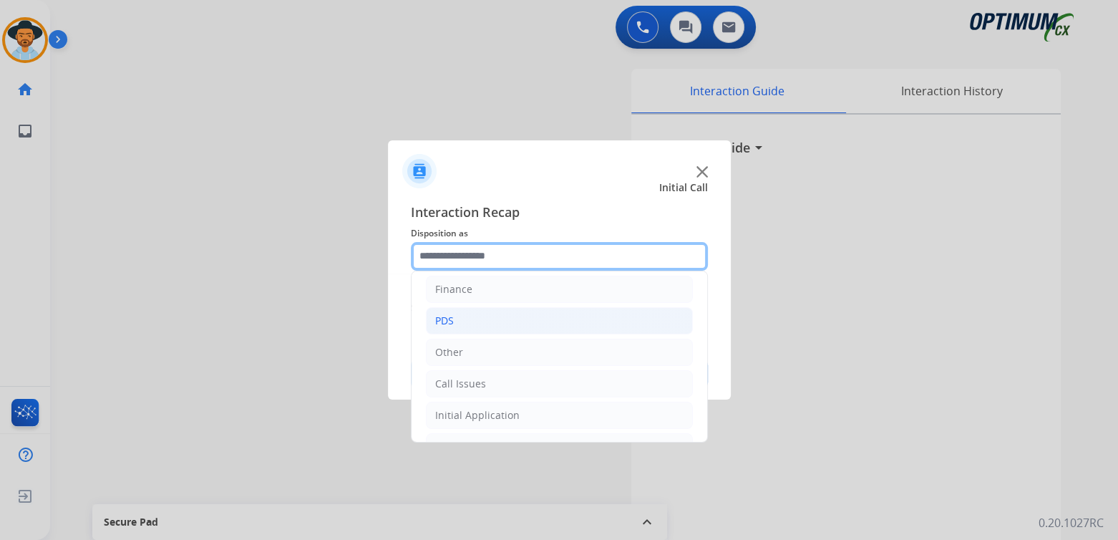
scroll to position [94, 0]
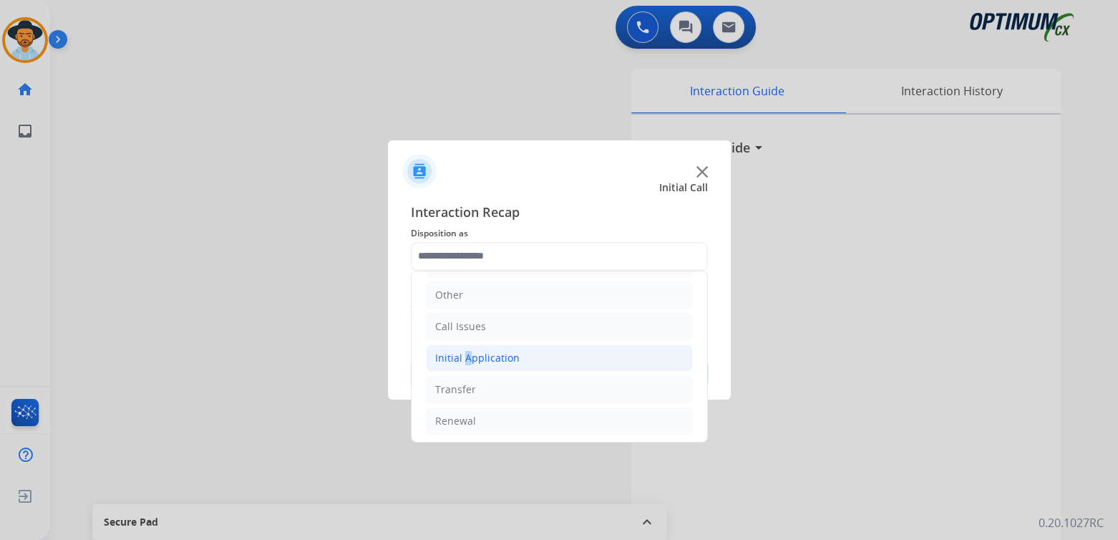
click at [464, 354] on div "Initial Application" at bounding box center [477, 358] width 84 height 14
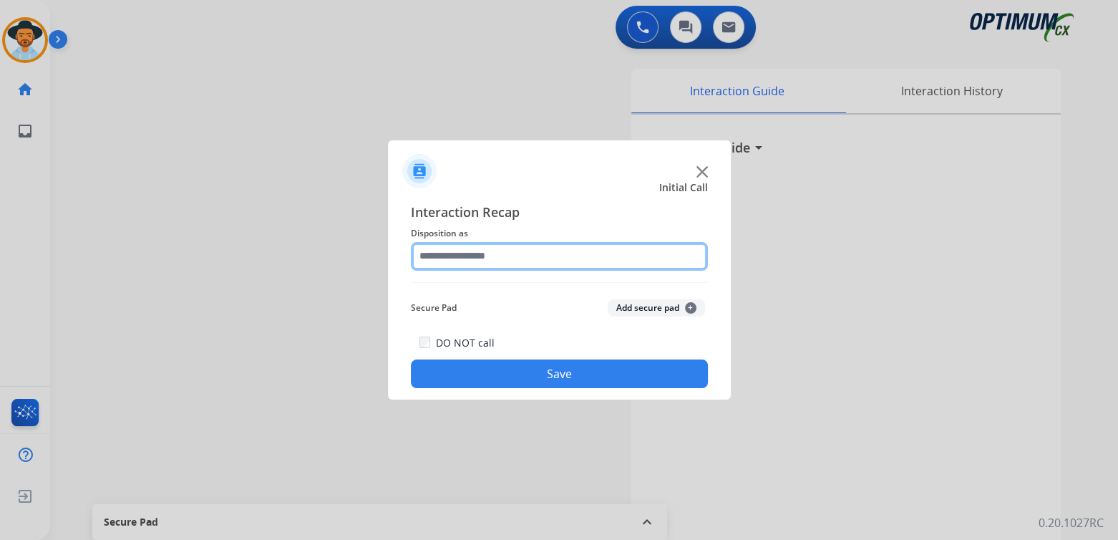
drag, startPoint x: 478, startPoint y: 267, endPoint x: 504, endPoint y: 263, distance: 26.1
click at [478, 267] on input "text" at bounding box center [559, 256] width 297 height 29
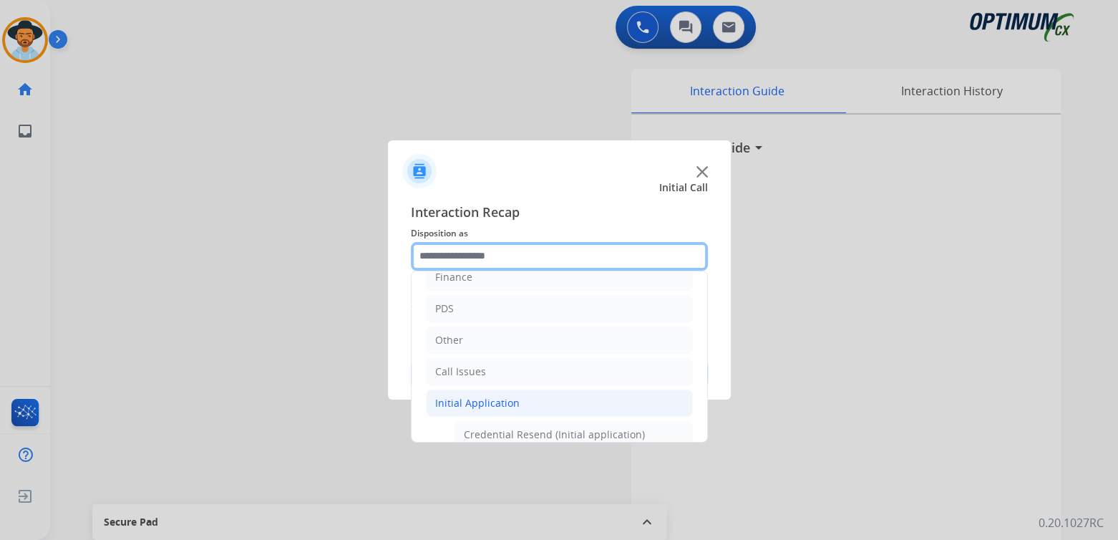
scroll to position [72, 0]
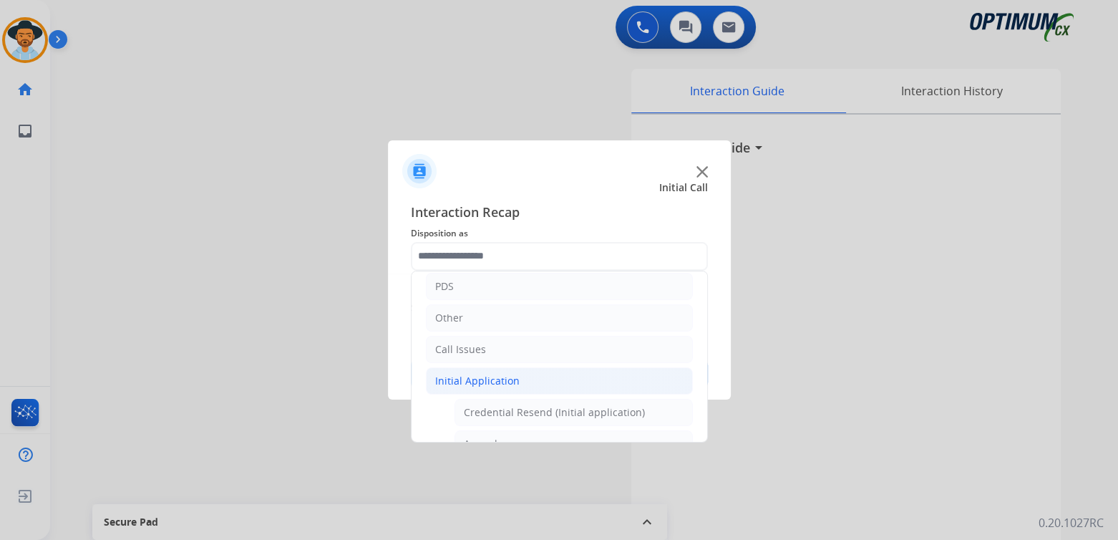
click at [515, 381] on div "Initial Application" at bounding box center [477, 381] width 84 height 14
click at [530, 373] on li "Initial Application" at bounding box center [559, 380] width 267 height 27
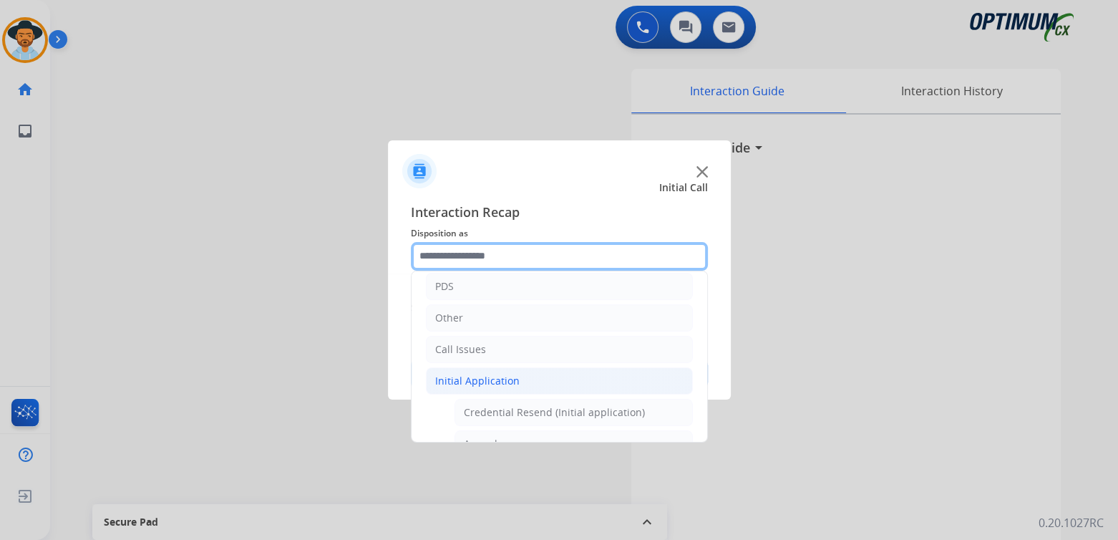
scroll to position [143, 0]
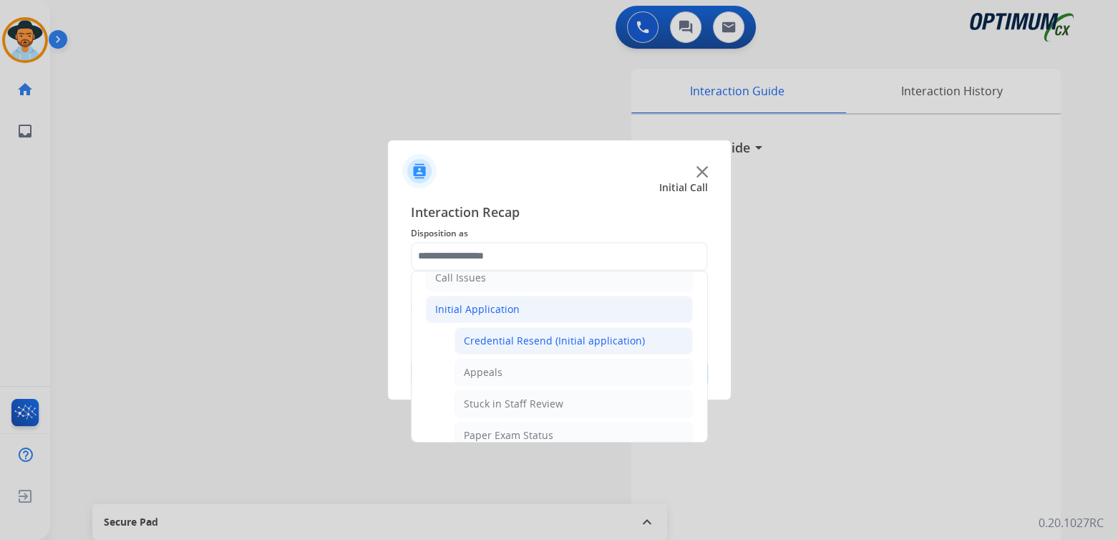
click at [541, 340] on div "Credential Resend (Initial application)" at bounding box center [554, 340] width 181 height 14
type input "**********"
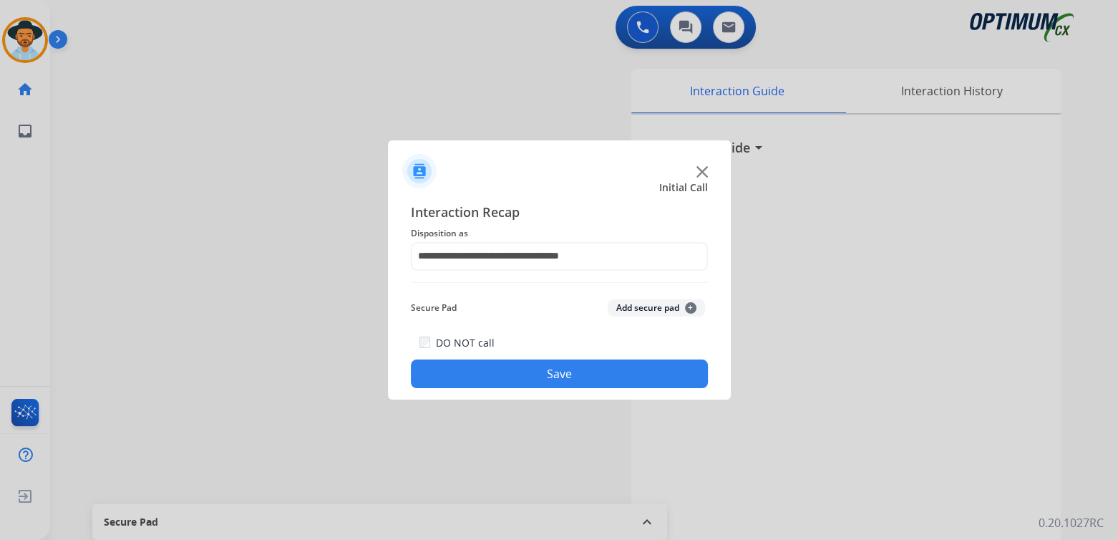
click at [570, 373] on button "Save" at bounding box center [559, 373] width 297 height 29
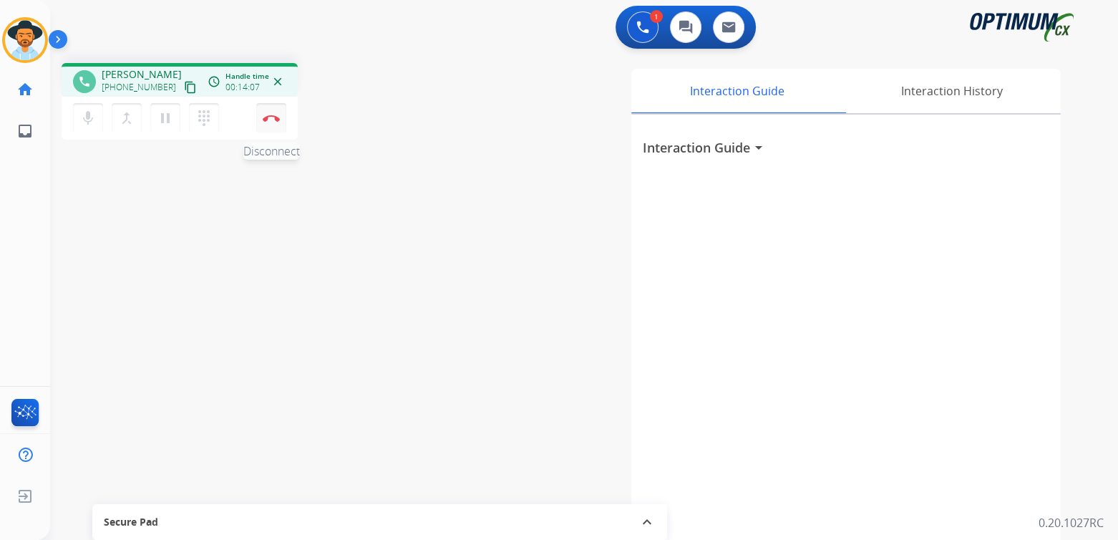
click at [273, 117] on img at bounding box center [271, 118] width 17 height 7
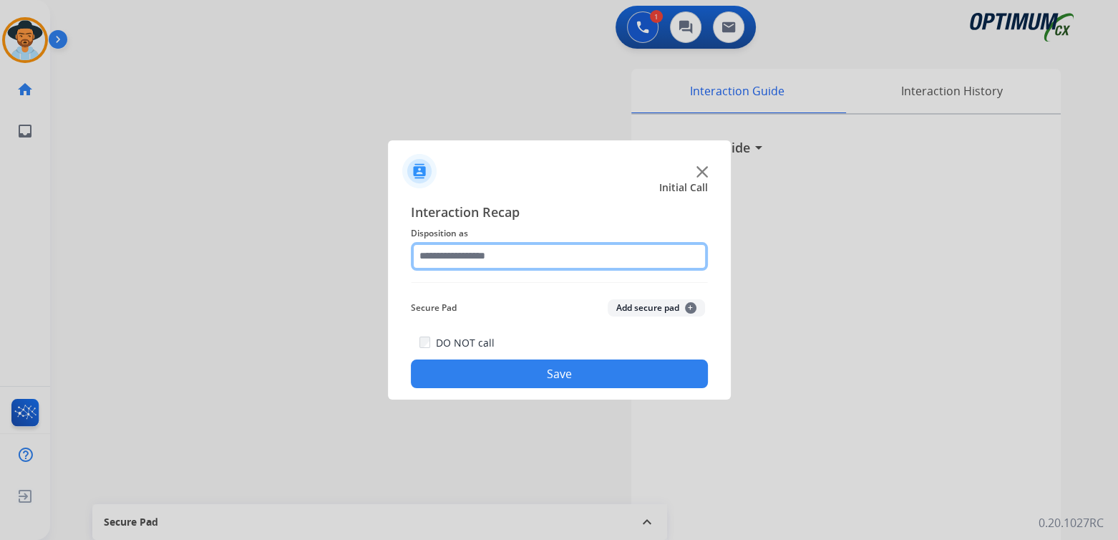
click at [502, 253] on input "text" at bounding box center [559, 256] width 297 height 29
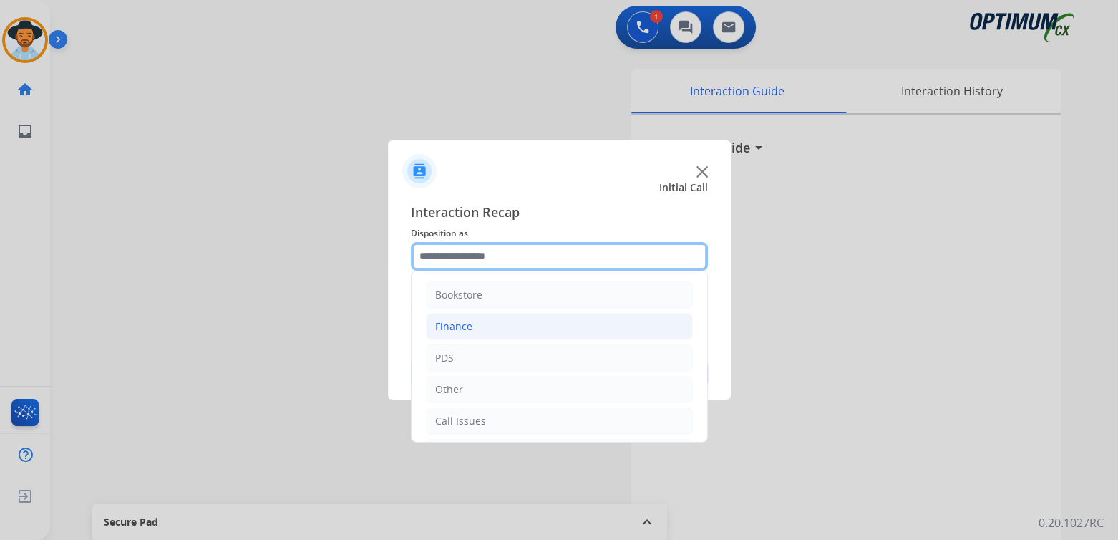
scroll to position [72, 0]
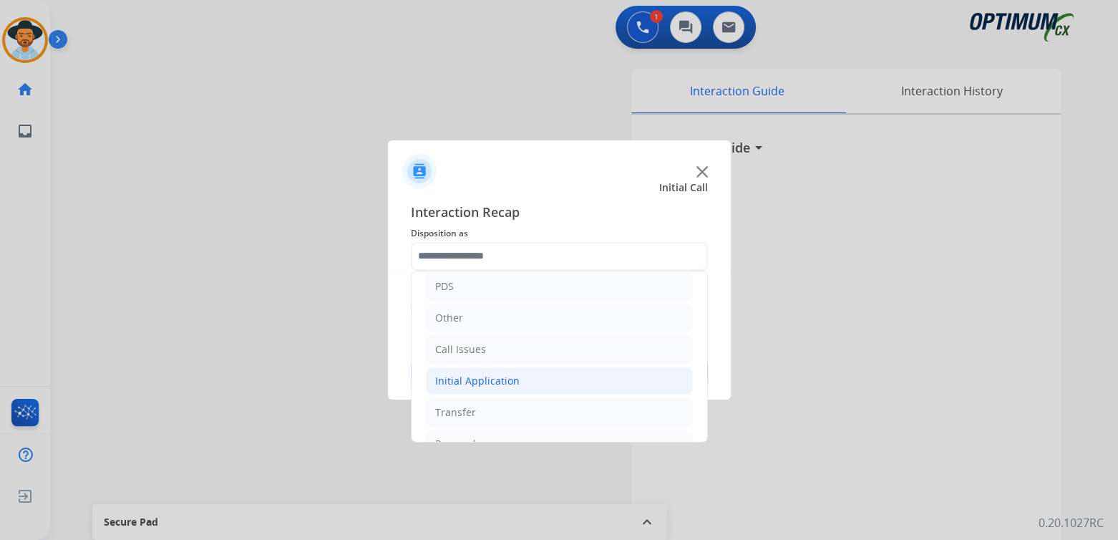
click at [495, 377] on div "Initial Application" at bounding box center [477, 381] width 84 height 14
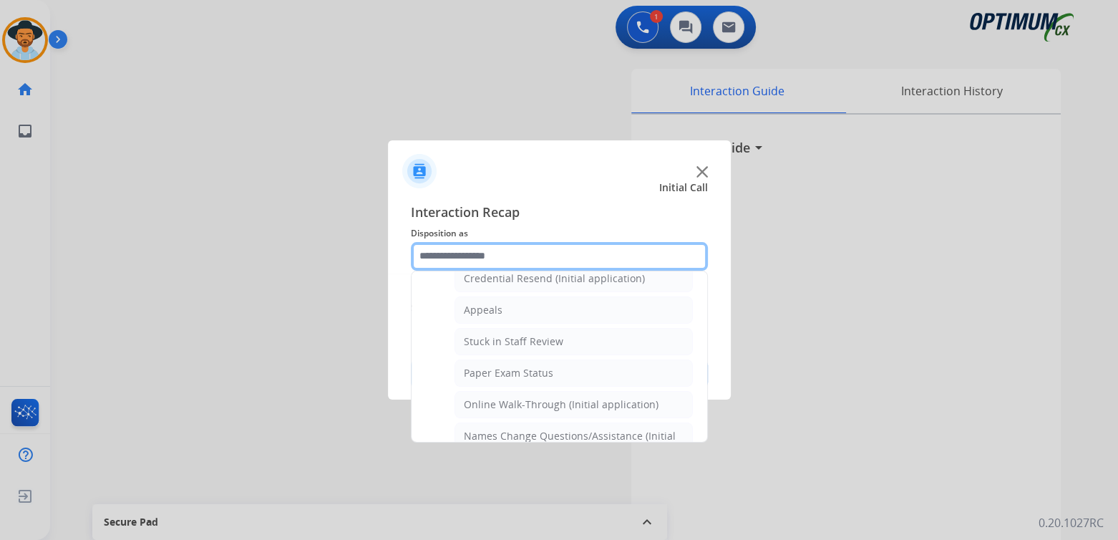
scroll to position [215, 0]
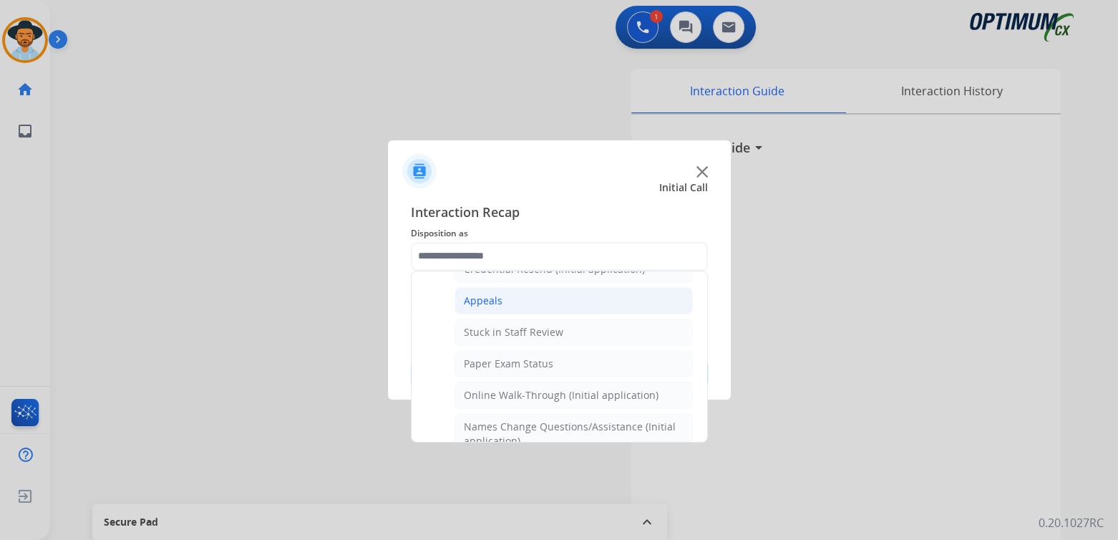
click at [479, 300] on div "Appeals" at bounding box center [483, 300] width 39 height 14
type input "*******"
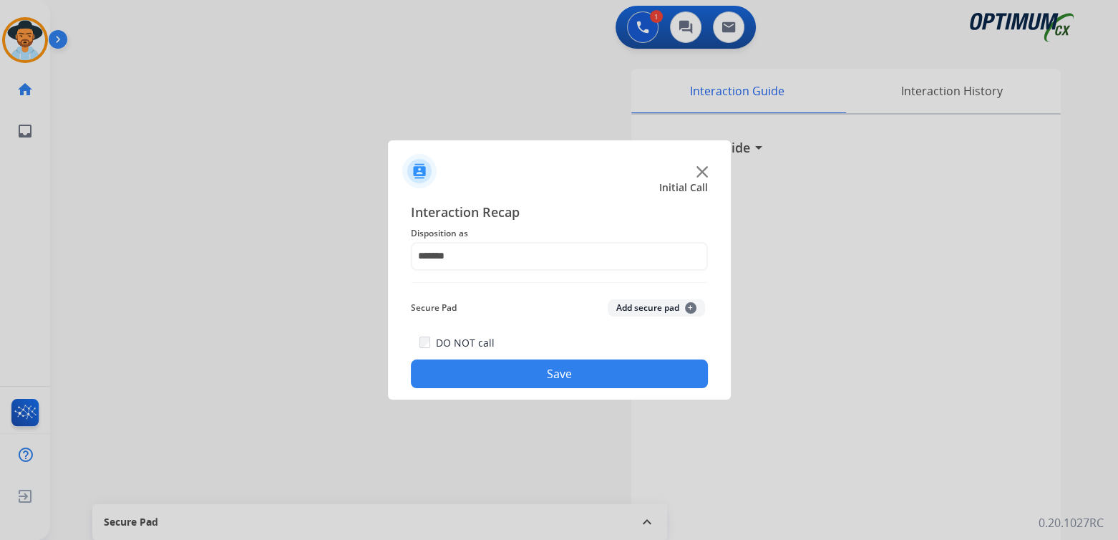
click at [569, 376] on button "Save" at bounding box center [559, 373] width 297 height 29
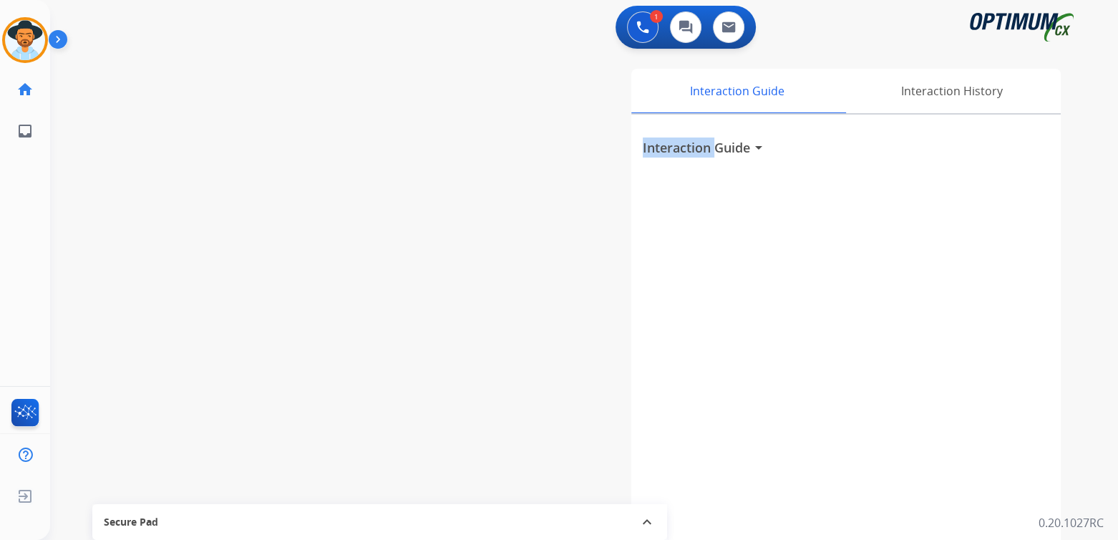
click at [569, 376] on div "Interaction Guide Interaction History Interaction Guide arrow_drop_down" at bounding box center [751, 359] width 618 height 580
click at [39, 29] on img at bounding box center [25, 40] width 40 height 40
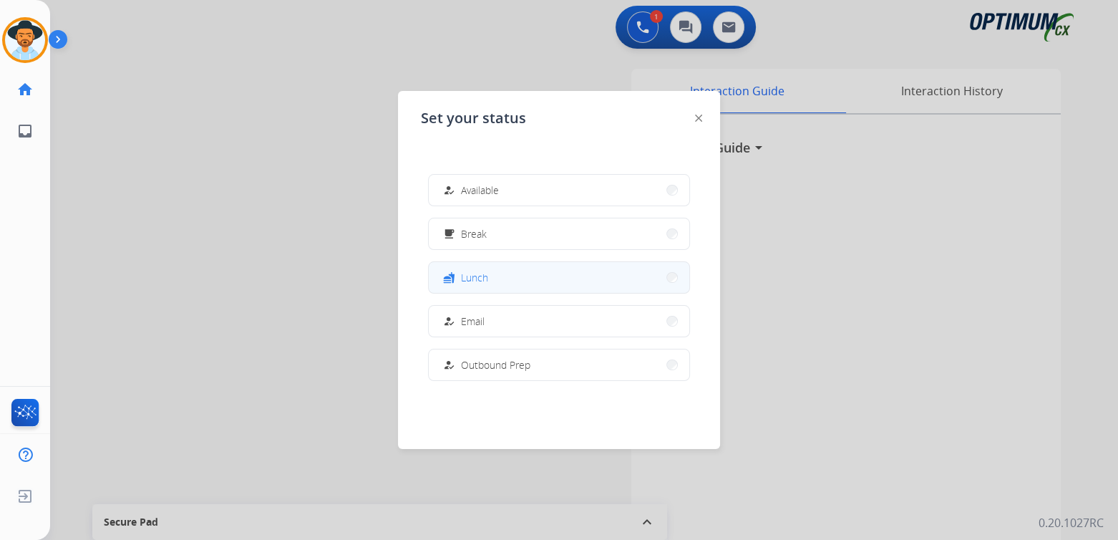
click at [500, 276] on button "fastfood Lunch" at bounding box center [559, 277] width 260 height 31
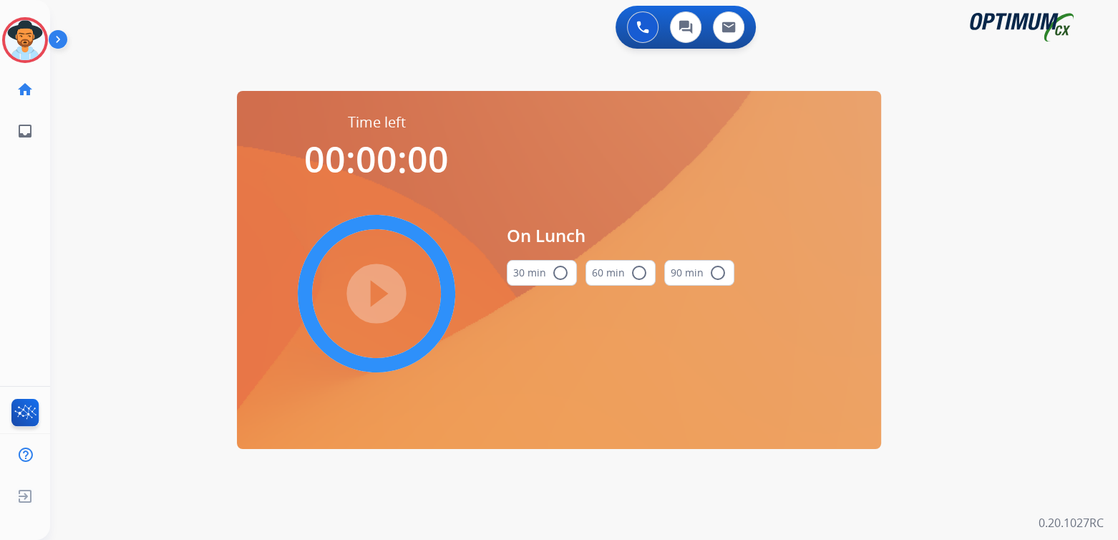
click at [560, 279] on mat-icon "radio_button_unchecked" at bounding box center [560, 272] width 17 height 17
click at [376, 298] on mat-icon "play_circle_filled" at bounding box center [376, 293] width 17 height 17
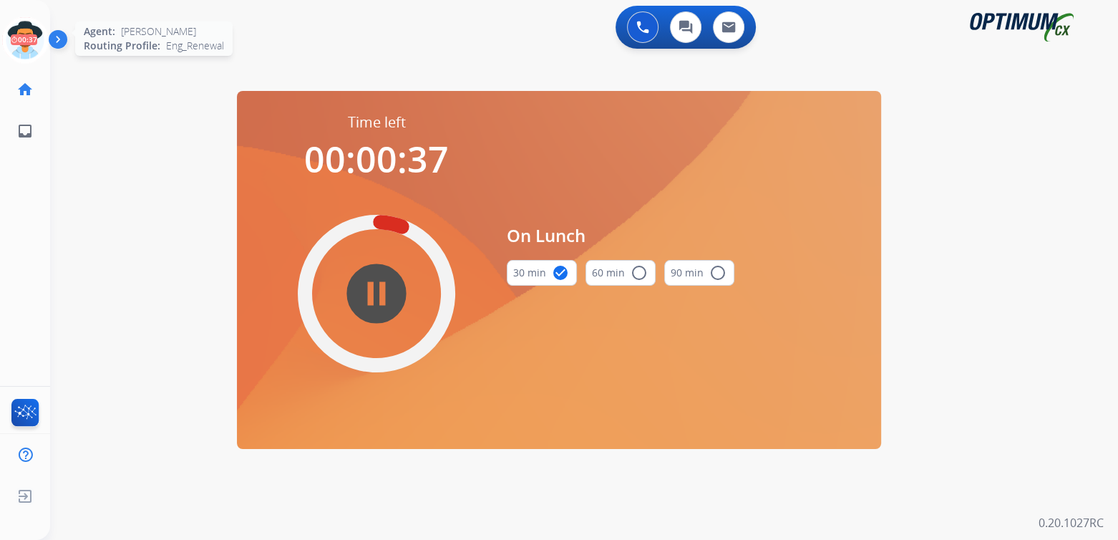
click at [37, 39] on icon at bounding box center [25, 40] width 47 height 47
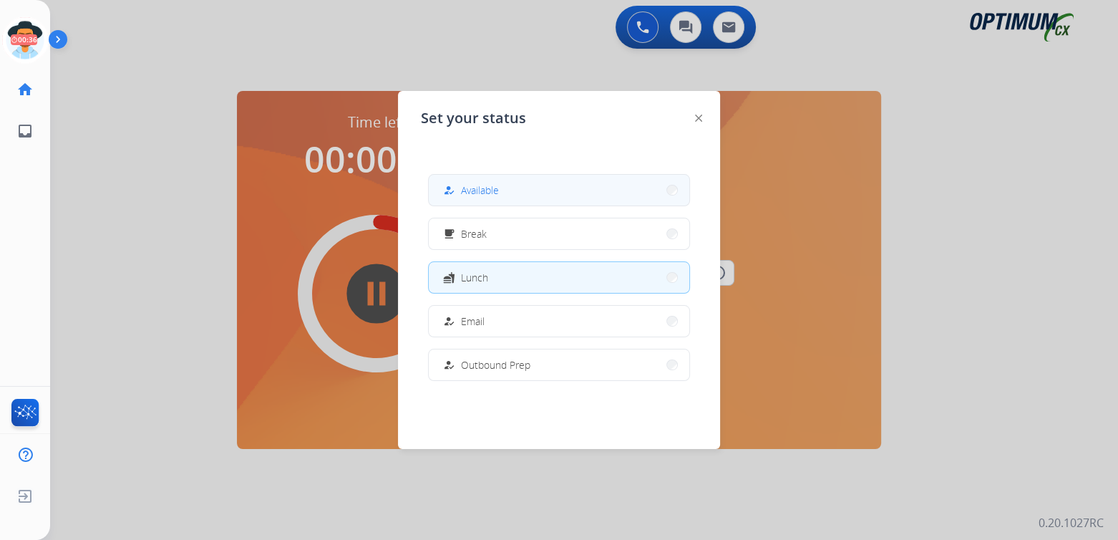
click at [517, 194] on button "how_to_reg Available" at bounding box center [559, 190] width 260 height 31
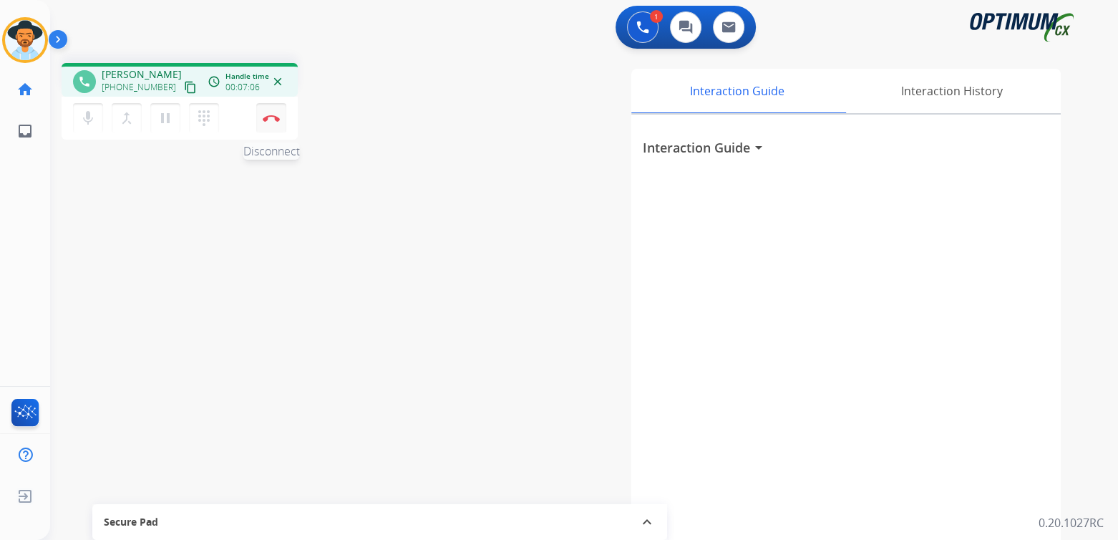
click at [268, 119] on img at bounding box center [271, 118] width 17 height 7
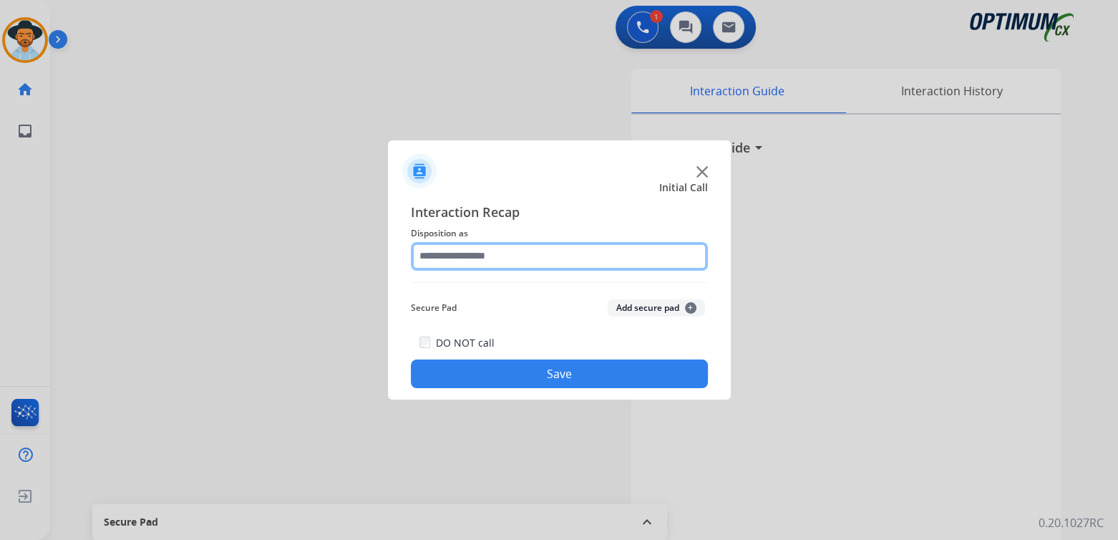
click at [525, 262] on input "text" at bounding box center [559, 256] width 297 height 29
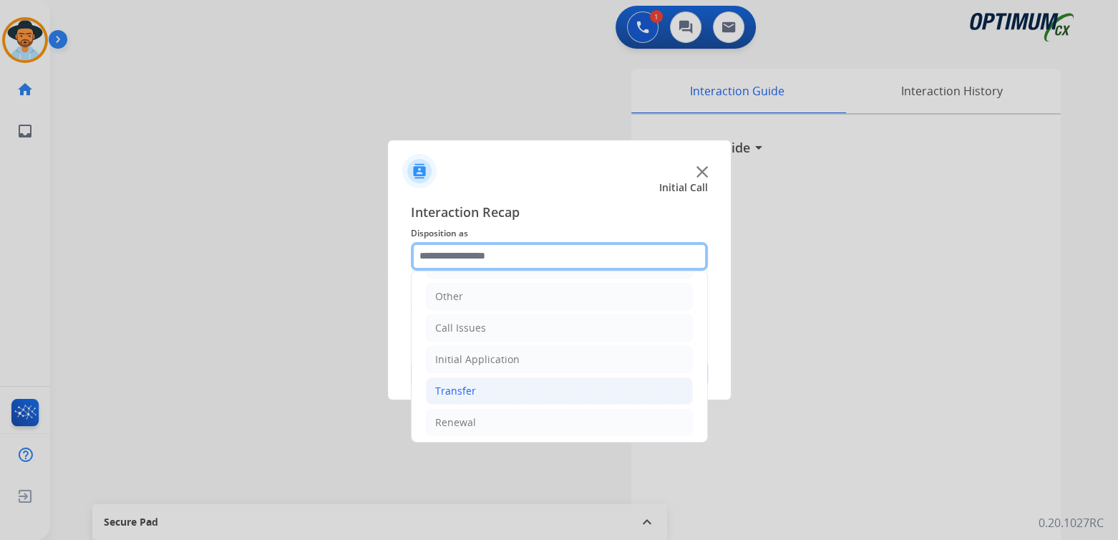
scroll to position [94, 0]
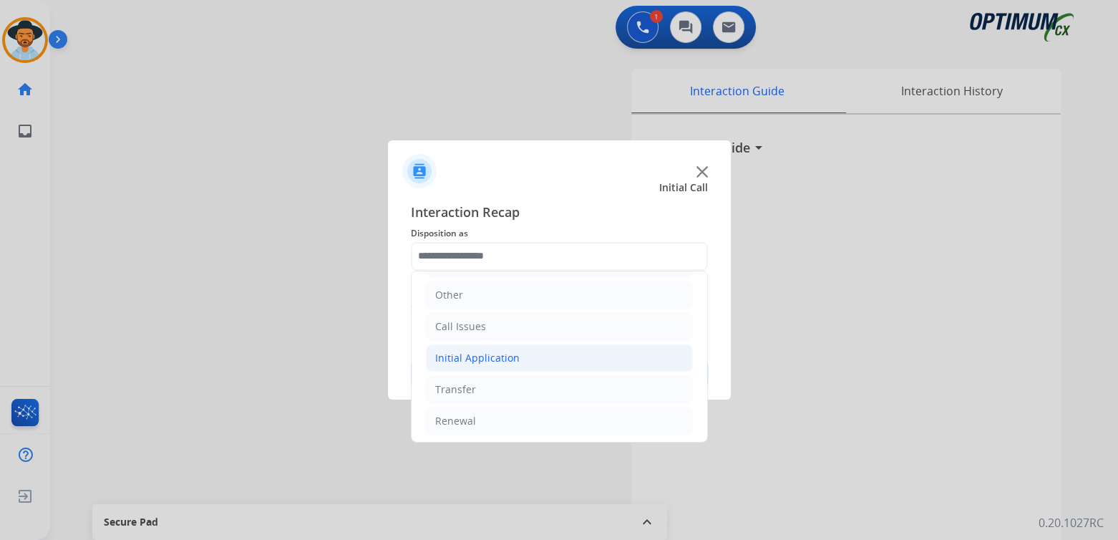
click at [482, 359] on div "Initial Application" at bounding box center [477, 358] width 84 height 14
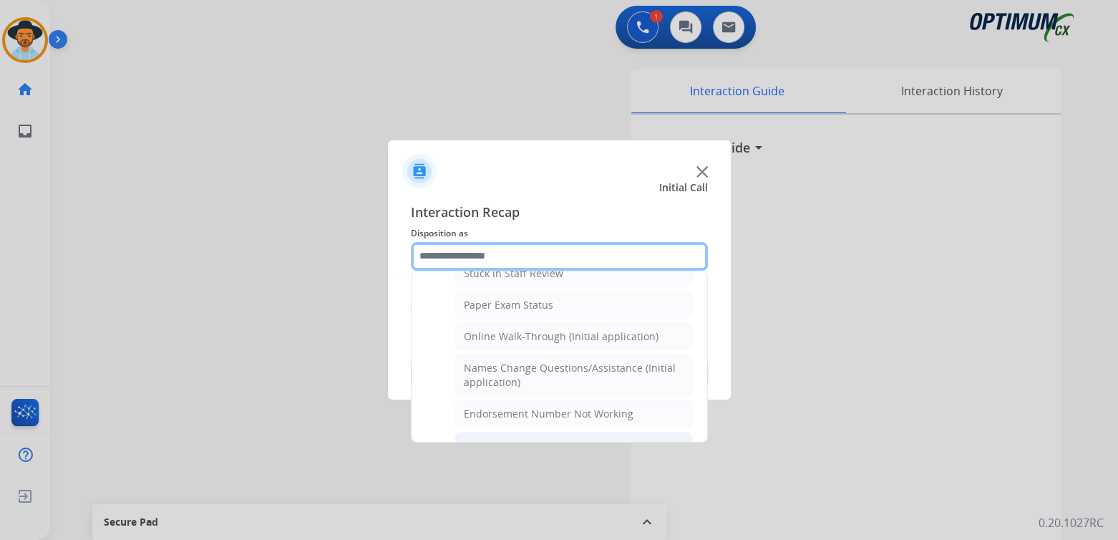
scroll to position [309, 0]
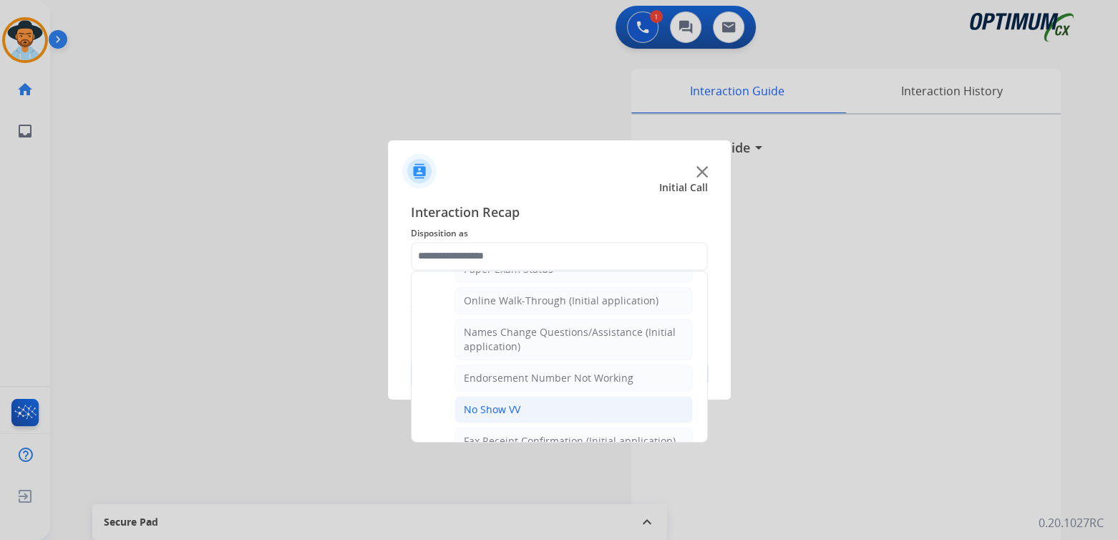
click at [494, 404] on div "No Show VV" at bounding box center [492, 409] width 57 height 14
type input "**********"
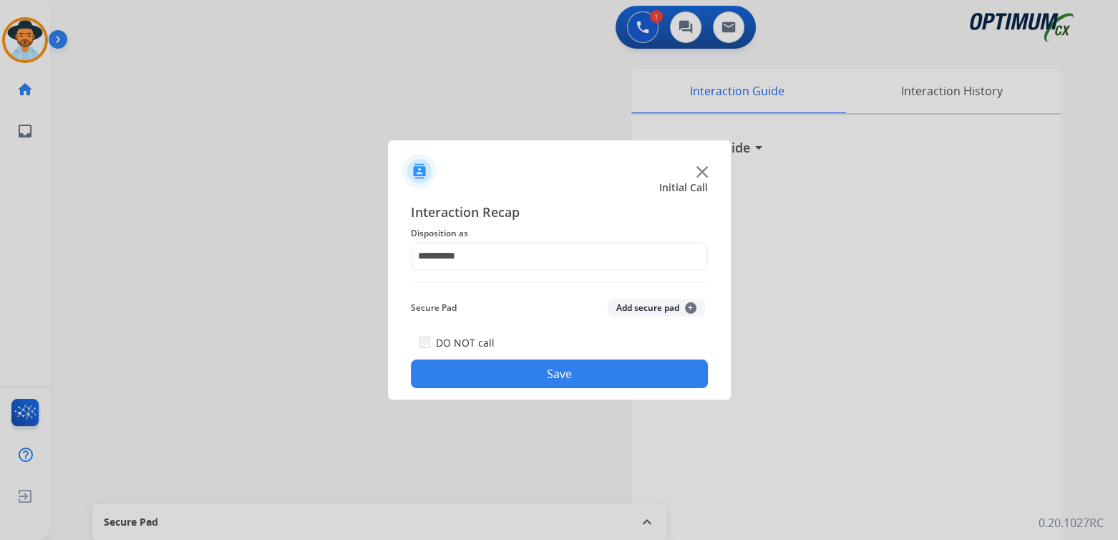
click at [555, 364] on button "Save" at bounding box center [559, 373] width 297 height 29
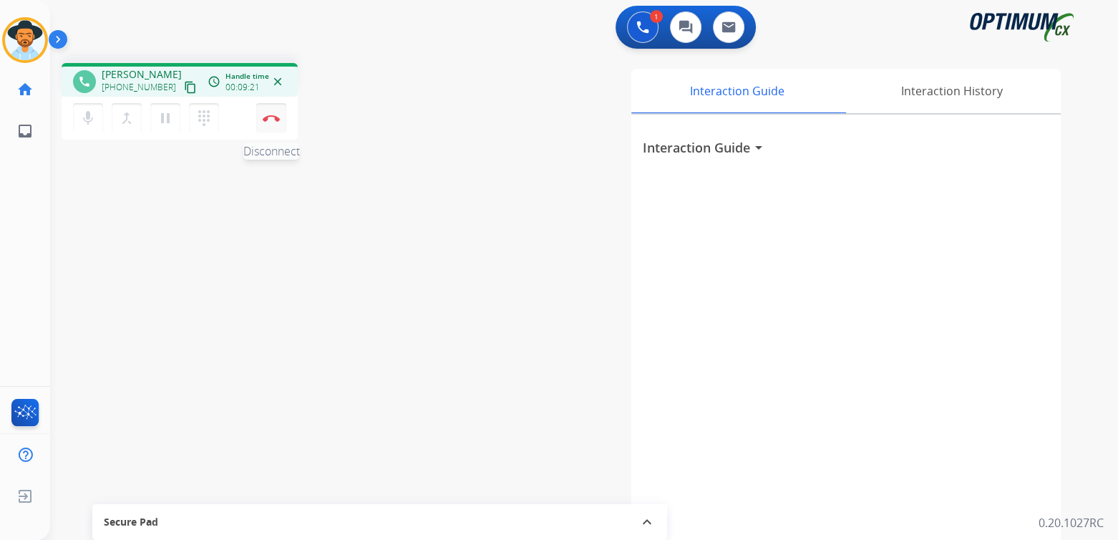
click at [271, 120] on img at bounding box center [271, 118] width 17 height 7
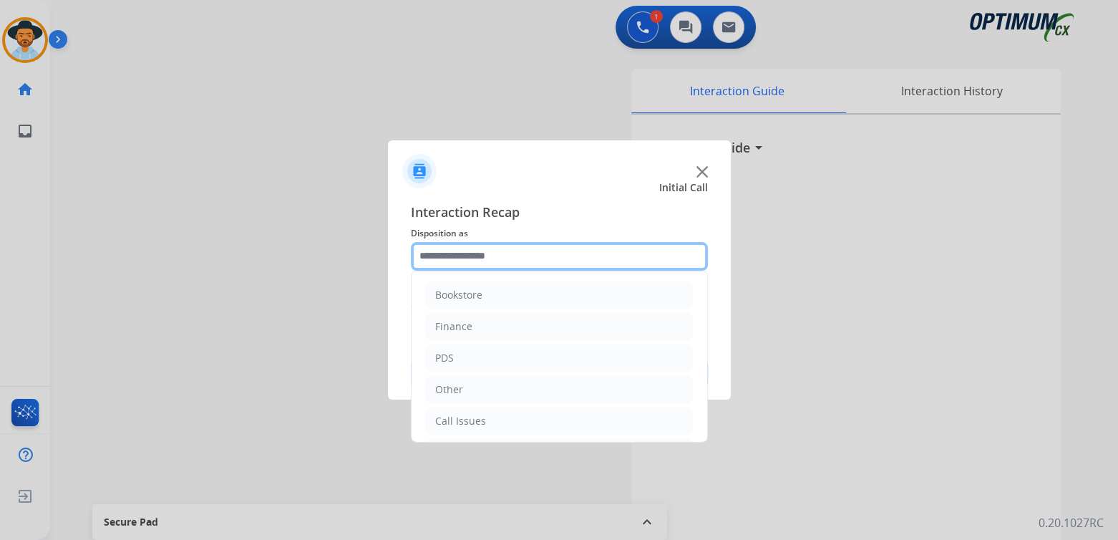
click at [487, 258] on input "text" at bounding box center [559, 256] width 297 height 29
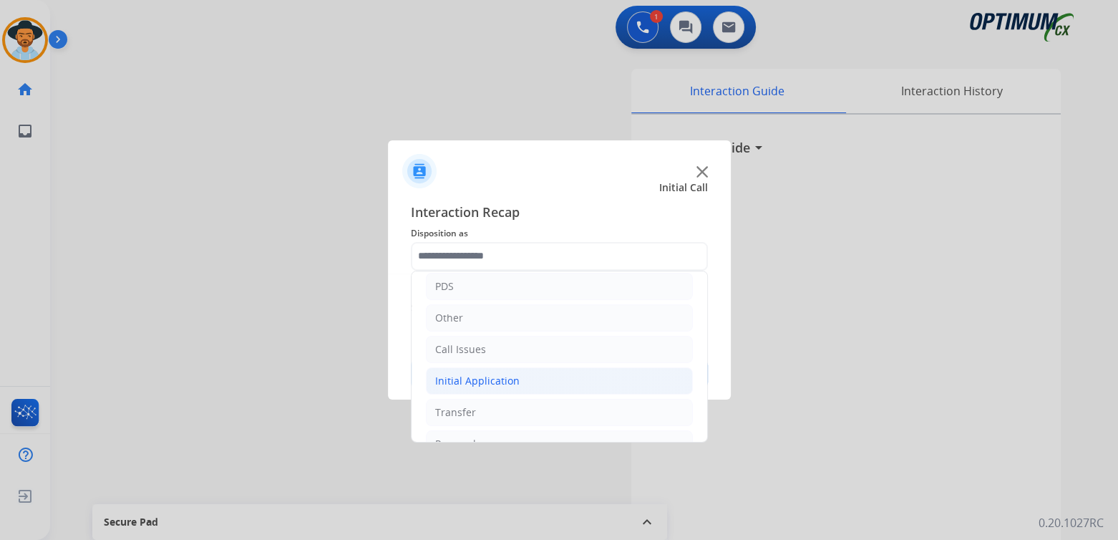
click at [495, 377] on div "Initial Application" at bounding box center [477, 381] width 84 height 14
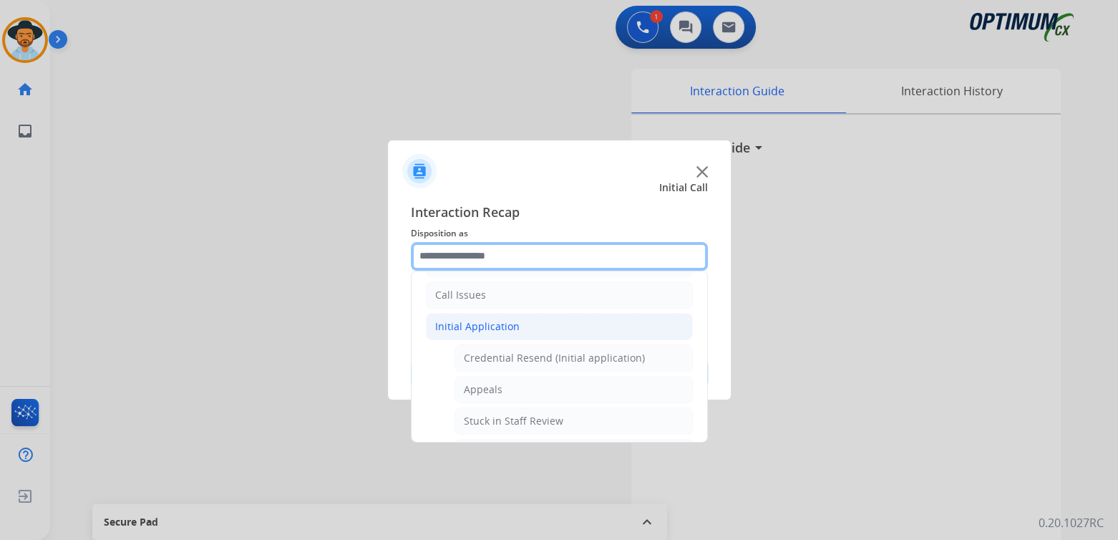
scroll to position [215, 0]
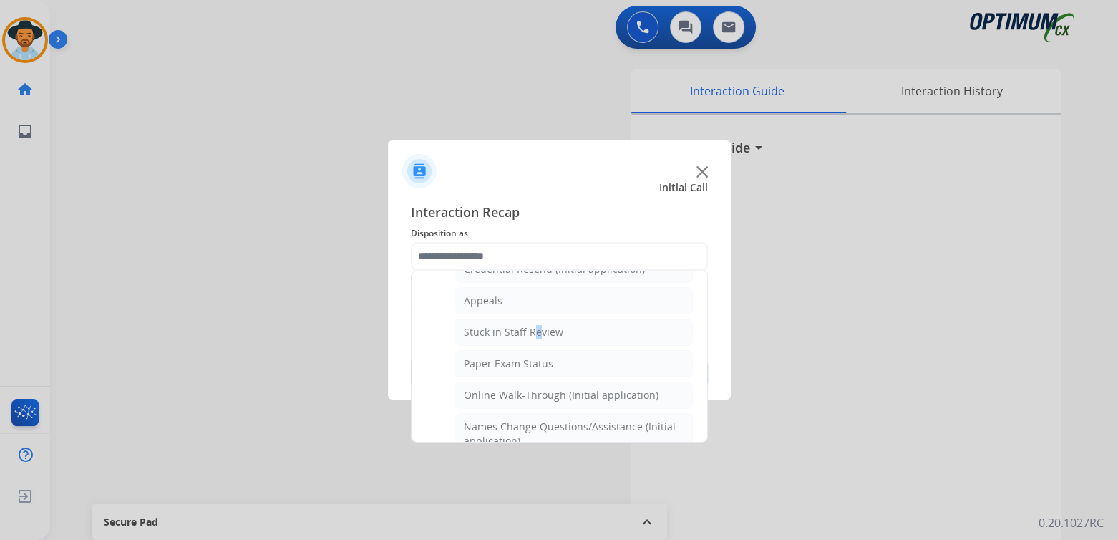
click at [530, 326] on div "Stuck in Staff Review" at bounding box center [513, 332] width 99 height 14
type input "**********"
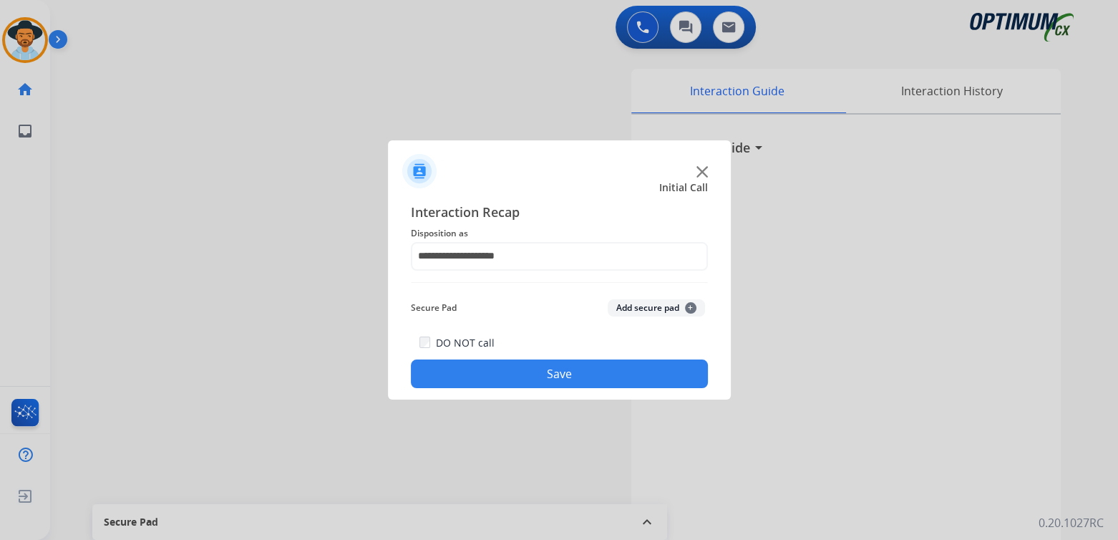
click at [568, 367] on button "Save" at bounding box center [559, 373] width 297 height 29
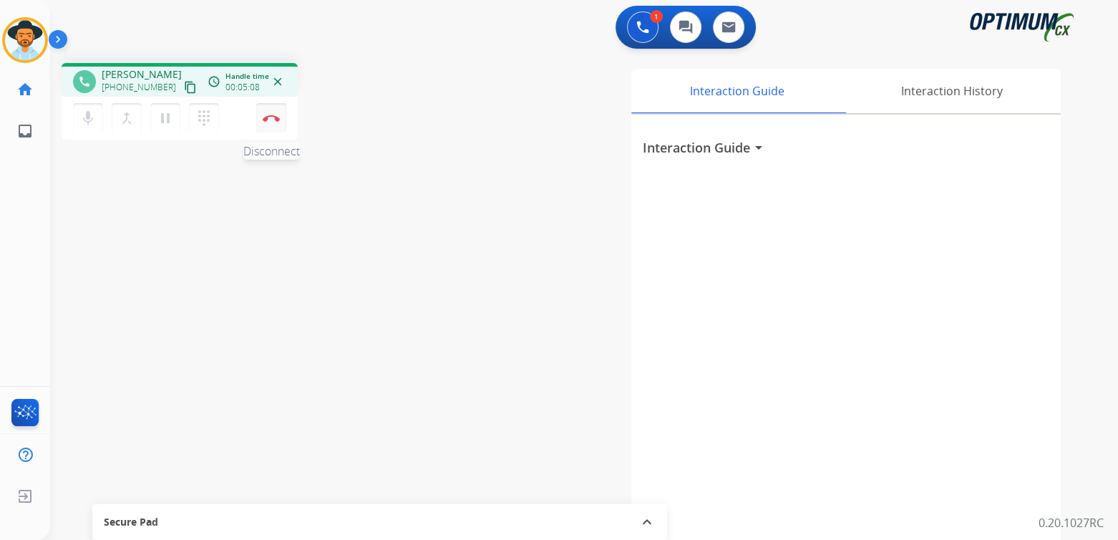
click at [276, 120] on img at bounding box center [271, 118] width 17 height 7
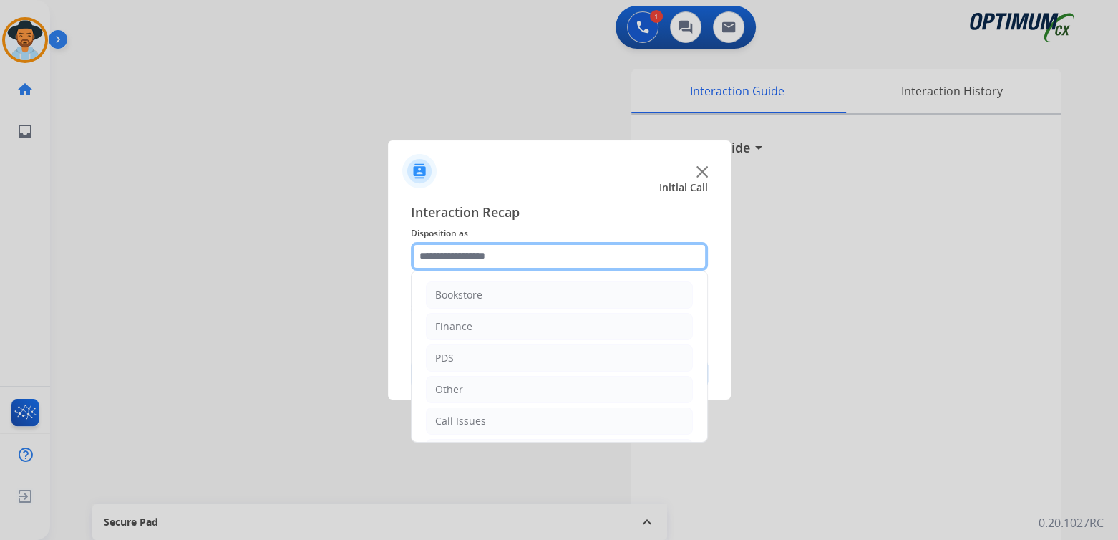
click at [506, 253] on input "text" at bounding box center [559, 256] width 297 height 29
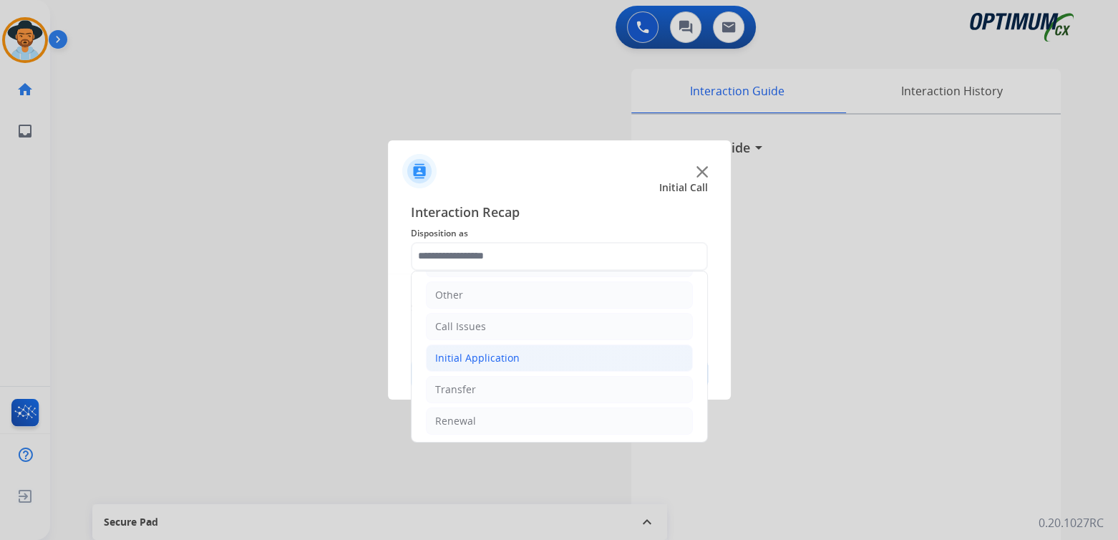
click at [477, 355] on div "Initial Application" at bounding box center [477, 358] width 84 height 14
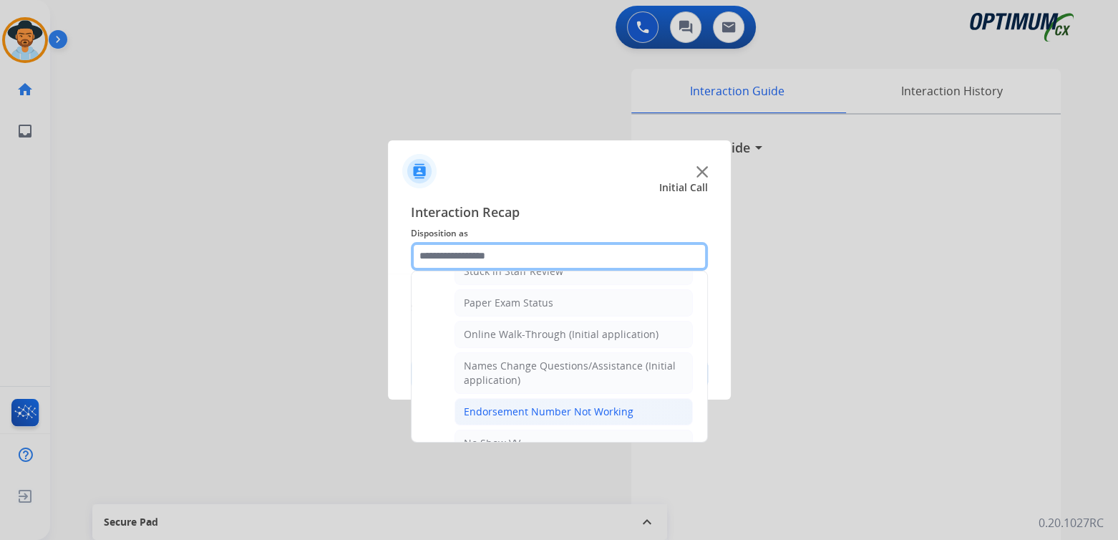
scroll to position [309, 0]
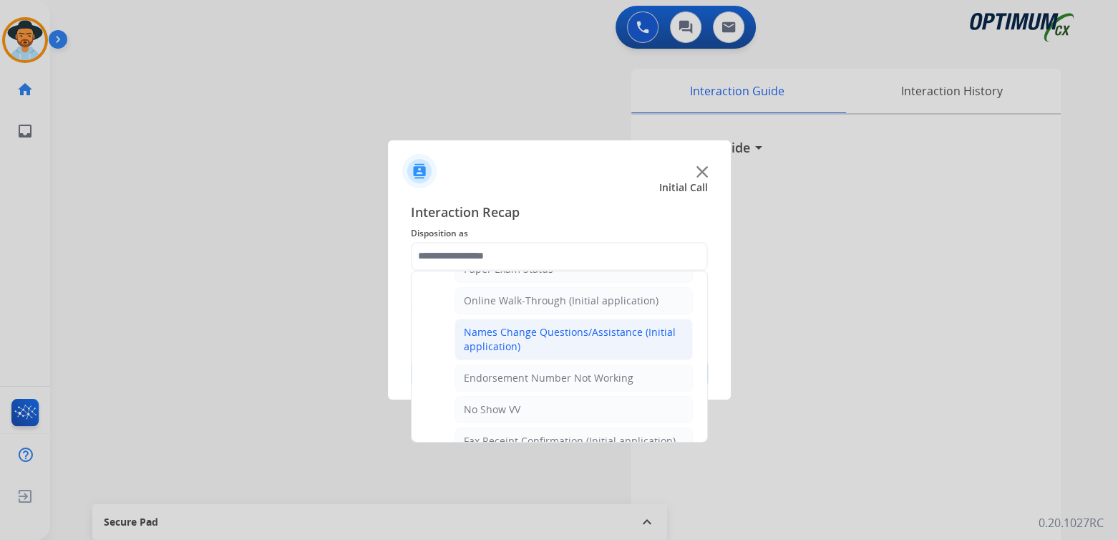
click at [510, 331] on div "Names Change Questions/Assistance (Initial application)" at bounding box center [574, 339] width 220 height 29
type input "**********"
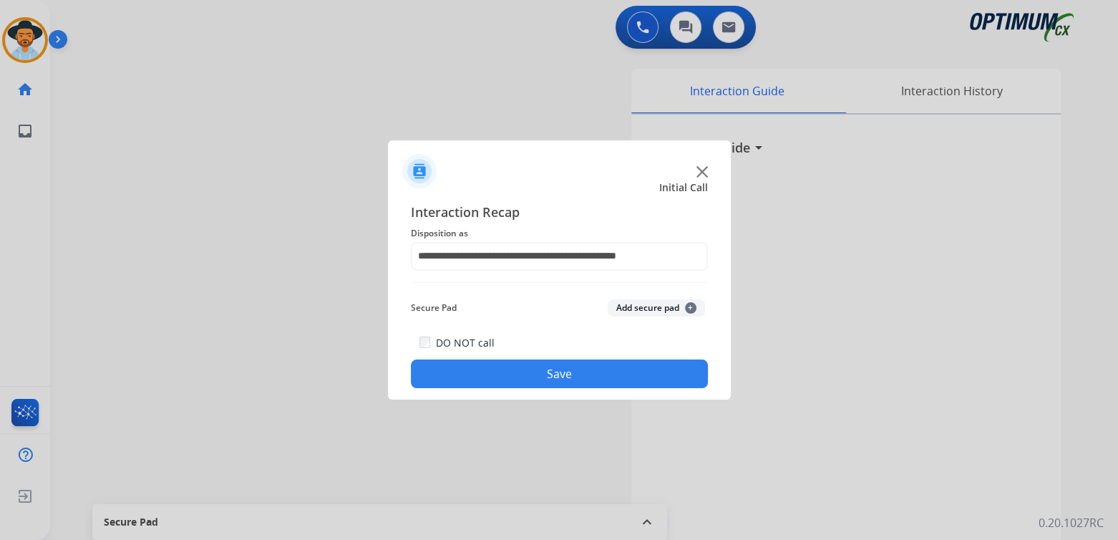
click at [555, 376] on button "Save" at bounding box center [559, 373] width 297 height 29
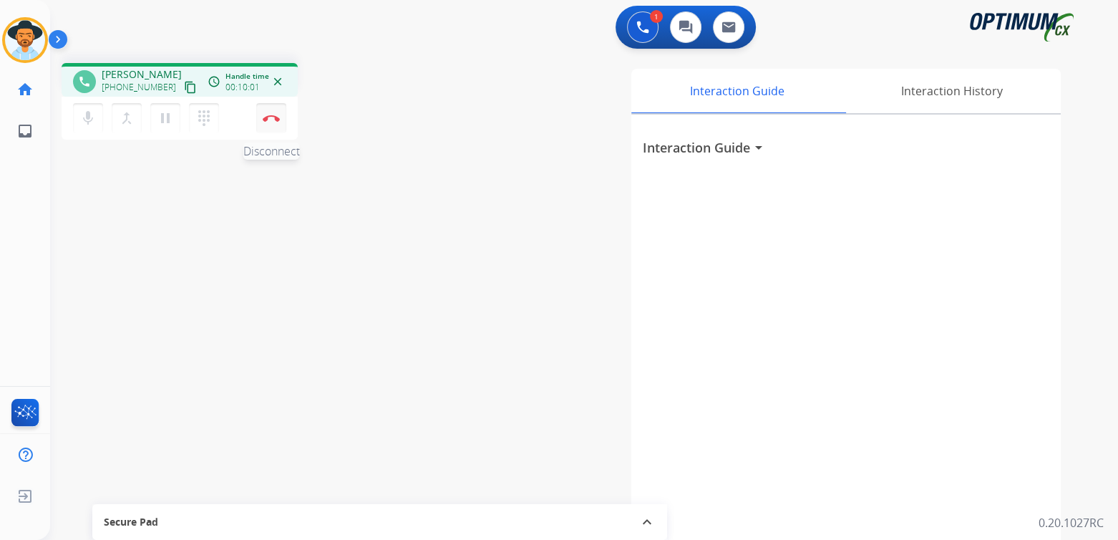
click at [273, 121] on img at bounding box center [271, 118] width 17 height 7
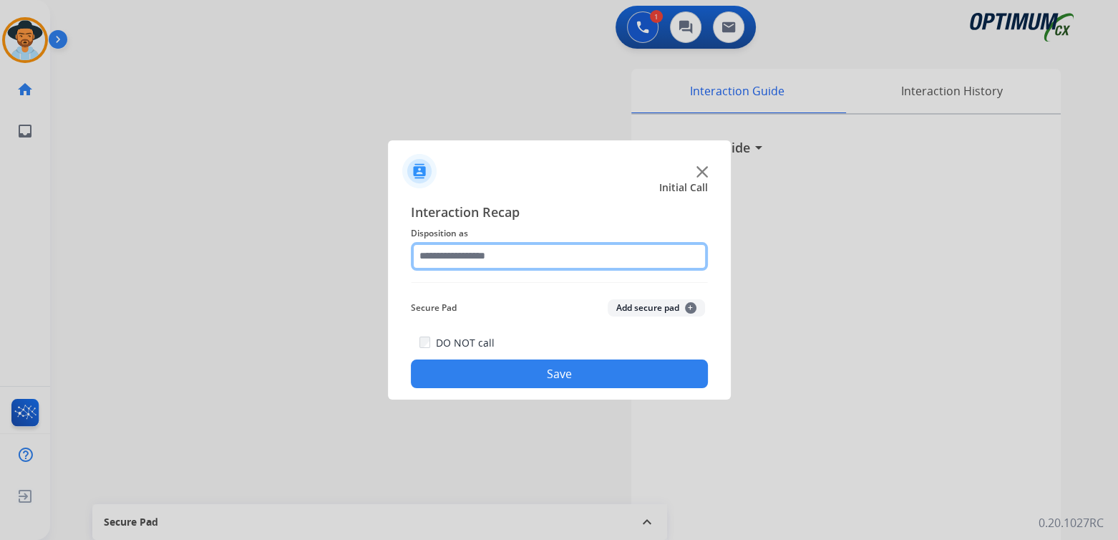
click at [489, 260] on input "text" at bounding box center [559, 256] width 297 height 29
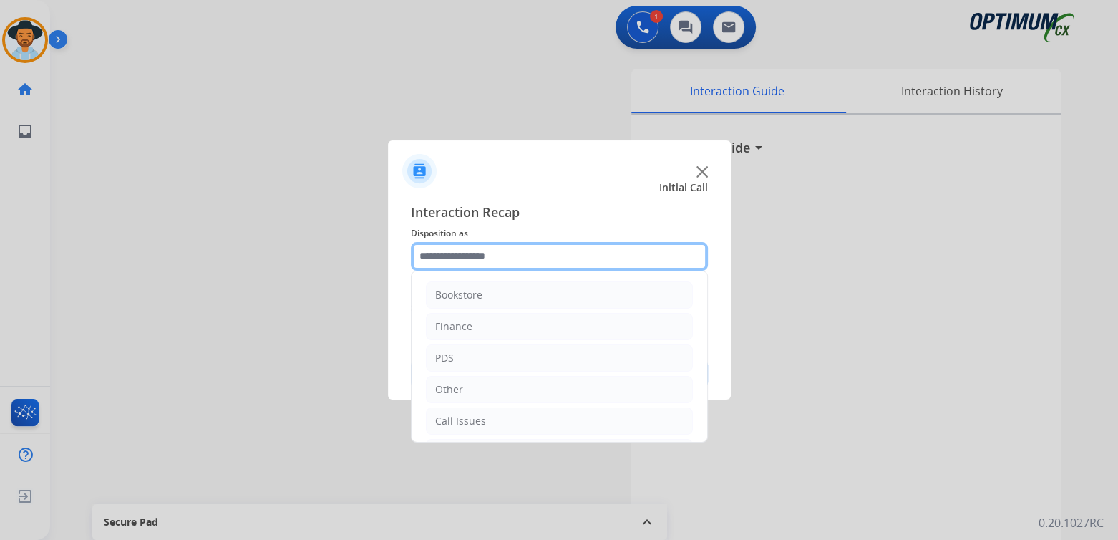
scroll to position [94, 0]
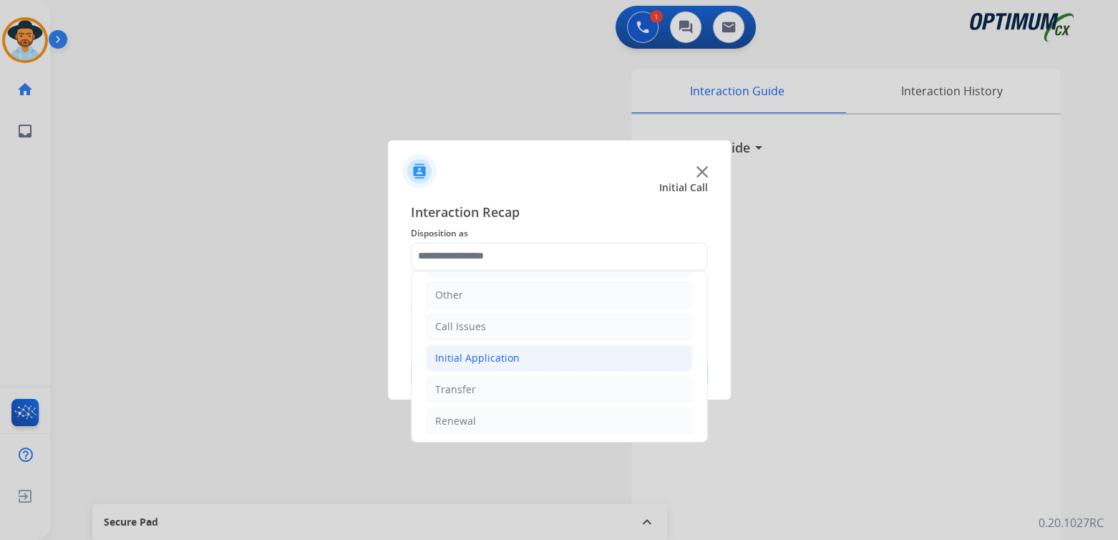
click at [503, 355] on div "Initial Application" at bounding box center [477, 358] width 84 height 14
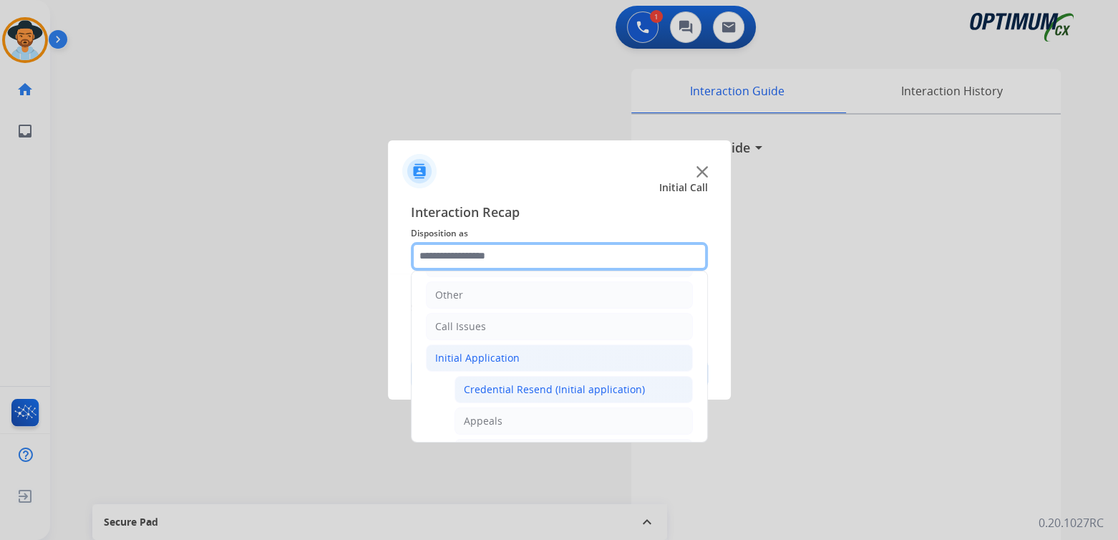
scroll to position [309, 0]
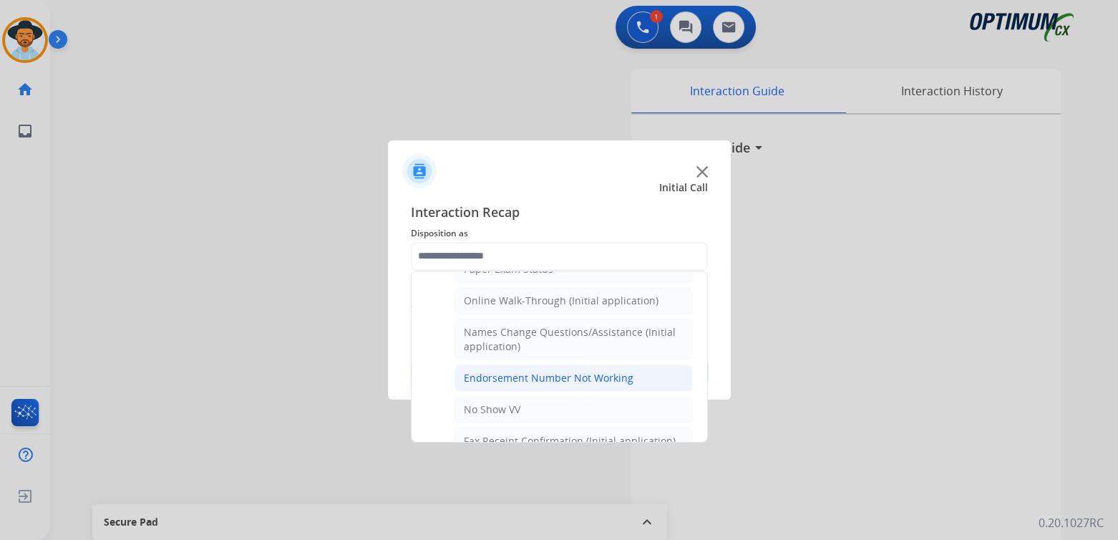
click at [514, 371] on div "Endorsement Number Not Working" at bounding box center [549, 378] width 170 height 14
type input "**********"
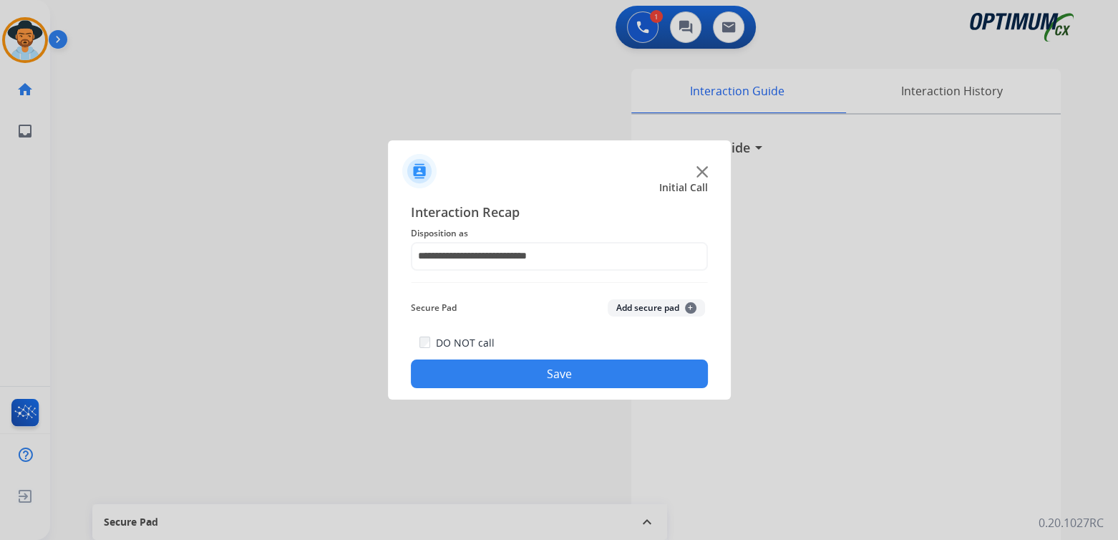
click at [555, 371] on button "Save" at bounding box center [559, 373] width 297 height 29
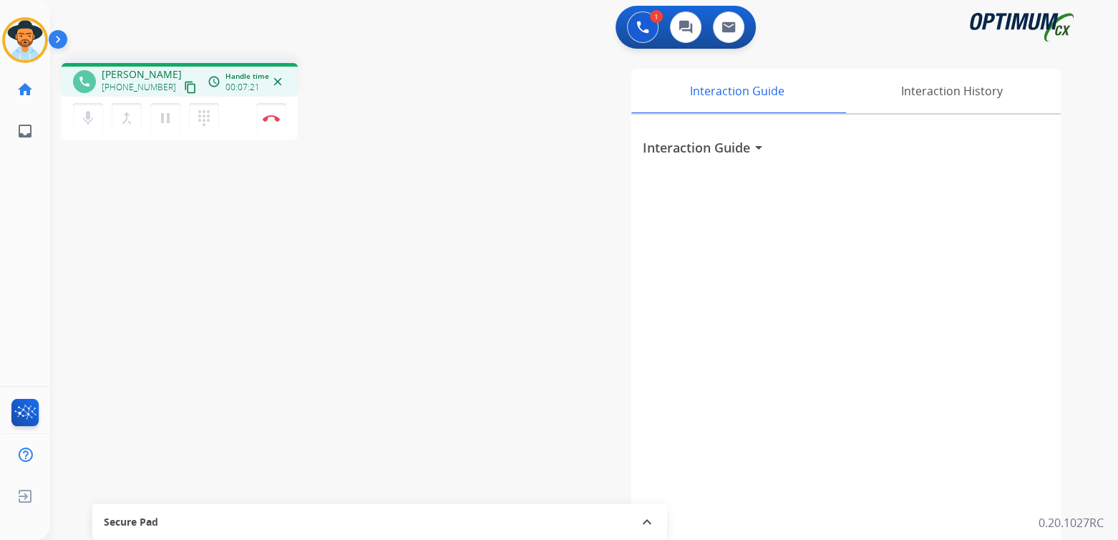
drag, startPoint x: 272, startPoint y: 118, endPoint x: 359, endPoint y: 81, distance: 94.2
click at [272, 118] on img at bounding box center [271, 118] width 17 height 7
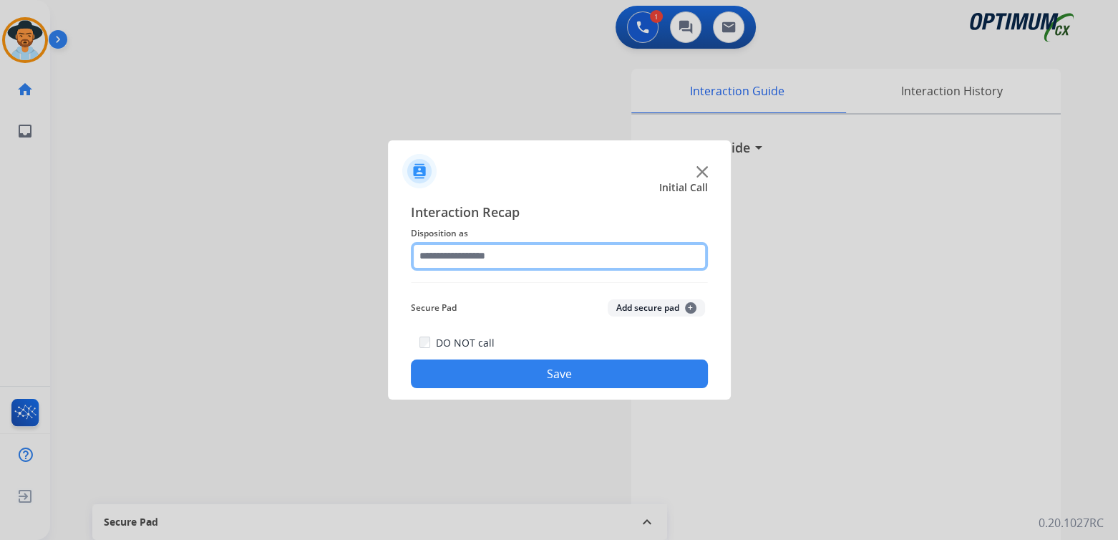
click at [530, 255] on input "text" at bounding box center [559, 256] width 297 height 29
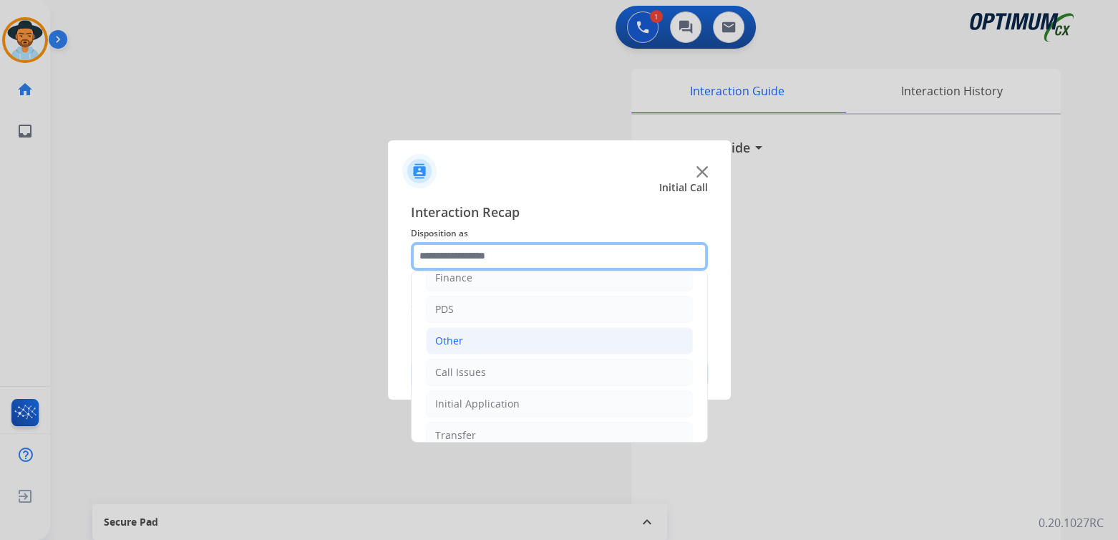
scroll to position [94, 0]
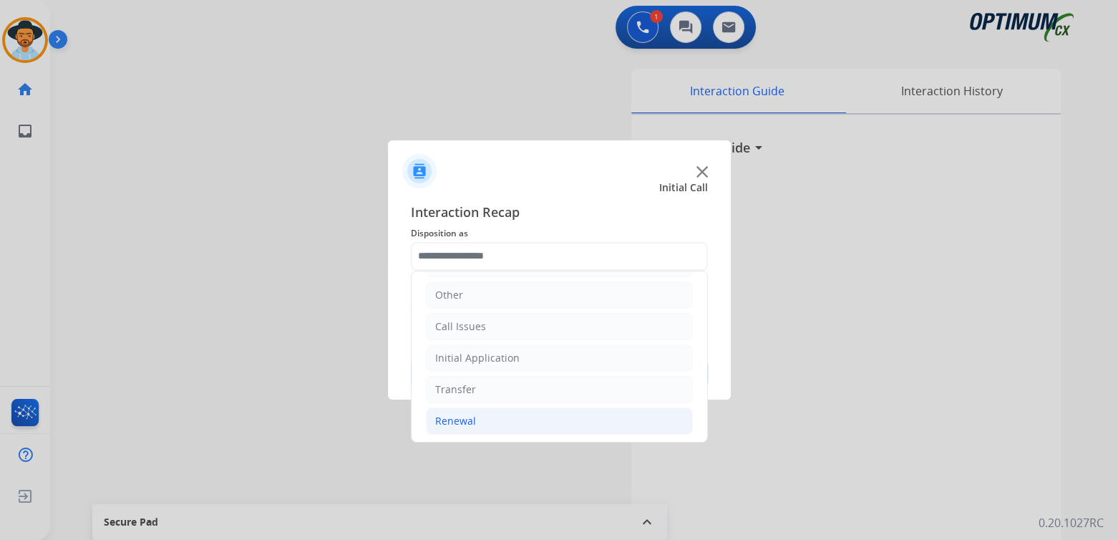
click at [474, 419] on li "Renewal" at bounding box center [559, 420] width 267 height 27
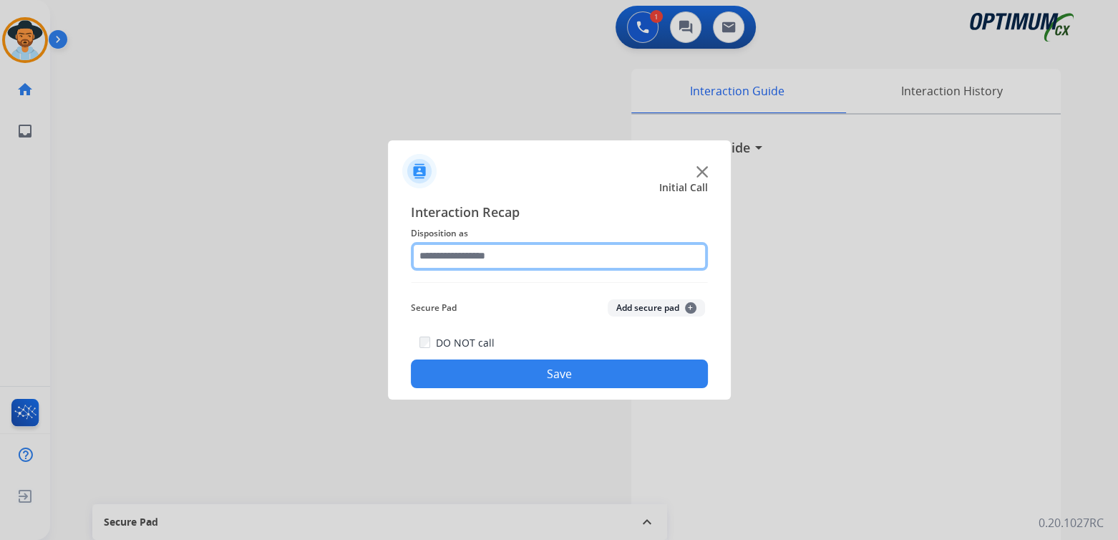
click at [504, 267] on input "text" at bounding box center [559, 256] width 297 height 29
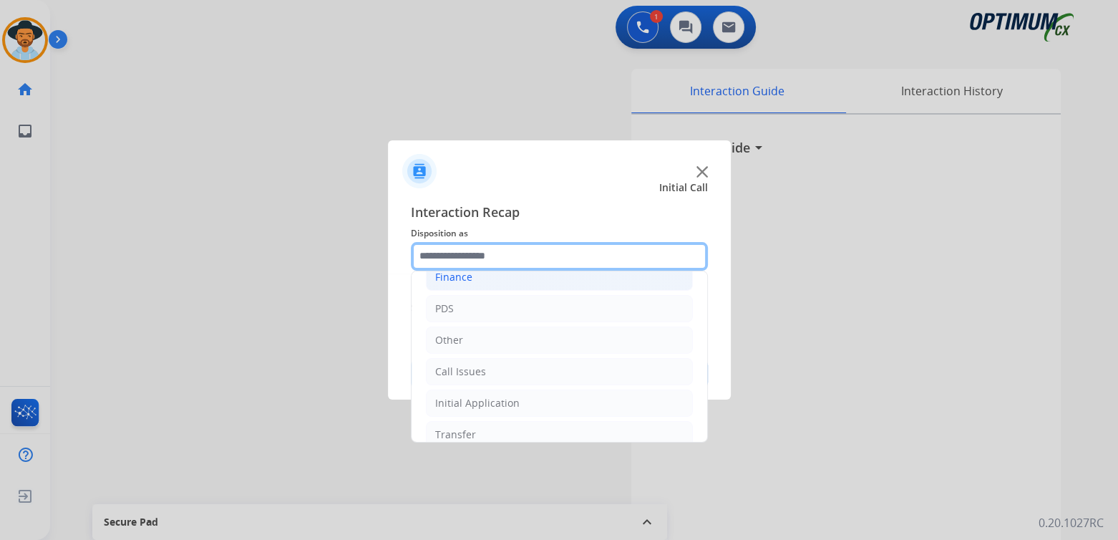
scroll to position [143, 0]
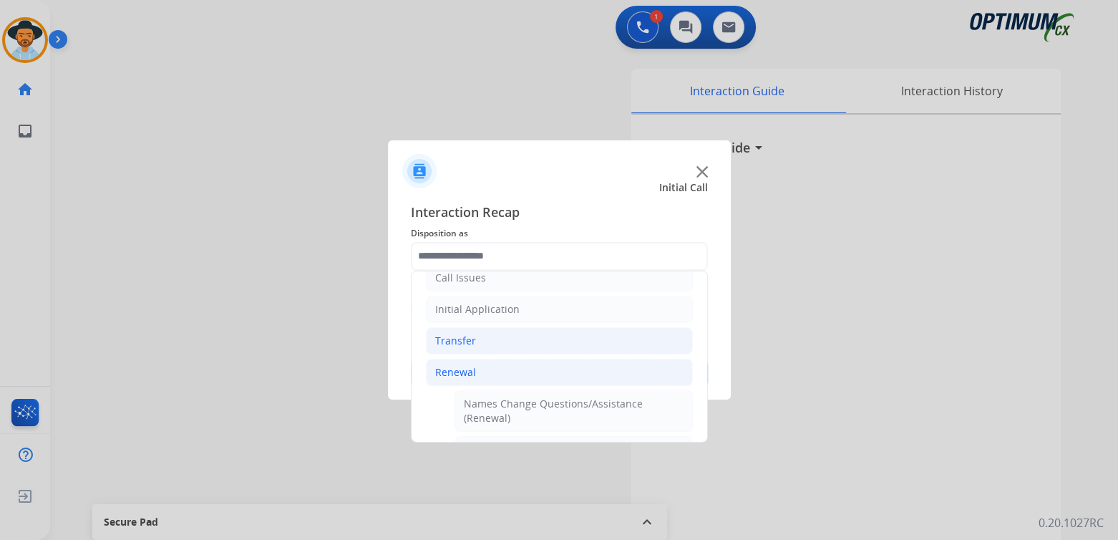
click at [495, 341] on li "Transfer" at bounding box center [559, 340] width 267 height 27
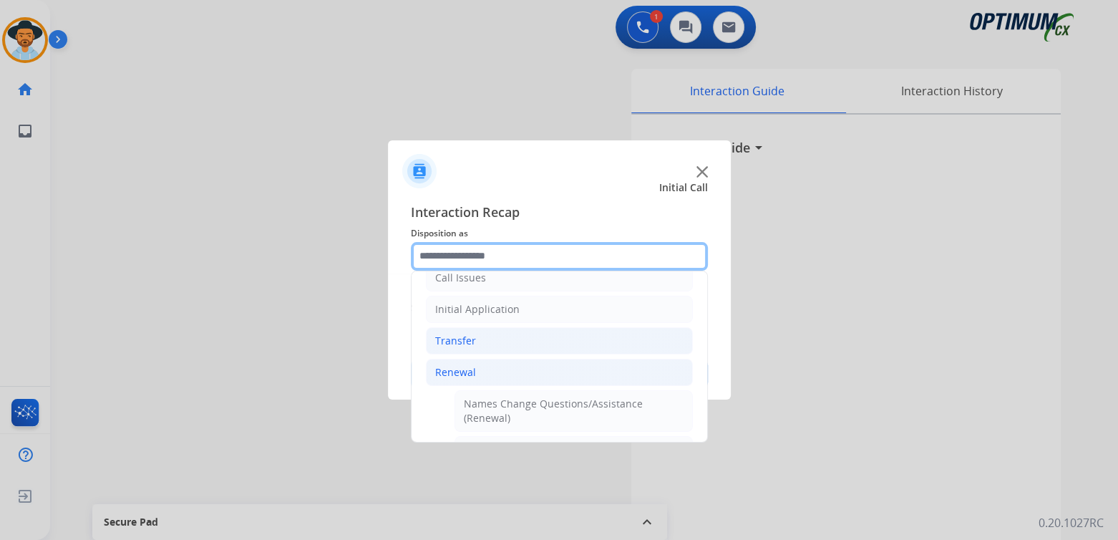
scroll to position [126, 0]
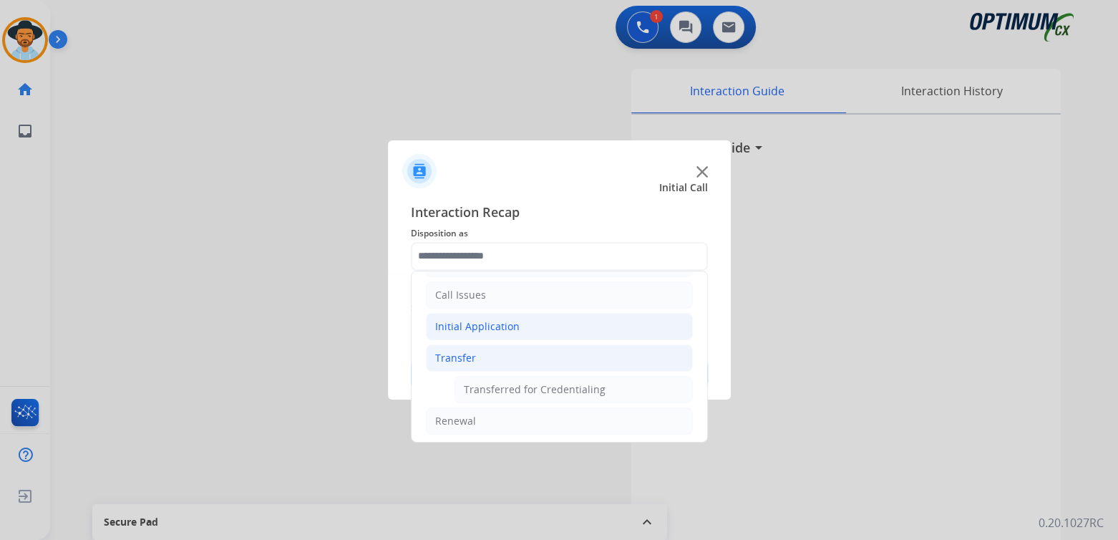
click at [500, 325] on div "Initial Application" at bounding box center [477, 326] width 84 height 14
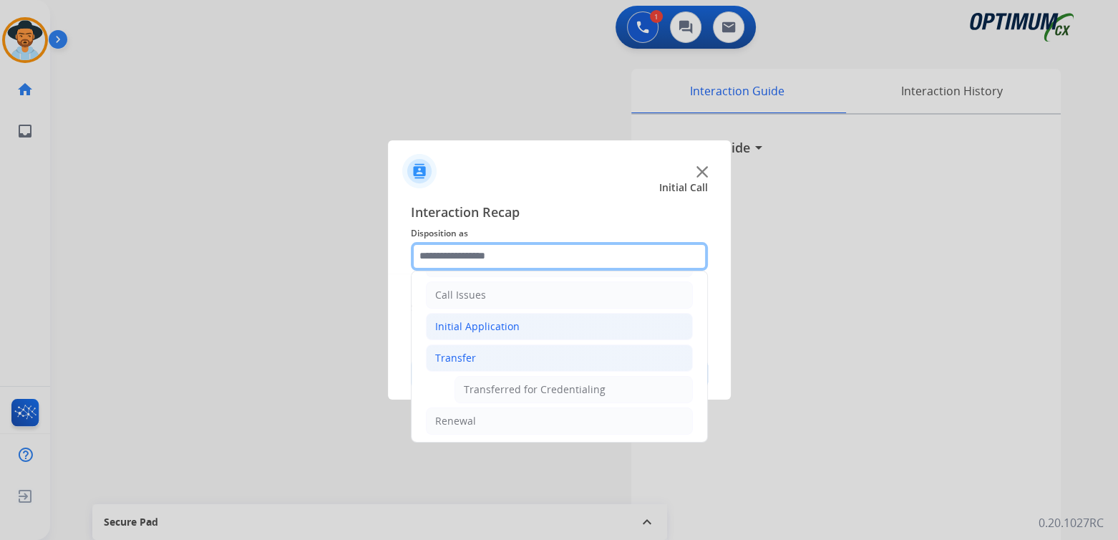
scroll to position [143, 0]
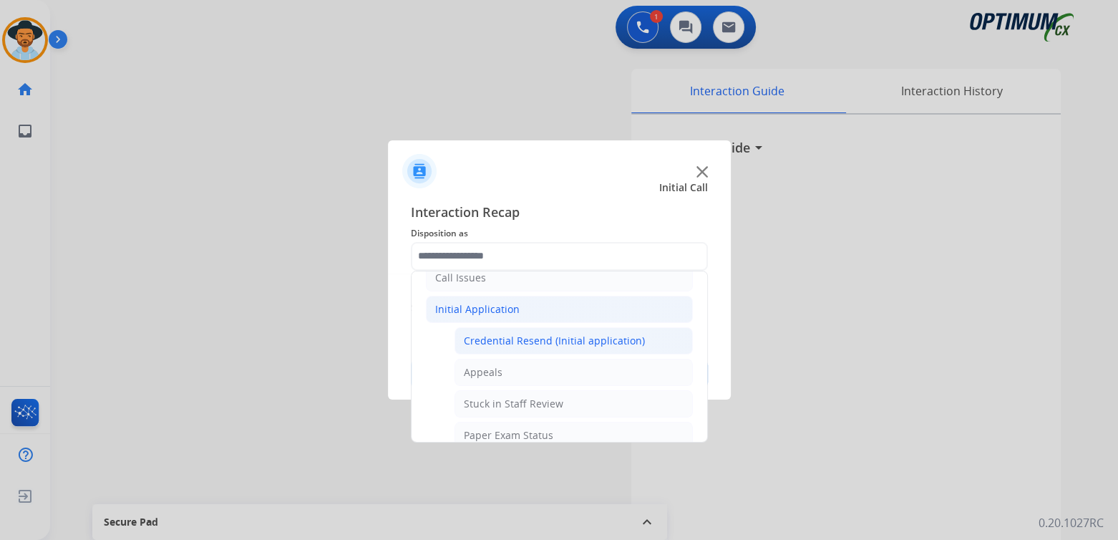
click at [537, 342] on div "Credential Resend (Initial application)" at bounding box center [554, 340] width 181 height 14
type input "**********"
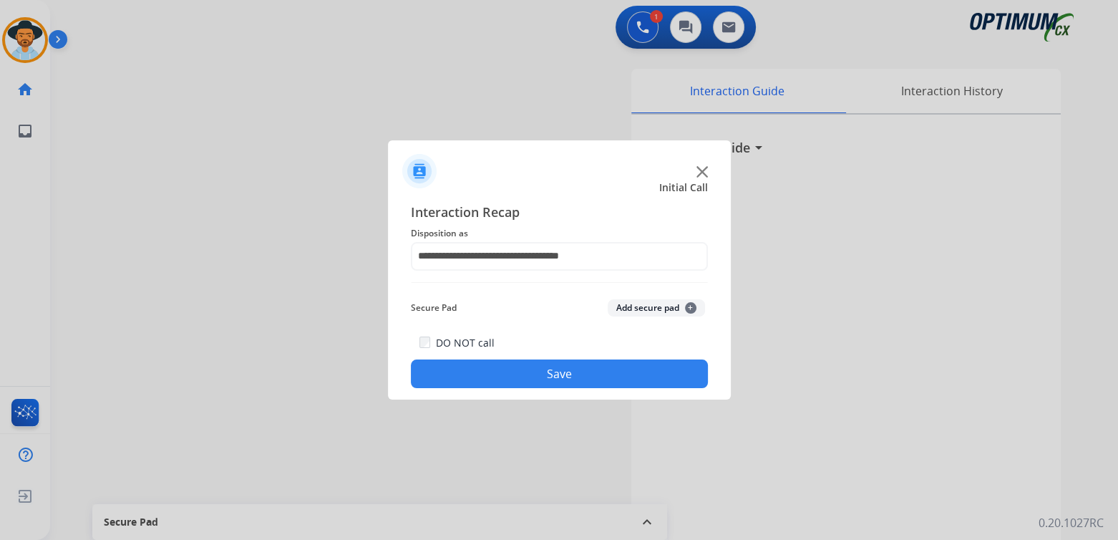
click at [582, 369] on button "Save" at bounding box center [559, 373] width 297 height 29
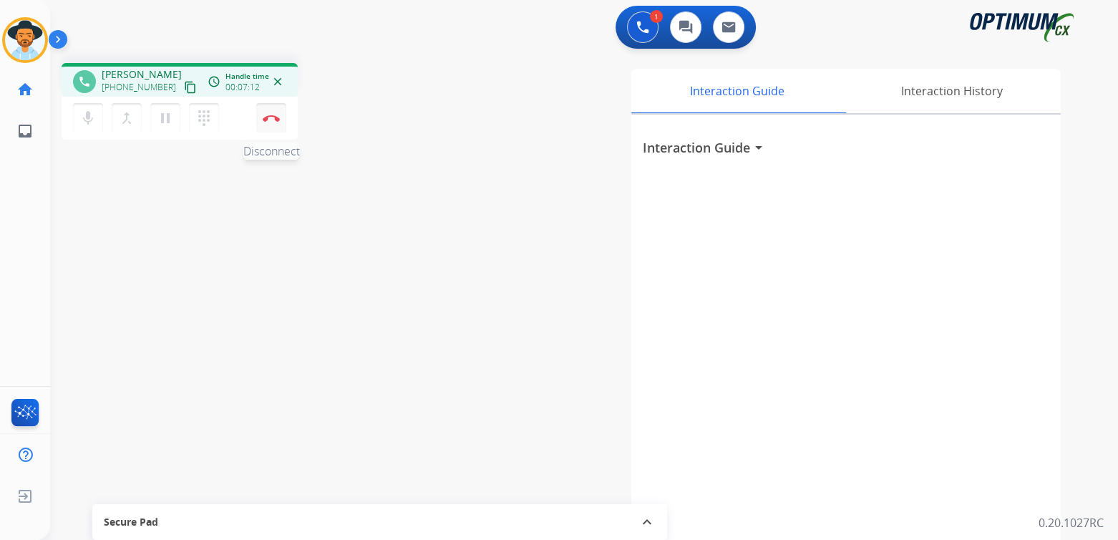
click at [276, 122] on button "Disconnect" at bounding box center [271, 118] width 30 height 30
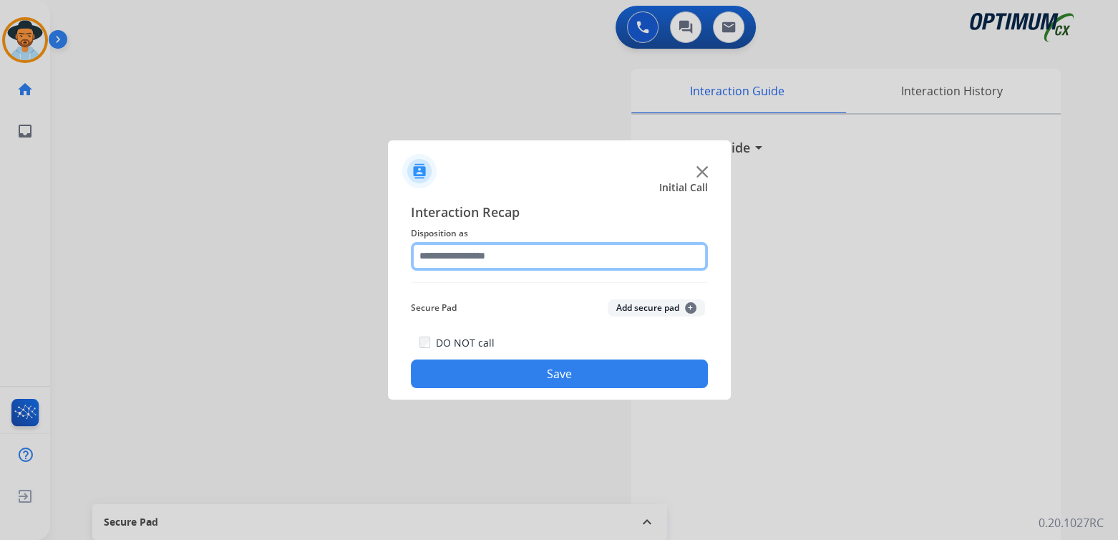
click at [489, 255] on input "text" at bounding box center [559, 256] width 297 height 29
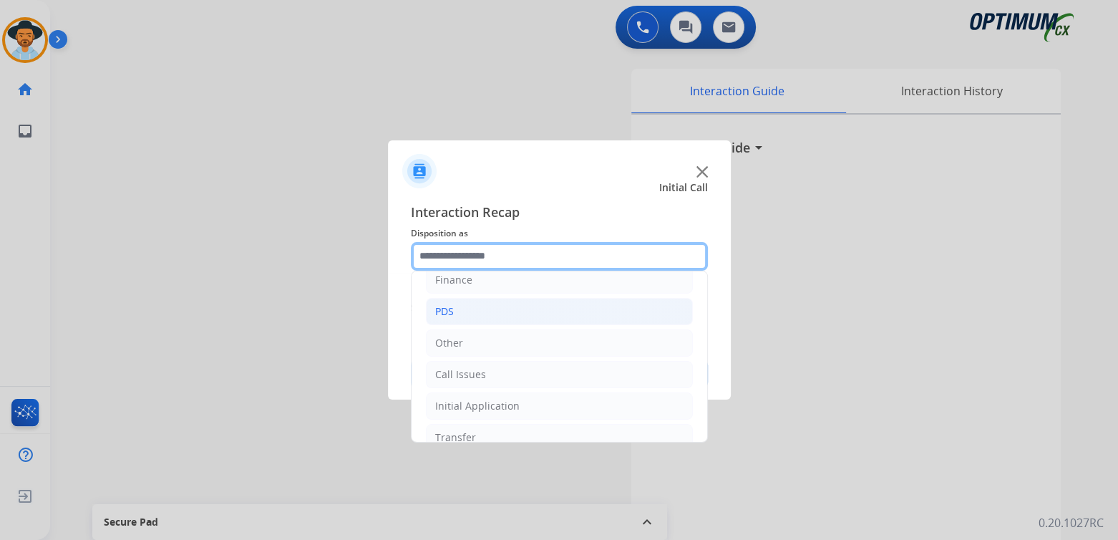
scroll to position [94, 0]
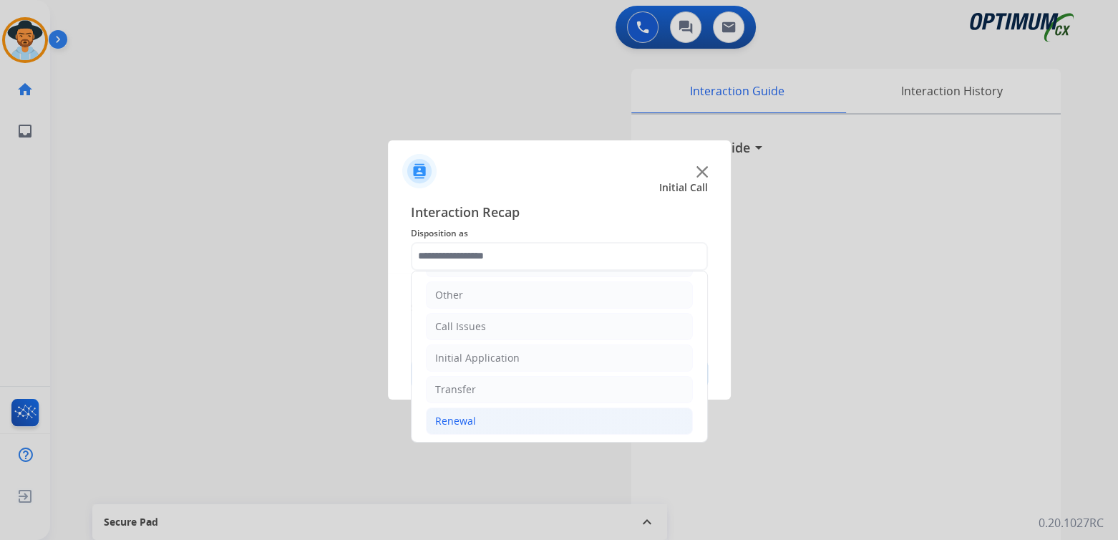
drag, startPoint x: 469, startPoint y: 420, endPoint x: 513, endPoint y: 409, distance: 45.0
click at [469, 419] on div "Renewal" at bounding box center [455, 421] width 41 height 14
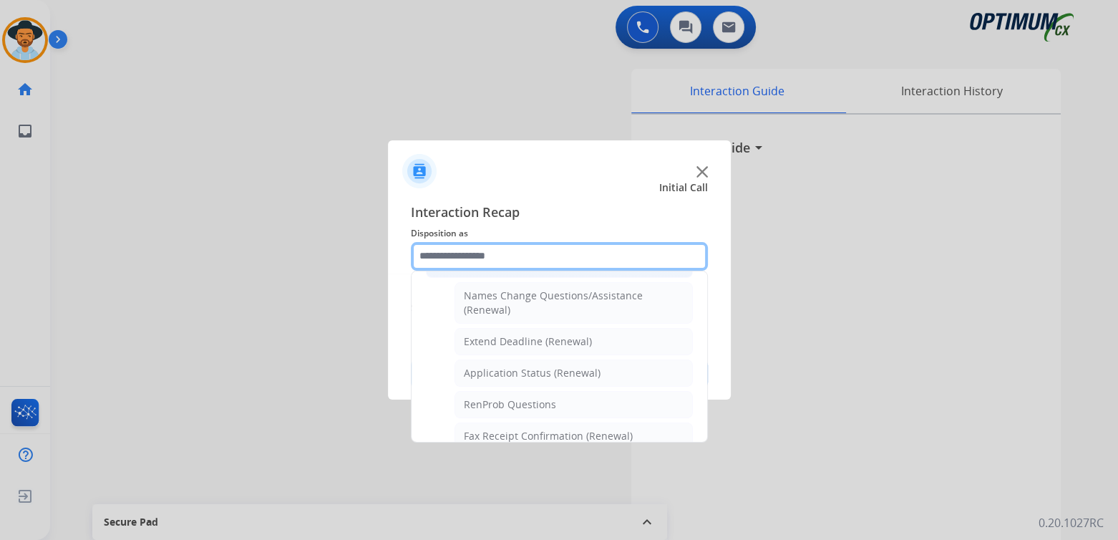
scroll to position [166, 0]
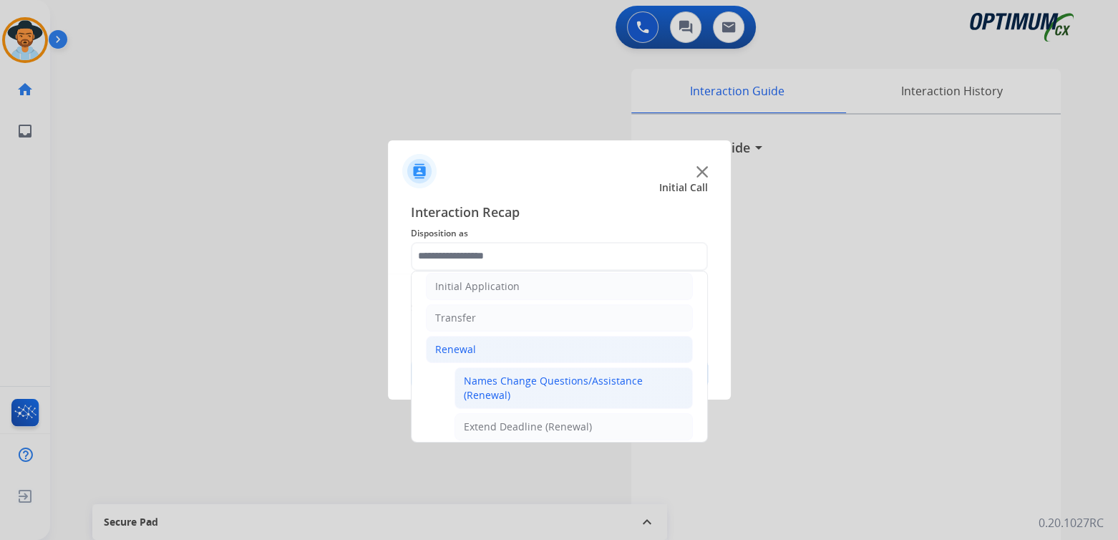
click at [532, 387] on div "Names Change Questions/Assistance (Renewal)" at bounding box center [574, 388] width 220 height 29
type input "**********"
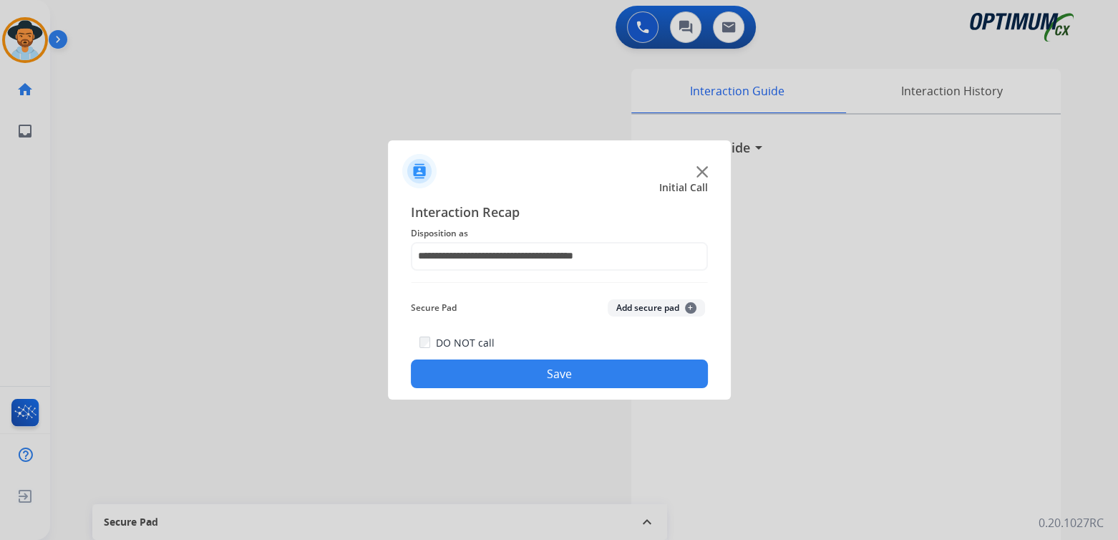
drag, startPoint x: 557, startPoint y: 376, endPoint x: 607, endPoint y: 391, distance: 52.3
click at [557, 376] on button "Save" at bounding box center [559, 373] width 297 height 29
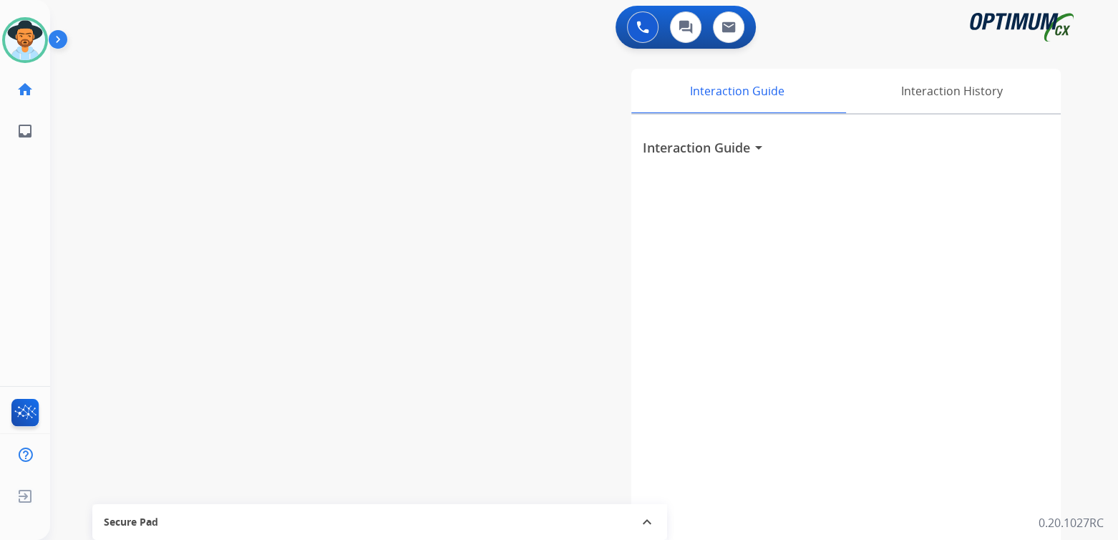
drag, startPoint x: 14, startPoint y: 37, endPoint x: 74, endPoint y: 49, distance: 61.3
click at [15, 38] on img at bounding box center [25, 40] width 40 height 40
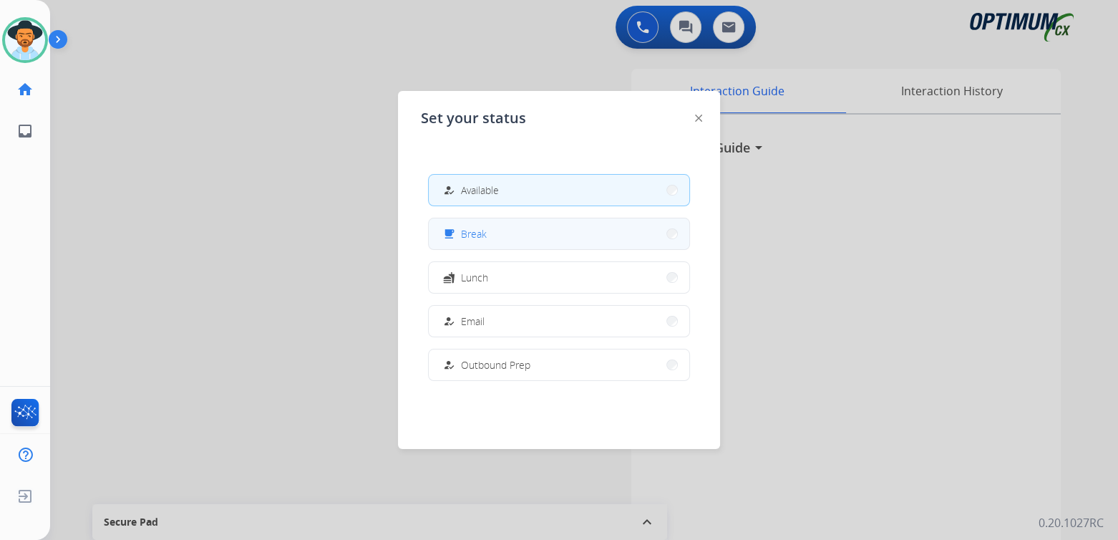
click at [482, 233] on span "Break" at bounding box center [474, 233] width 26 height 15
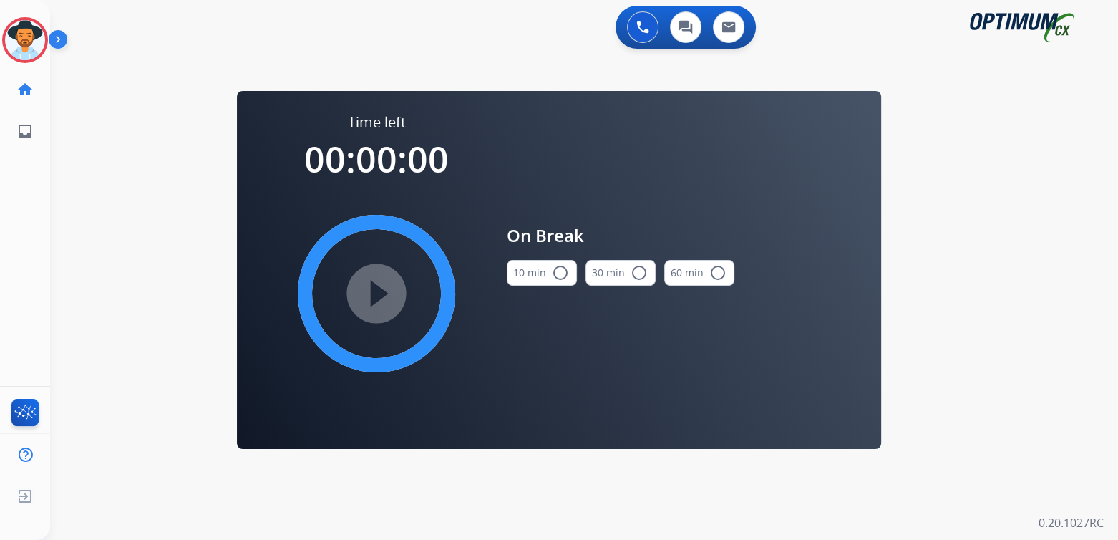
click at [562, 273] on mat-icon "radio_button_unchecked" at bounding box center [560, 272] width 17 height 17
click at [369, 289] on mat-icon "play_circle_filled" at bounding box center [376, 293] width 17 height 17
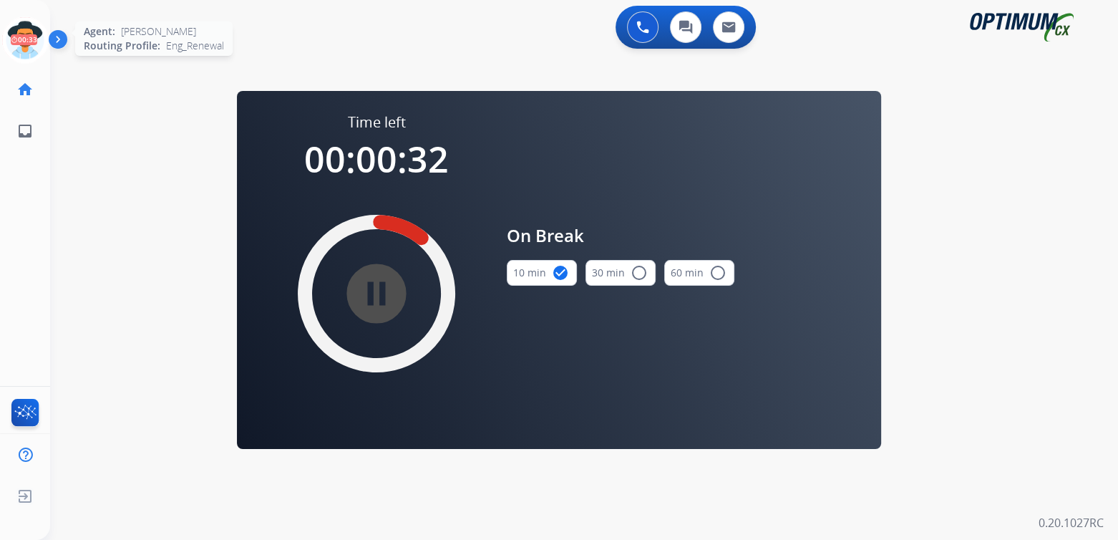
click at [34, 33] on icon at bounding box center [25, 40] width 47 height 47
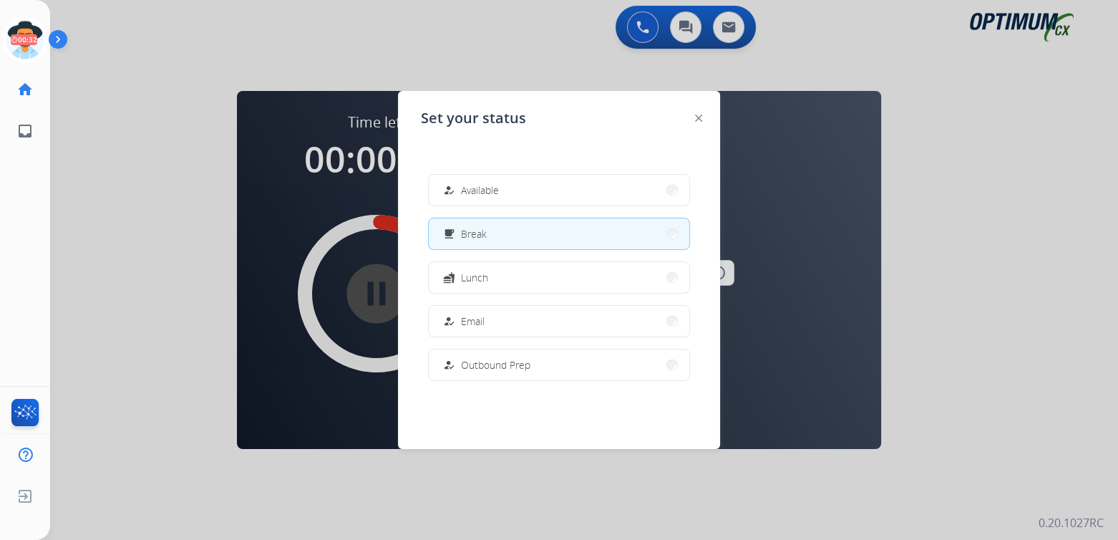
drag, startPoint x: 506, startPoint y: 180, endPoint x: 510, endPoint y: 187, distance: 7.7
click at [507, 181] on button "how_to_reg Available" at bounding box center [559, 190] width 260 height 31
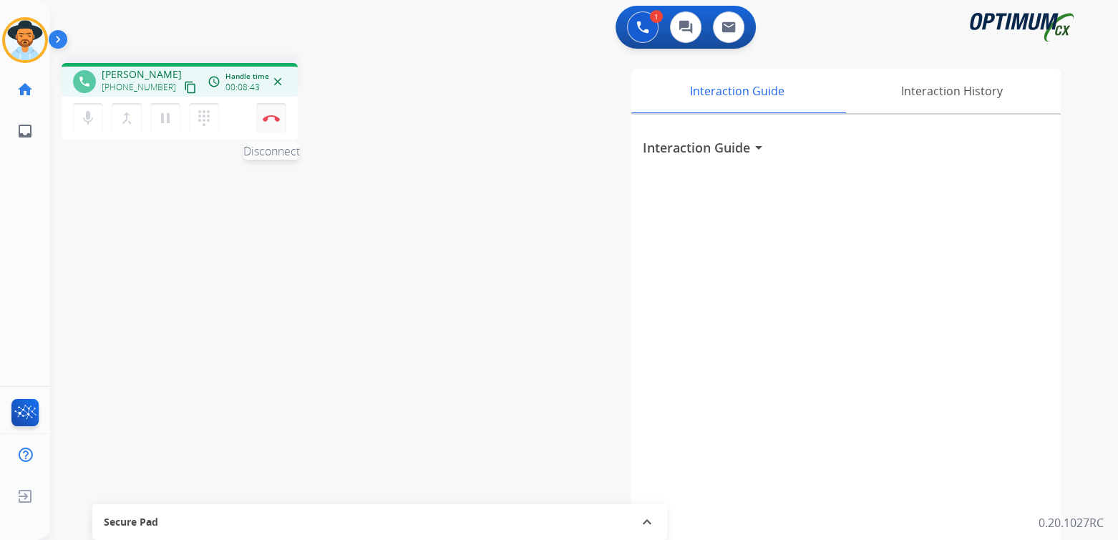
click at [272, 119] on img at bounding box center [271, 118] width 17 height 7
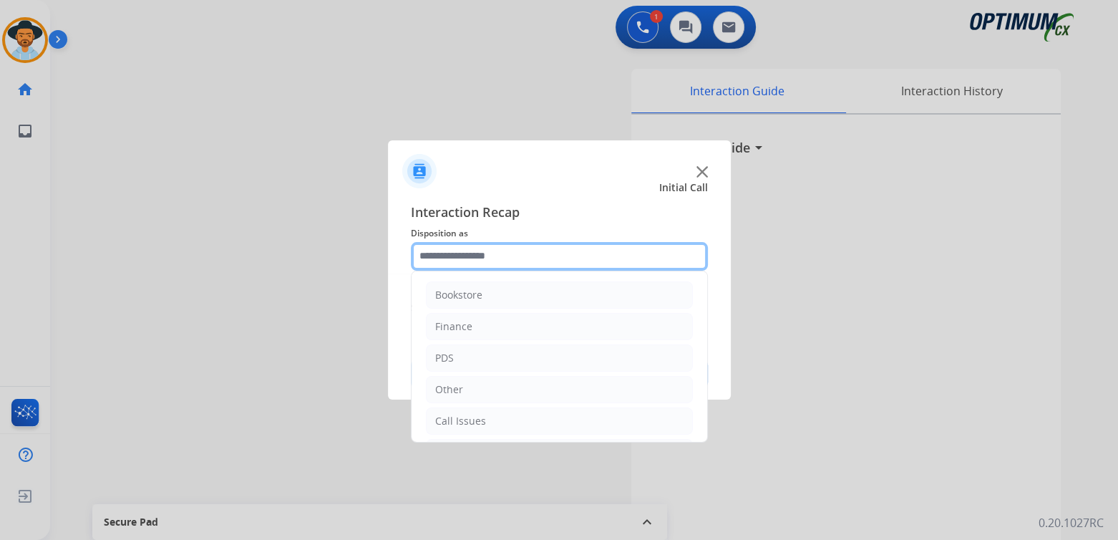
click at [476, 260] on input "text" at bounding box center [559, 256] width 297 height 29
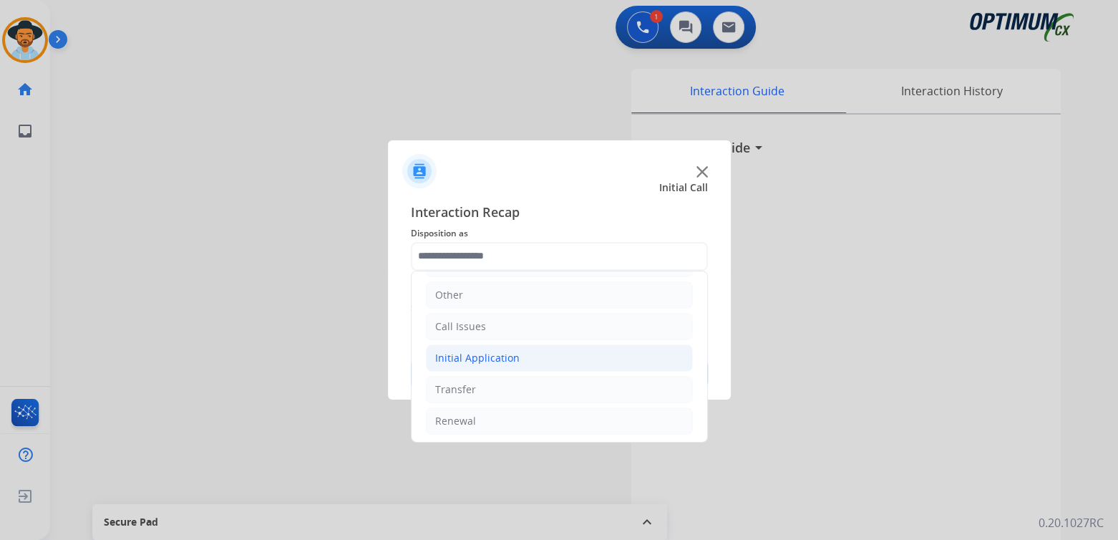
click at [474, 354] on div "Initial Application" at bounding box center [477, 358] width 84 height 14
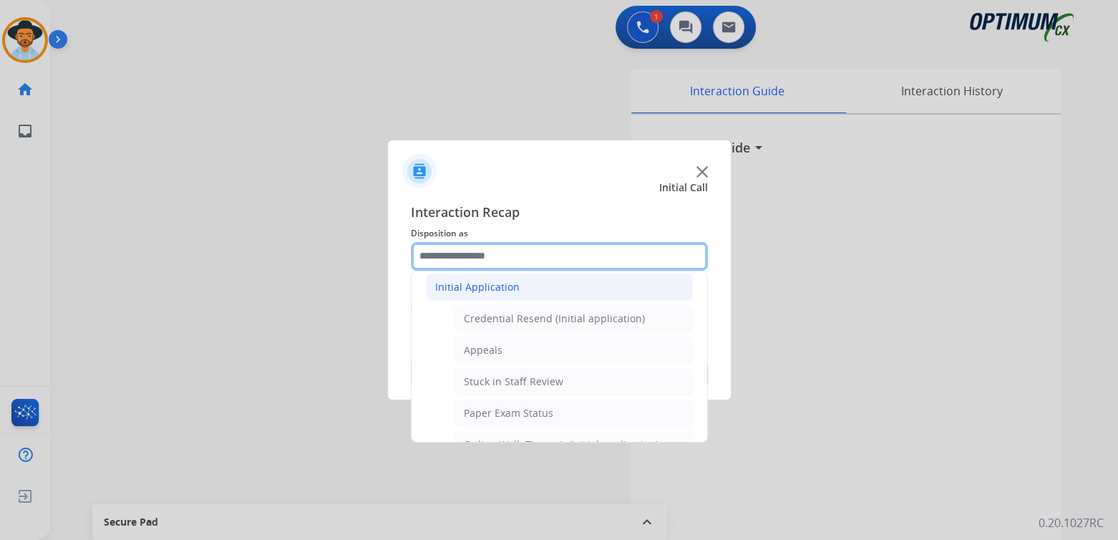
scroll to position [238, 0]
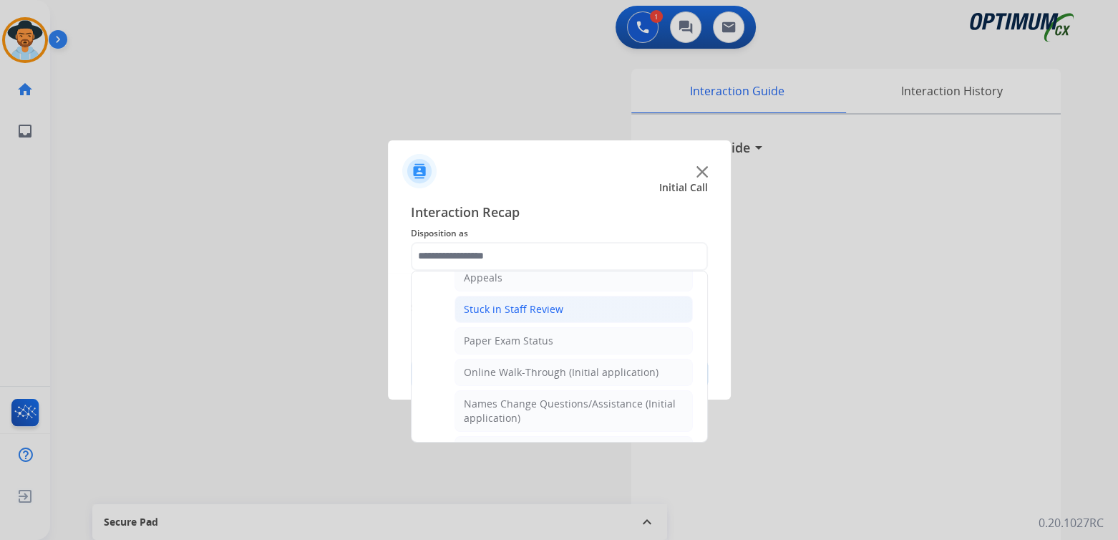
click at [519, 306] on div "Stuck in Staff Review" at bounding box center [513, 309] width 99 height 14
type input "**********"
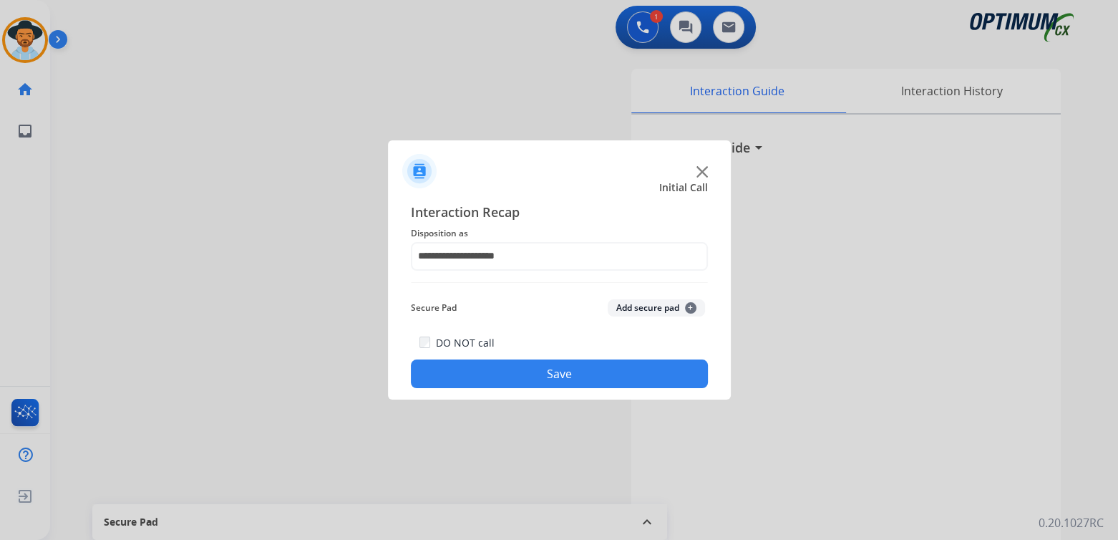
click at [580, 370] on button "Save" at bounding box center [559, 373] width 297 height 29
